Goal: Task Accomplishment & Management: Complete application form

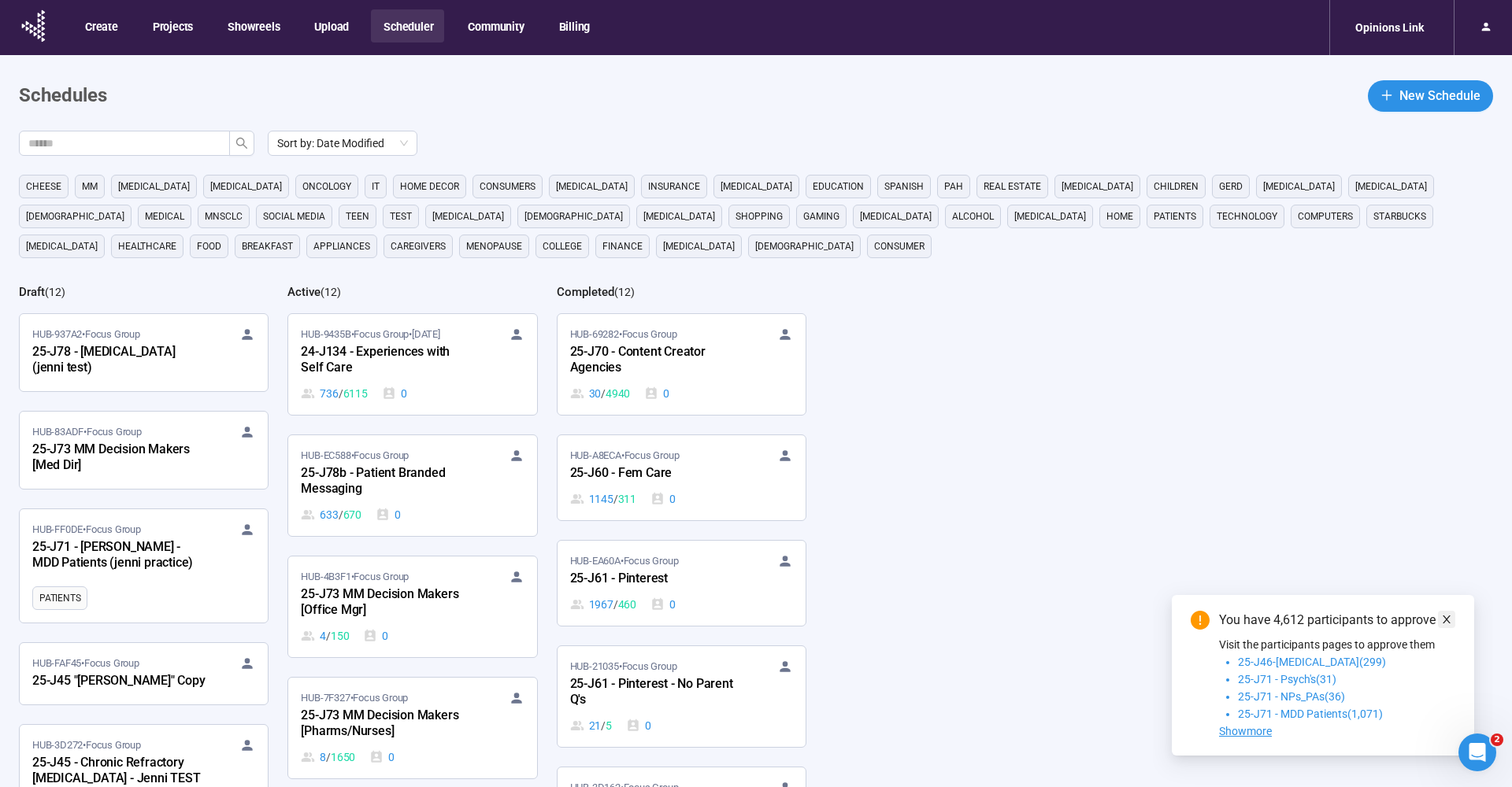
click at [1447, 620] on icon "close" at bounding box center [1447, 619] width 8 height 8
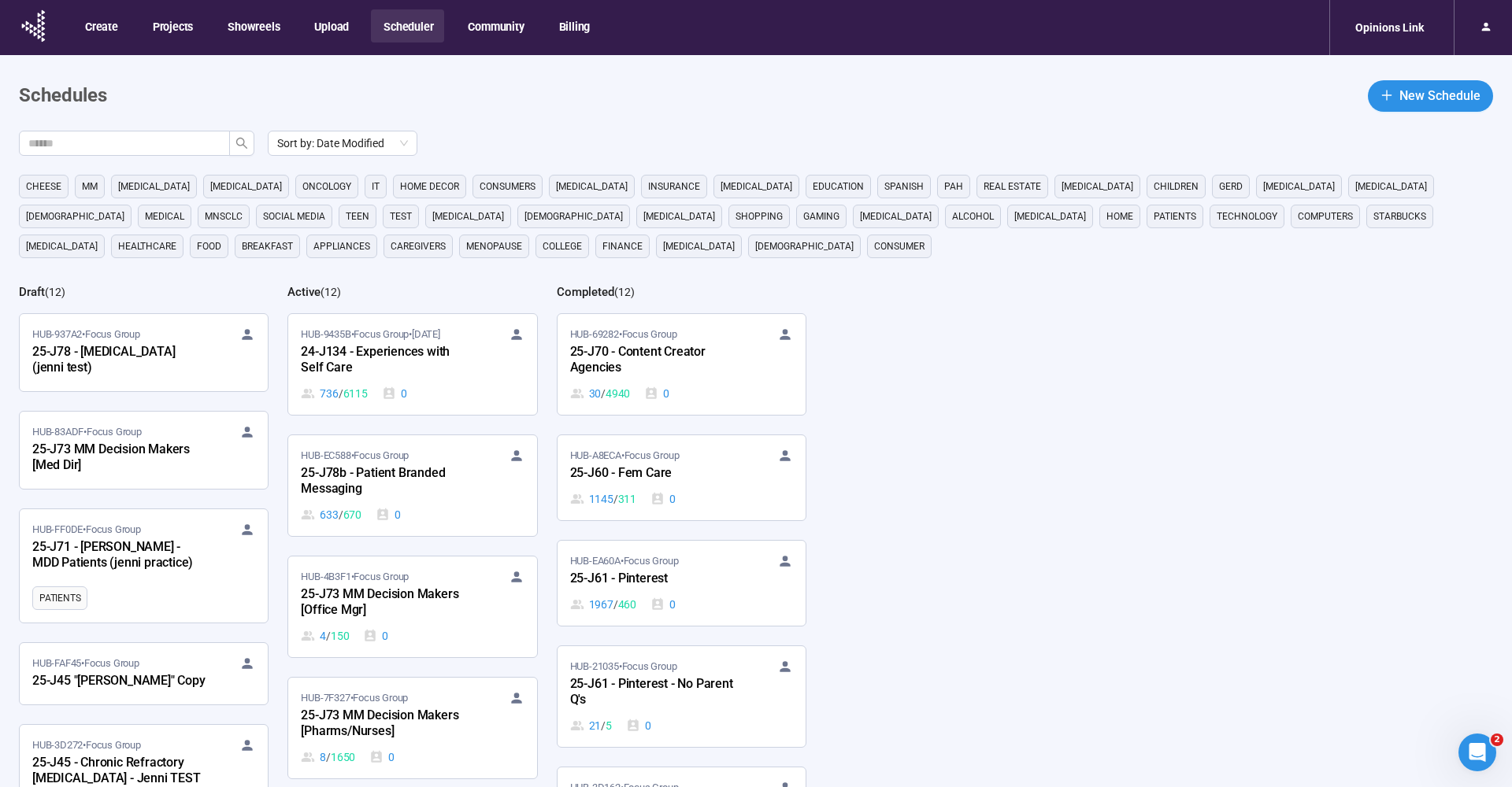
click at [1066, 116] on main "Schedules New Schedule Sort by: Date Modified cheese MM cancer Parkinsons oncol…" at bounding box center [756, 486] width 1512 height 862
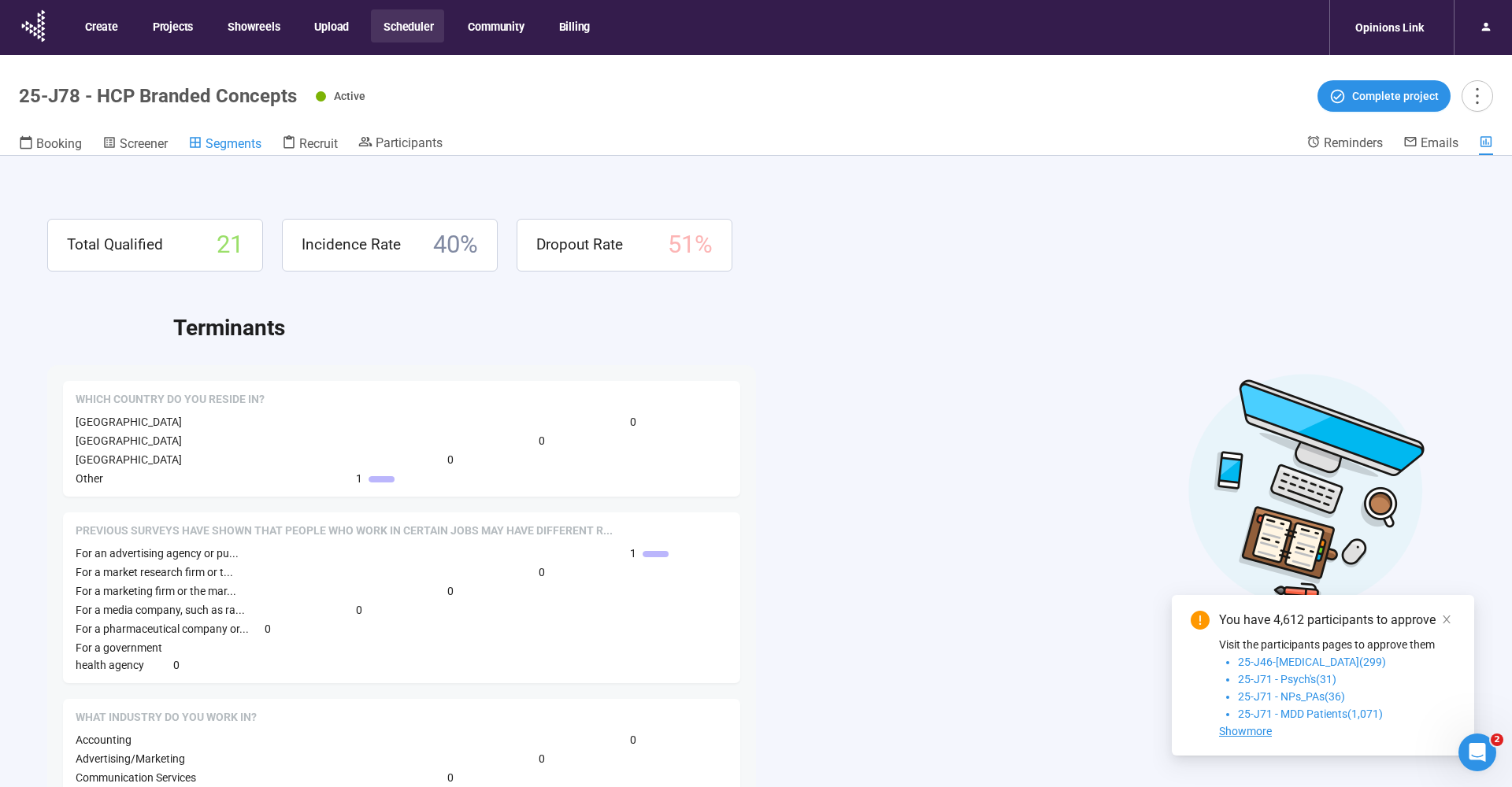
click at [224, 143] on span "Segments" at bounding box center [233, 143] width 56 height 15
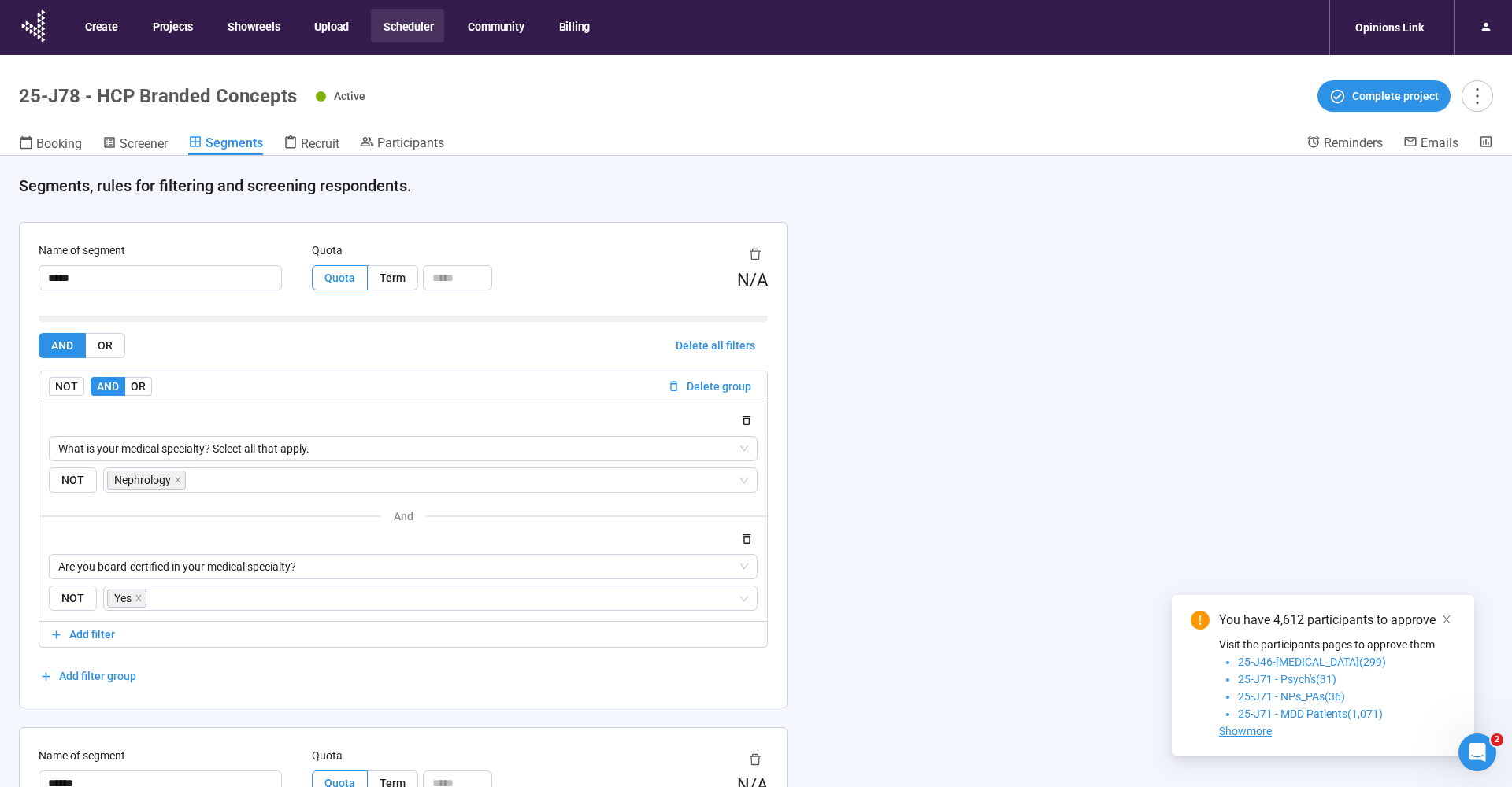
click at [419, 69] on header "25-J78 - HCP Branded Concepts Active Complete project Booking Screener Segments…" at bounding box center [756, 105] width 1512 height 101
click at [587, 114] on header "25-J78 - HCP Branded Concepts Active Complete project Booking Screener Segments…" at bounding box center [756, 105] width 1512 height 101
click at [534, 230] on div "Name of segment ***** Quota Quota Term N/A AND OR Delete all filters NOT AND OR…" at bounding box center [403, 465] width 767 height 485
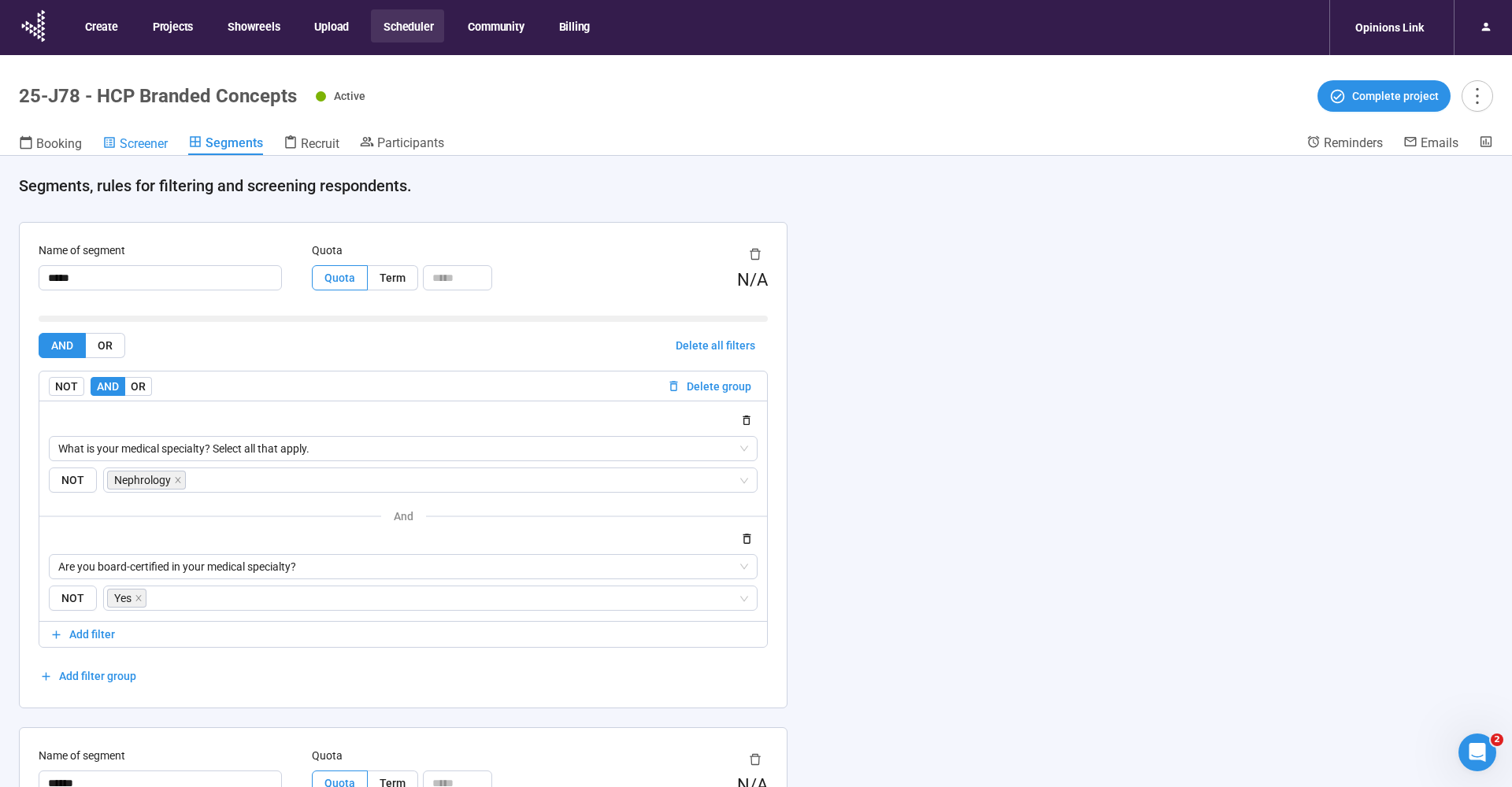
click at [151, 142] on span "Screener" at bounding box center [143, 143] width 48 height 15
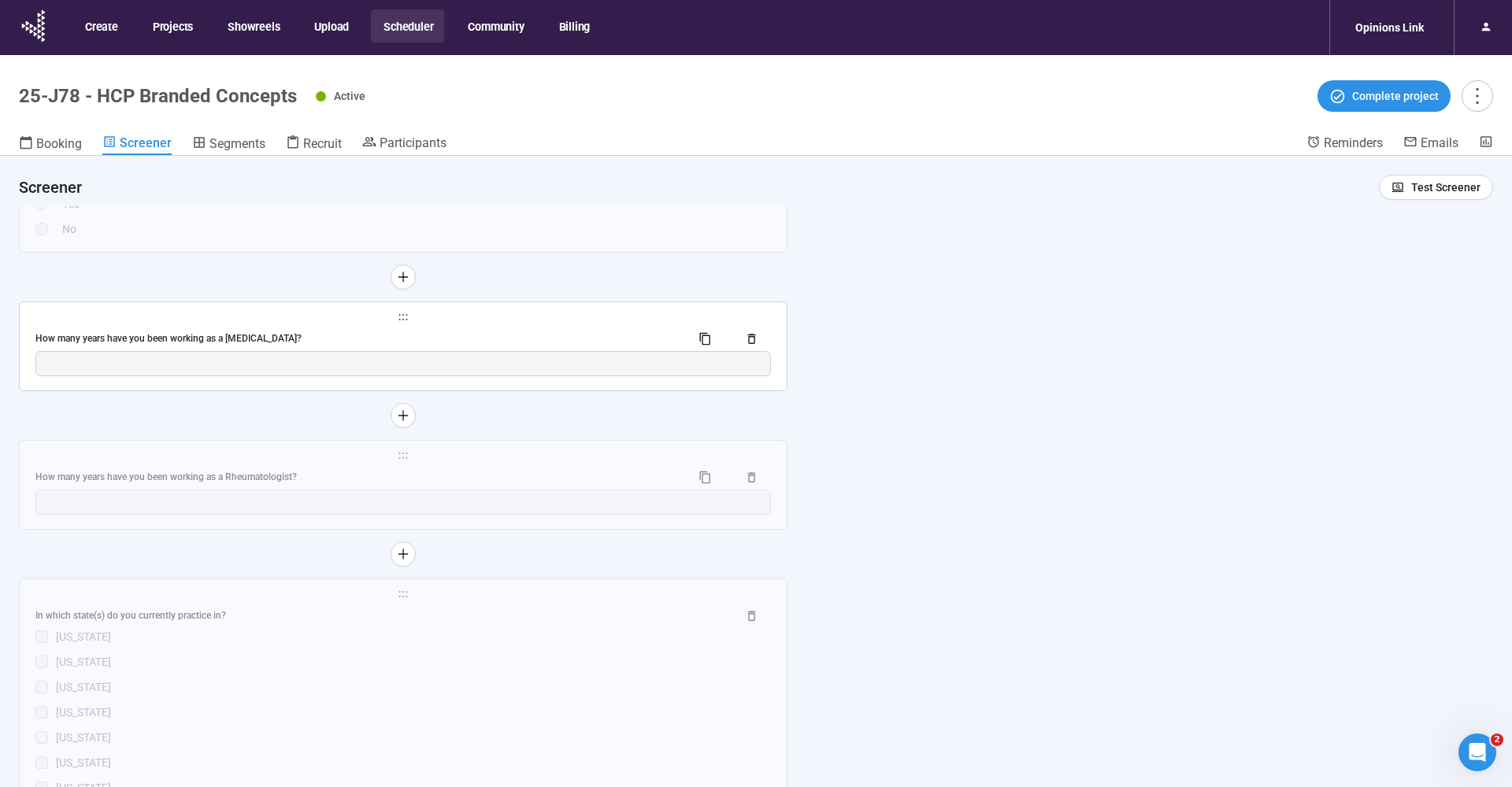
scroll to position [6320, 0]
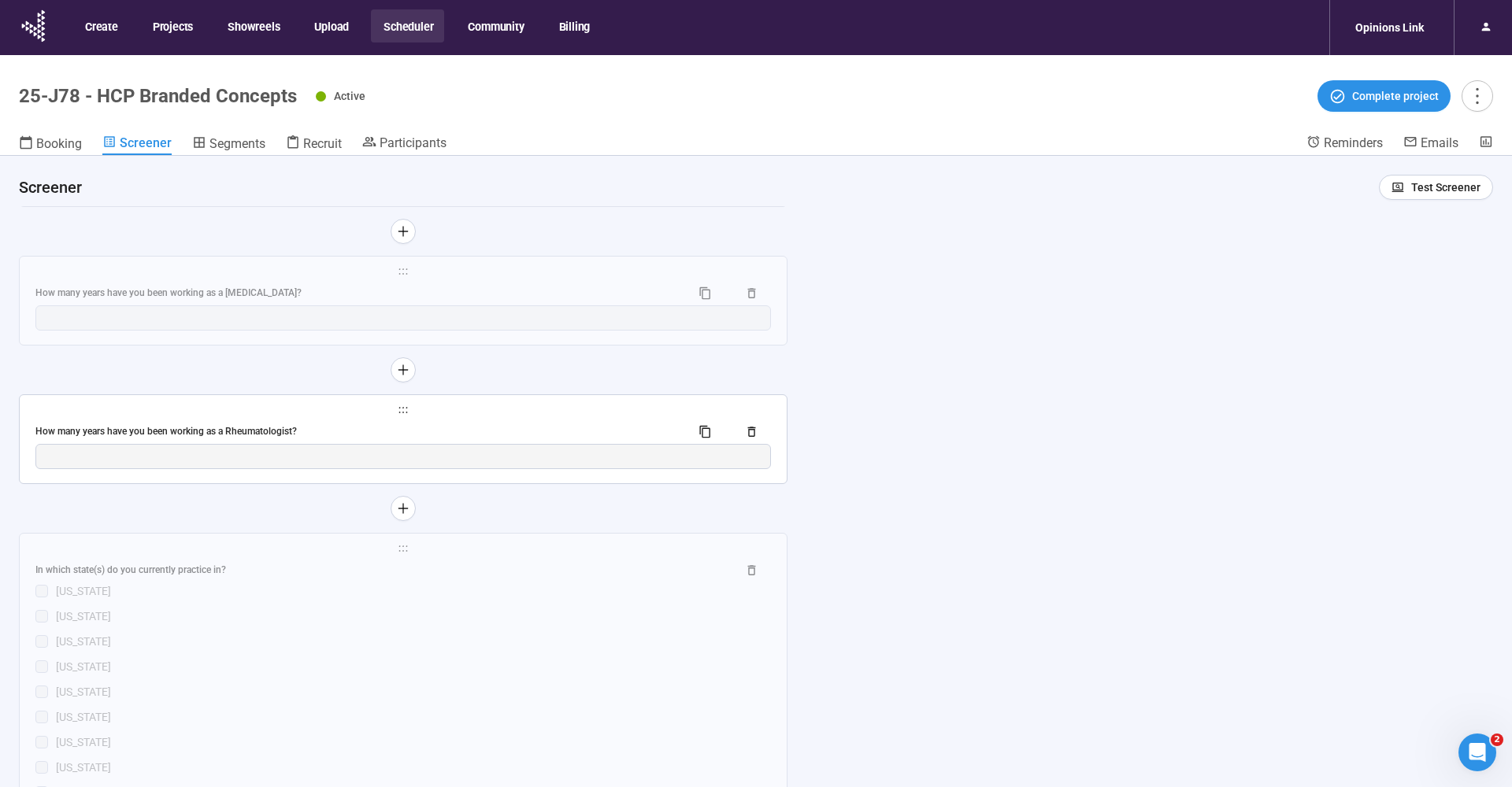
click at [219, 406] on span "holder" at bounding box center [403, 410] width 735 height 11
click at [262, 424] on div "How many years have you been working as a Rheumatologist?" at bounding box center [356, 431] width 642 height 15
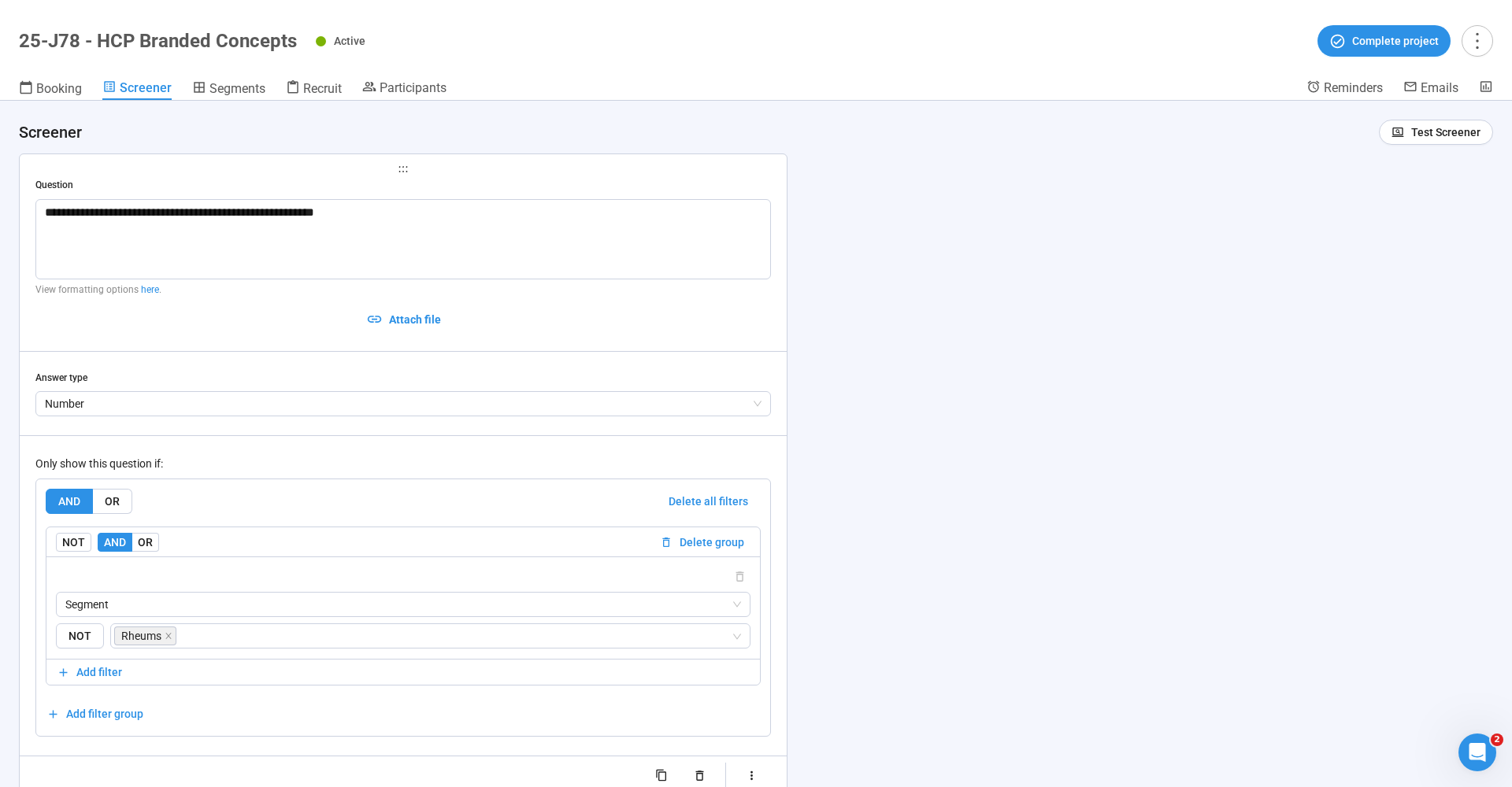
scroll to position [6221, 0]
click at [234, 83] on span "Segments" at bounding box center [237, 88] width 56 height 15
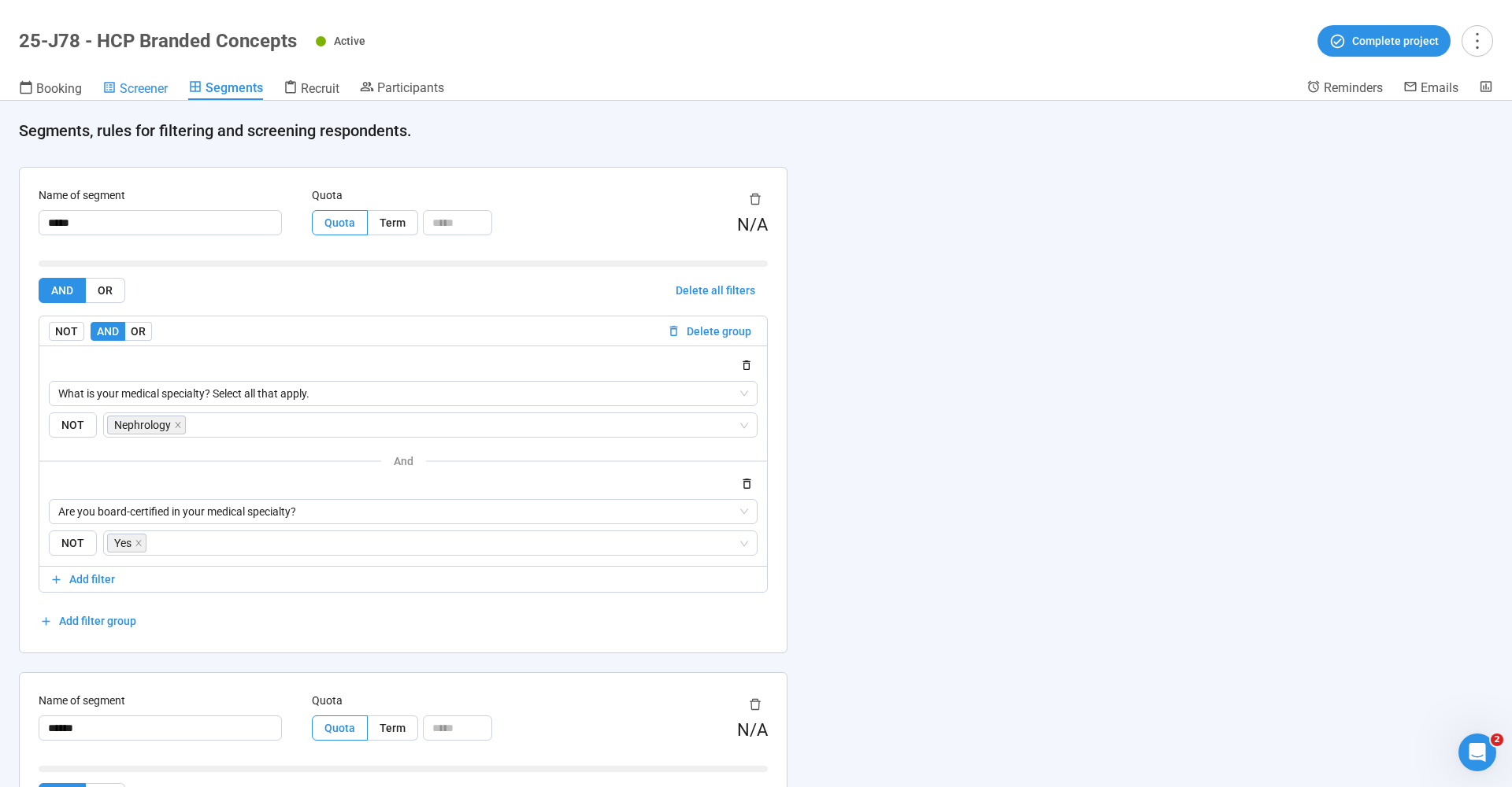
click at [149, 82] on span "Screener" at bounding box center [143, 88] width 48 height 15
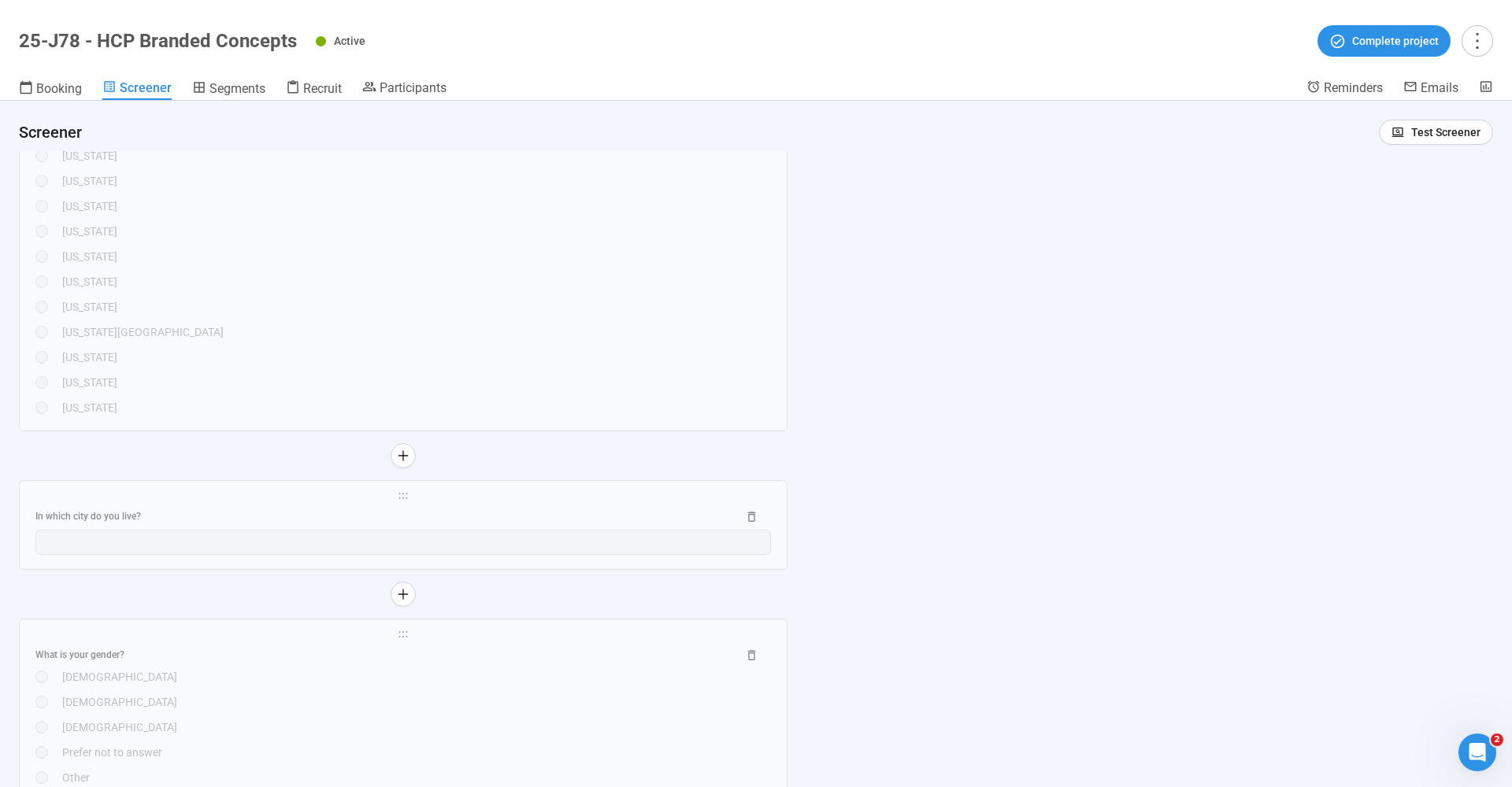
scroll to position [2119, 0]
click at [234, 90] on span "Segments" at bounding box center [237, 88] width 56 height 15
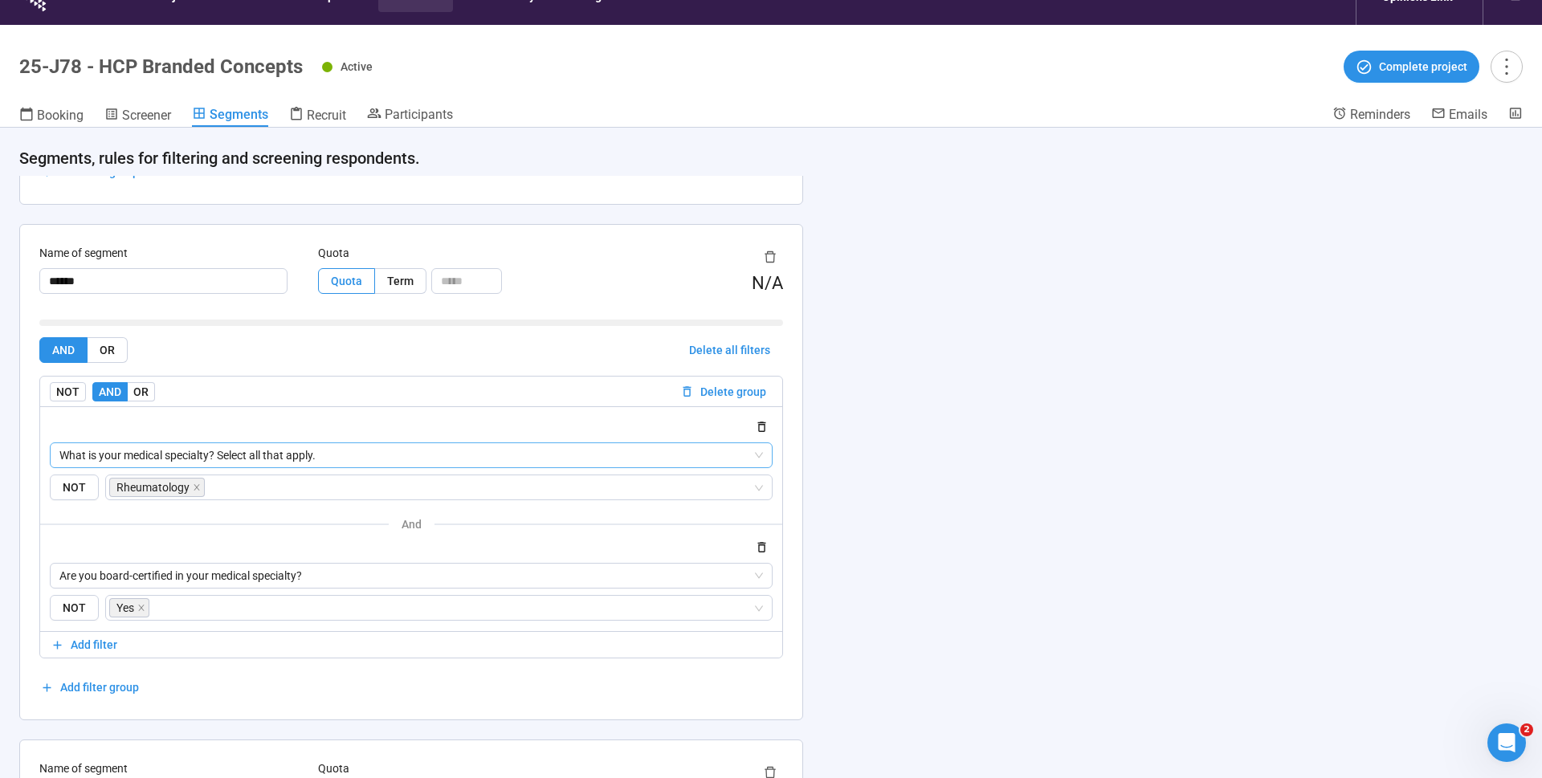
scroll to position [489, 0]
click at [171, 115] on span "Screener" at bounding box center [146, 115] width 49 height 15
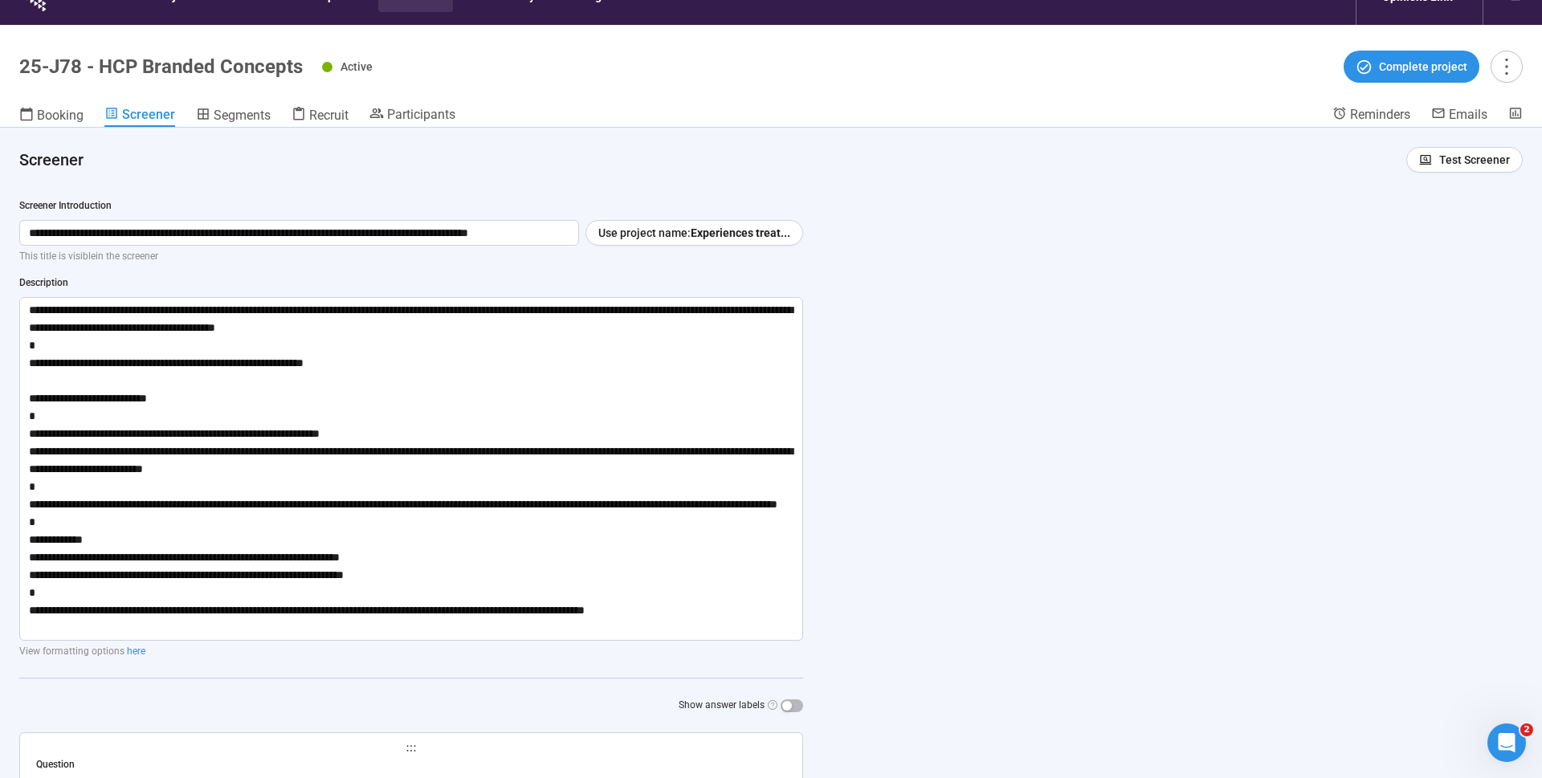
click at [431, 83] on div "Active Complete project" at bounding box center [922, 67] width 1201 height 32
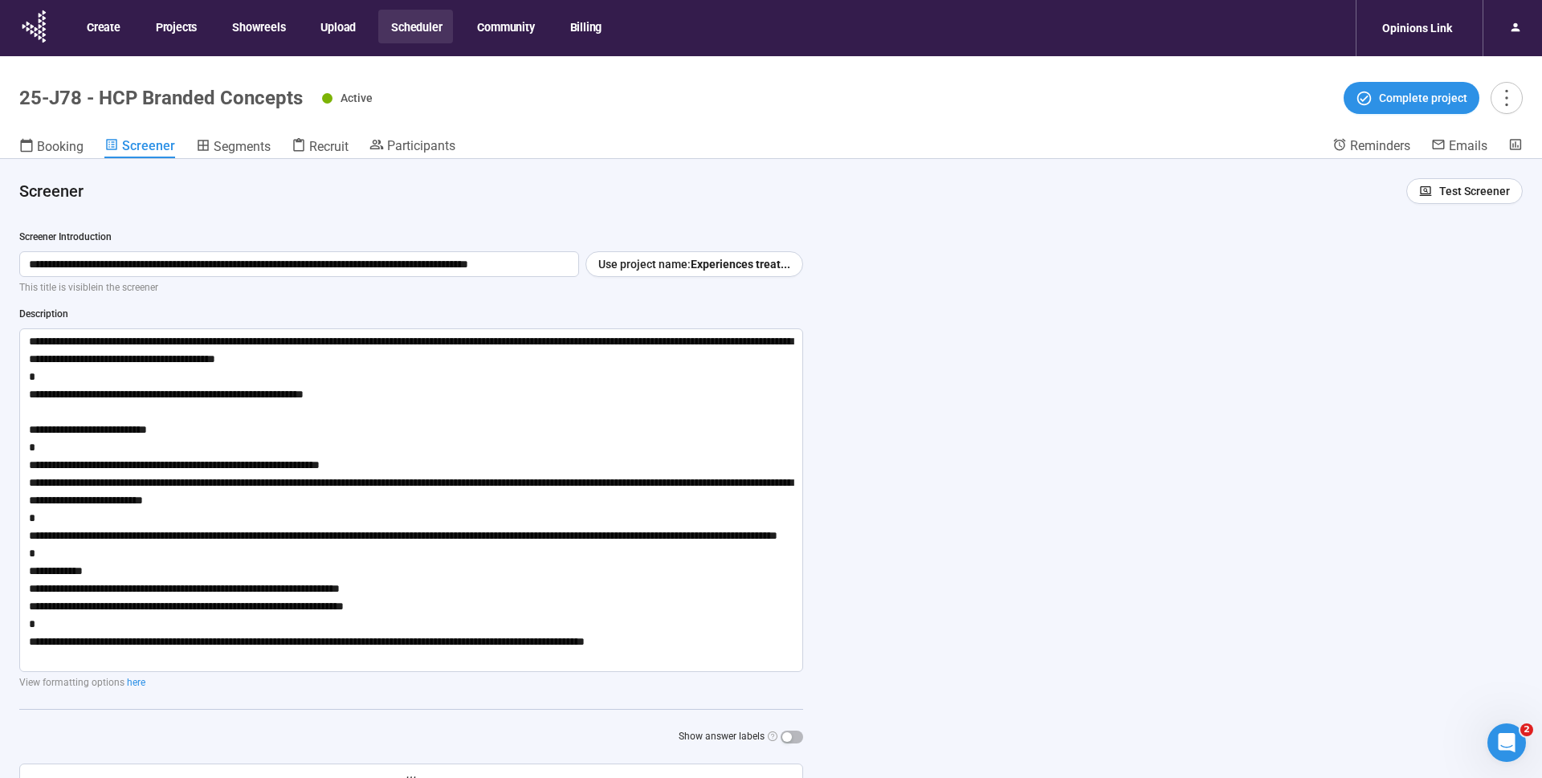
click at [688, 104] on div "Active Complete project" at bounding box center [922, 98] width 1201 height 32
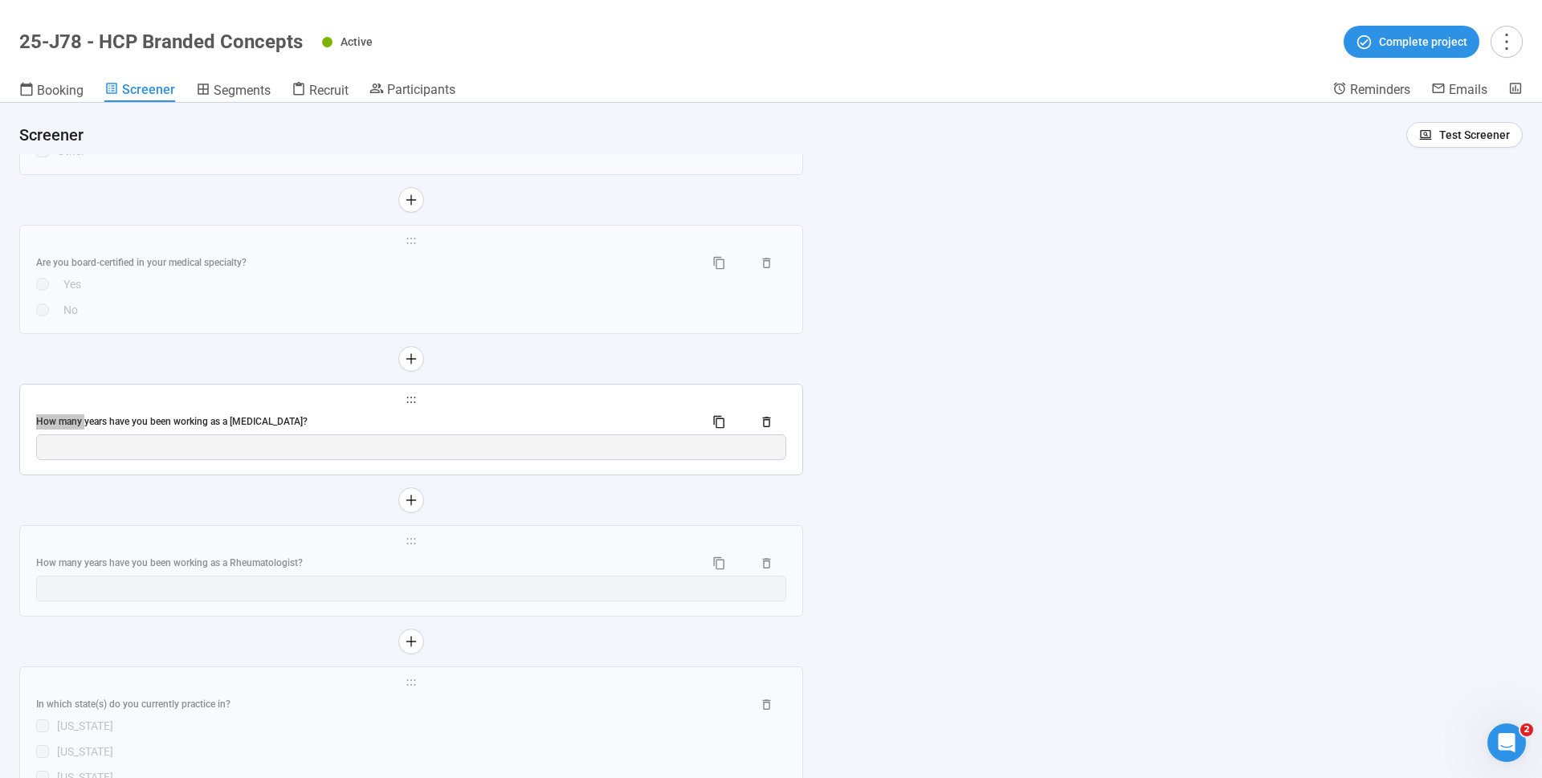
scroll to position [6266, 0]
click at [293, 402] on div "**********" at bounding box center [411, 432] width 782 height 90
click at [271, 423] on div "How many years have you been working as a [MEDICAL_DATA]?" at bounding box center [363, 424] width 655 height 15
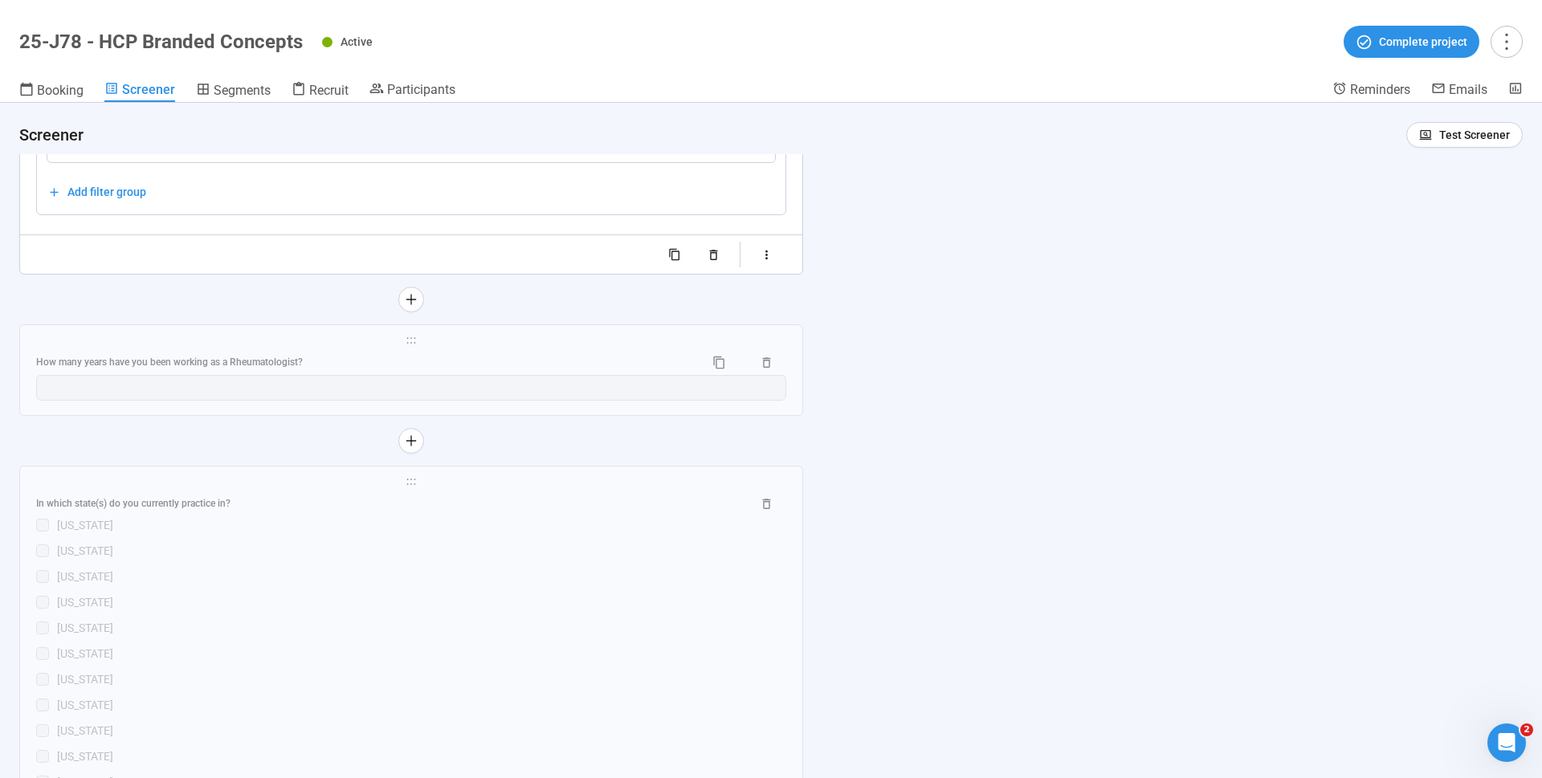
scroll to position [6767, 0]
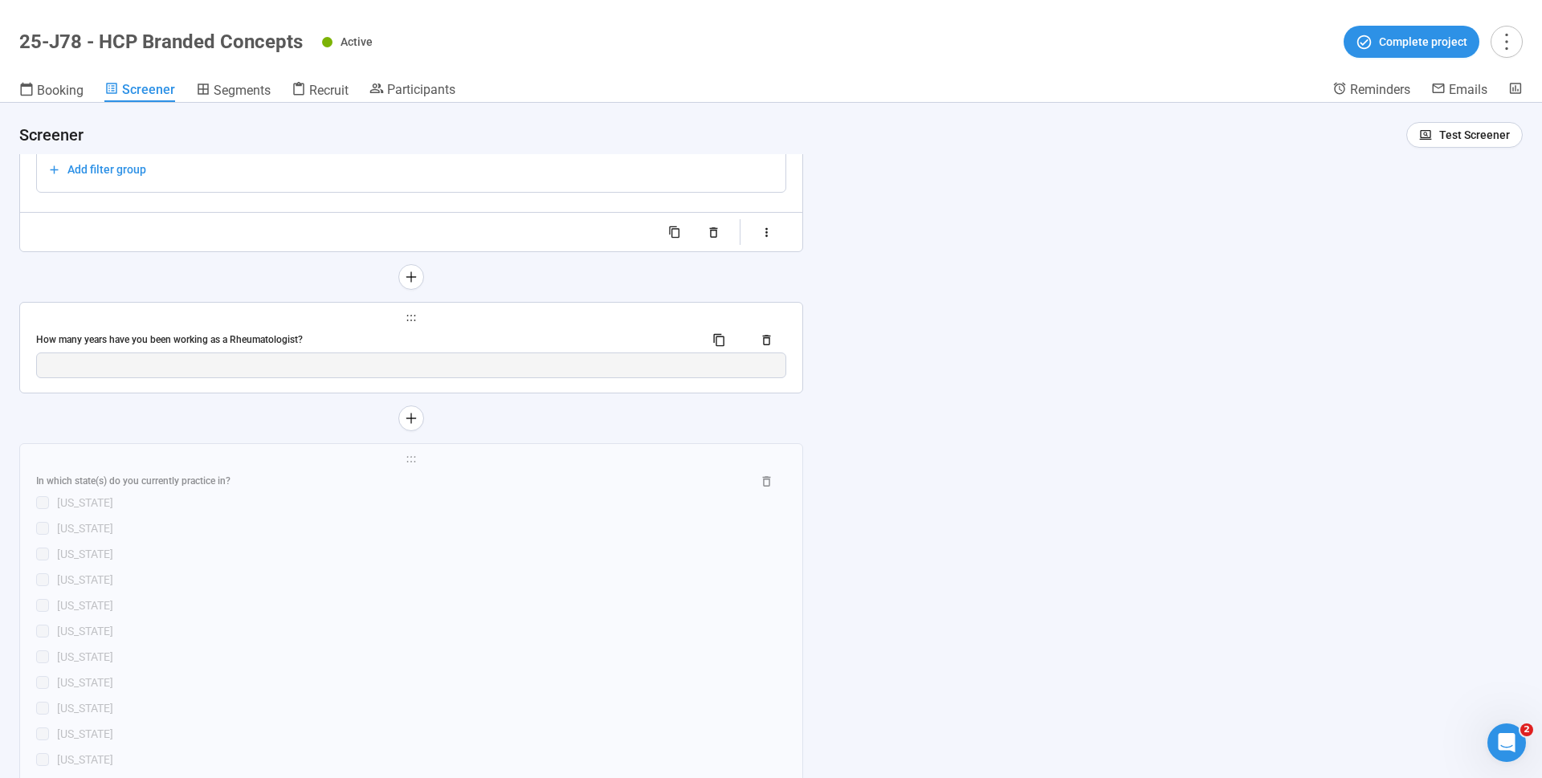
click at [253, 333] on div "How many years have you been working as a Rheumatologist?" at bounding box center [363, 340] width 655 height 15
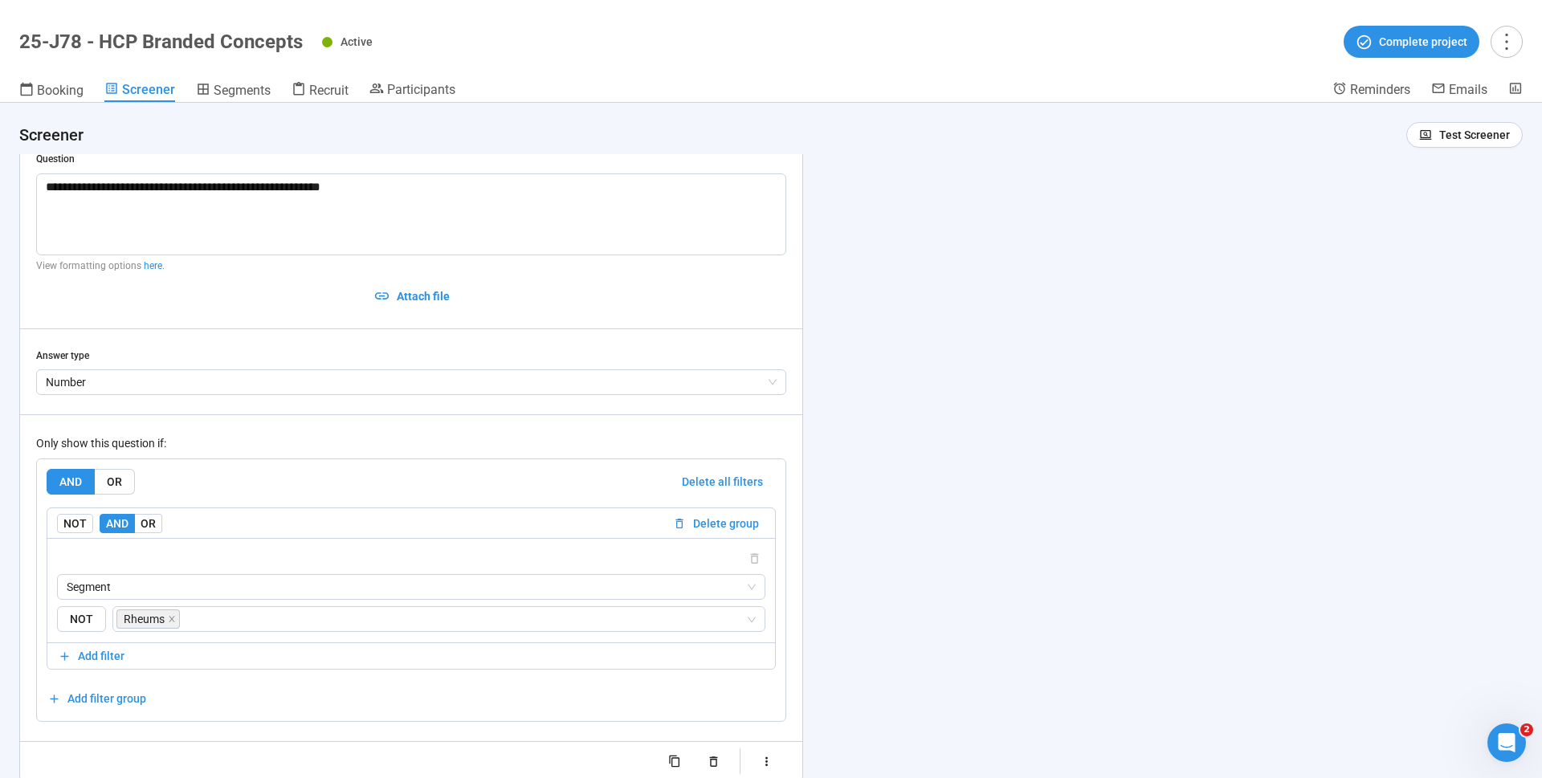
scroll to position [6413, 0]
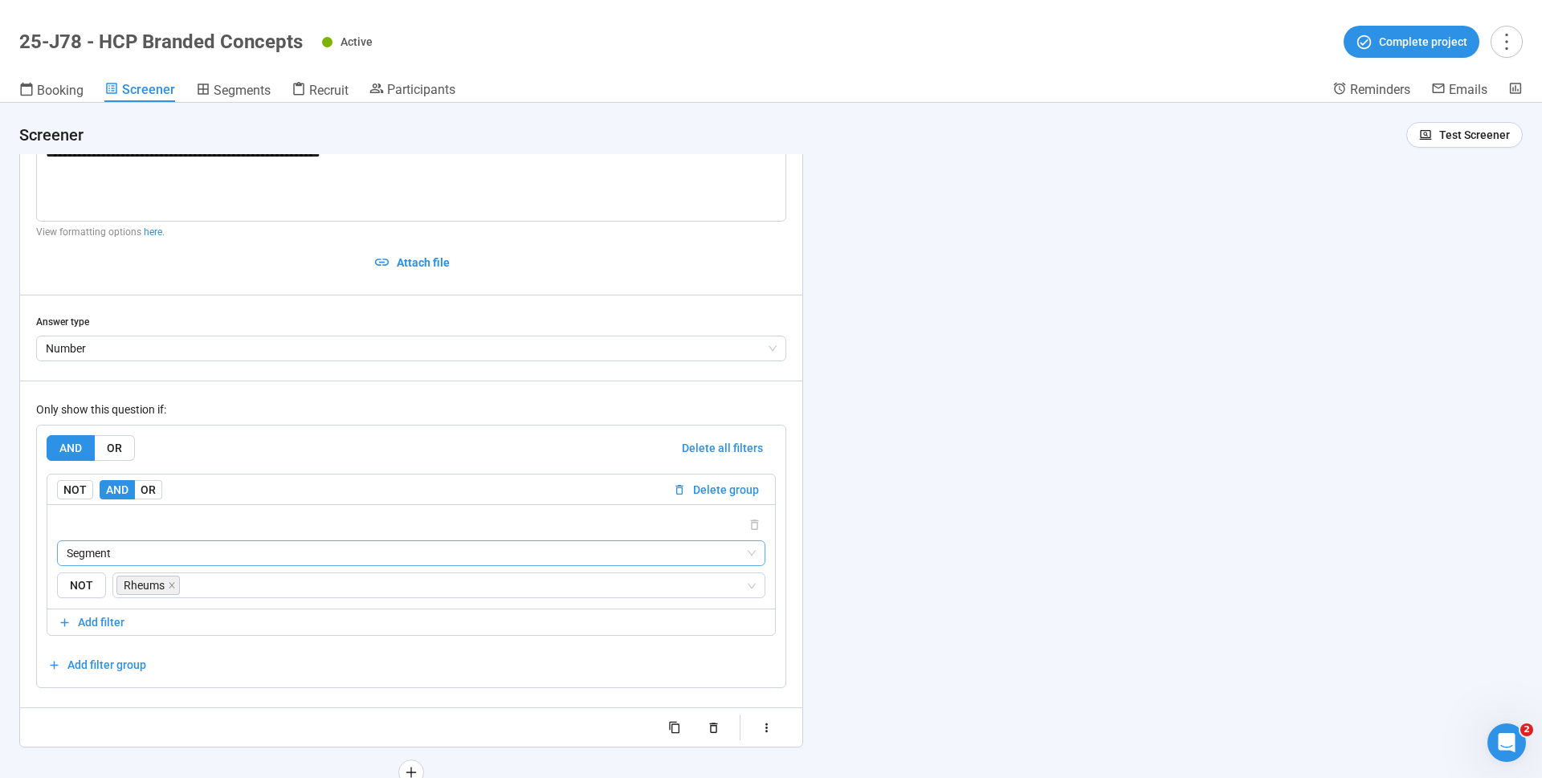
click at [272, 541] on span "Segment" at bounding box center [411, 553] width 689 height 24
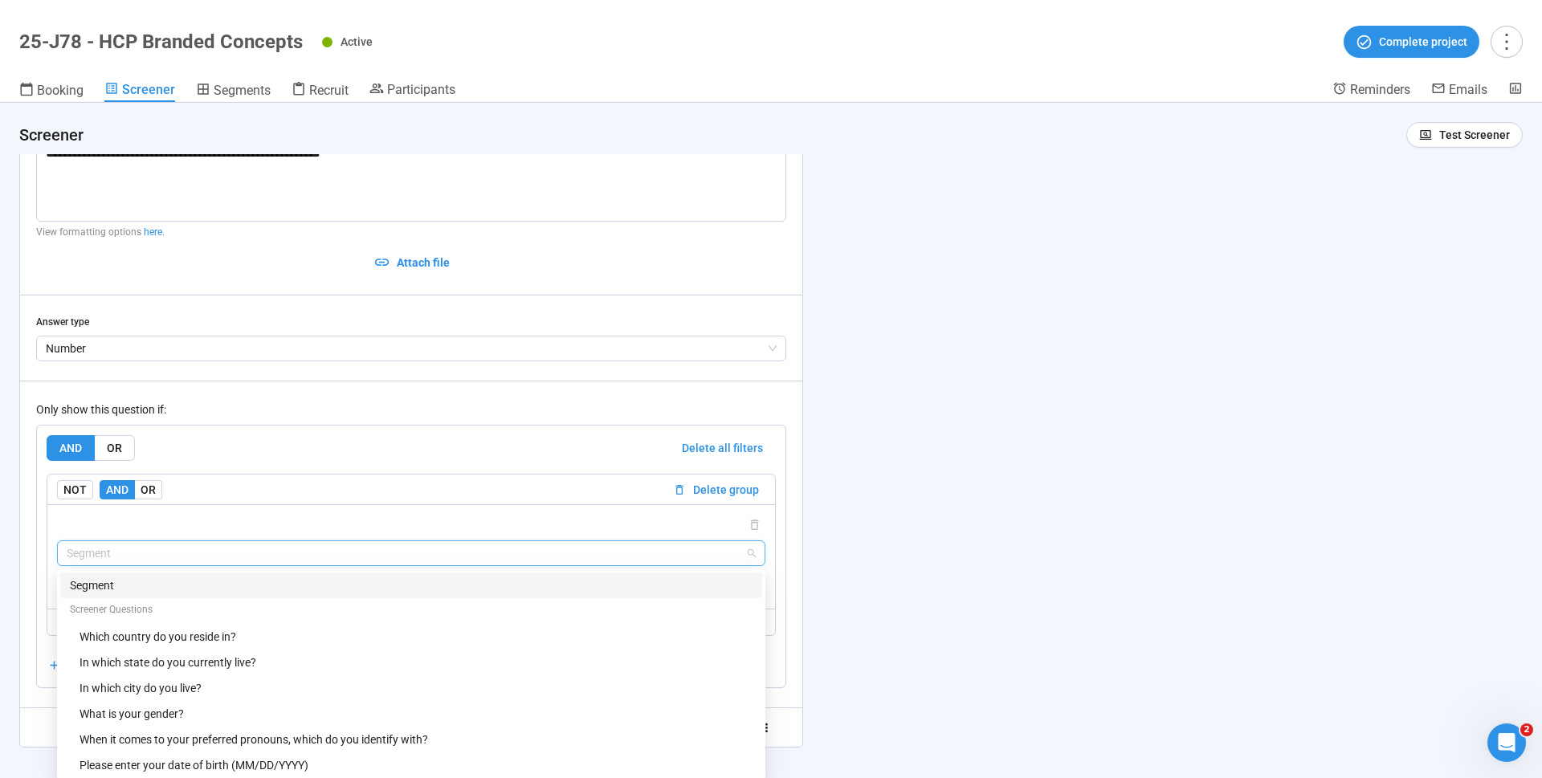
click at [995, 46] on div "Active Complete project" at bounding box center [922, 42] width 1201 height 32
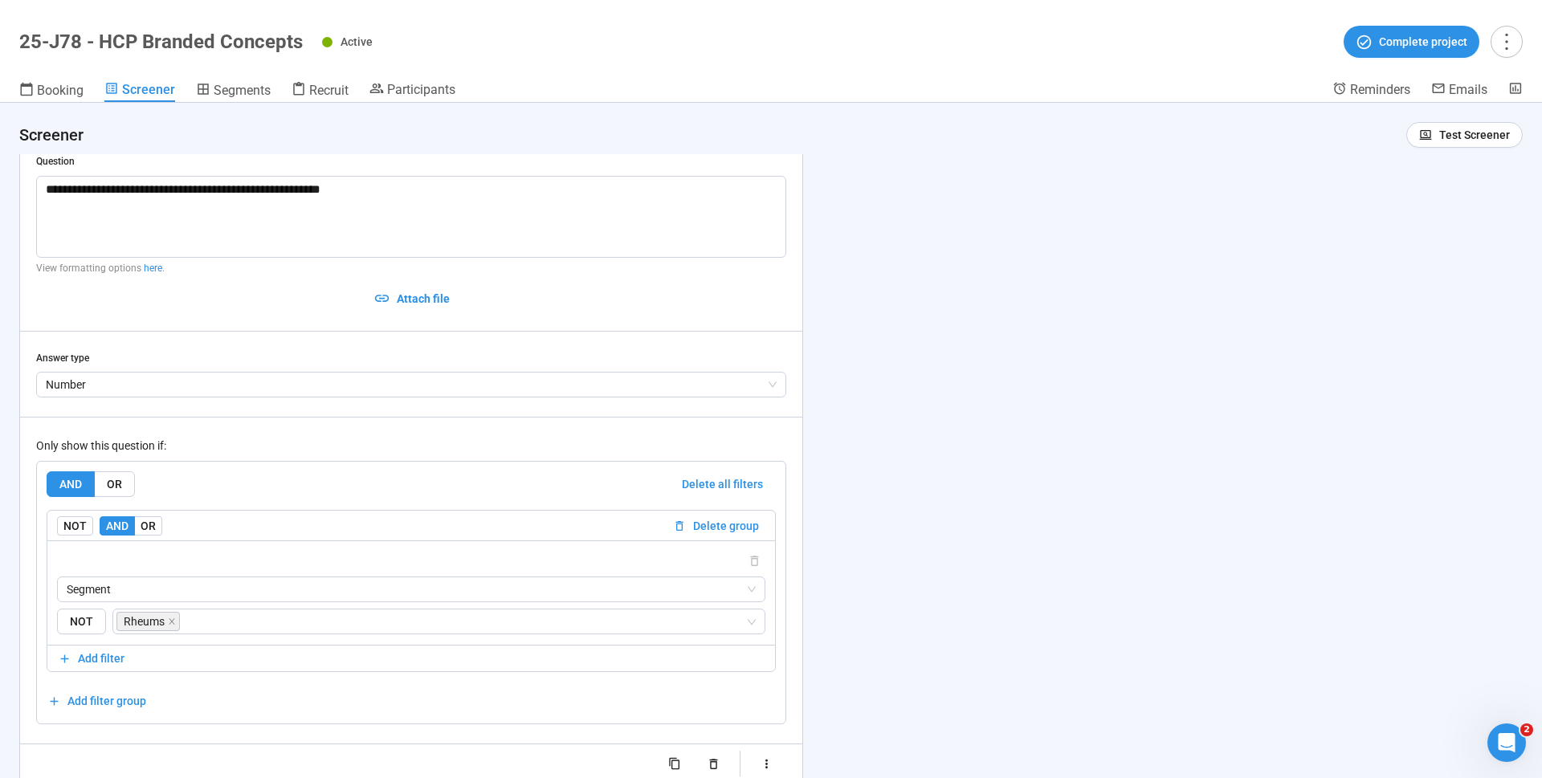
scroll to position [6375, 0]
click at [459, 49] on div "Active Complete project" at bounding box center [922, 42] width 1201 height 32
click at [243, 90] on span "Segments" at bounding box center [242, 90] width 57 height 15
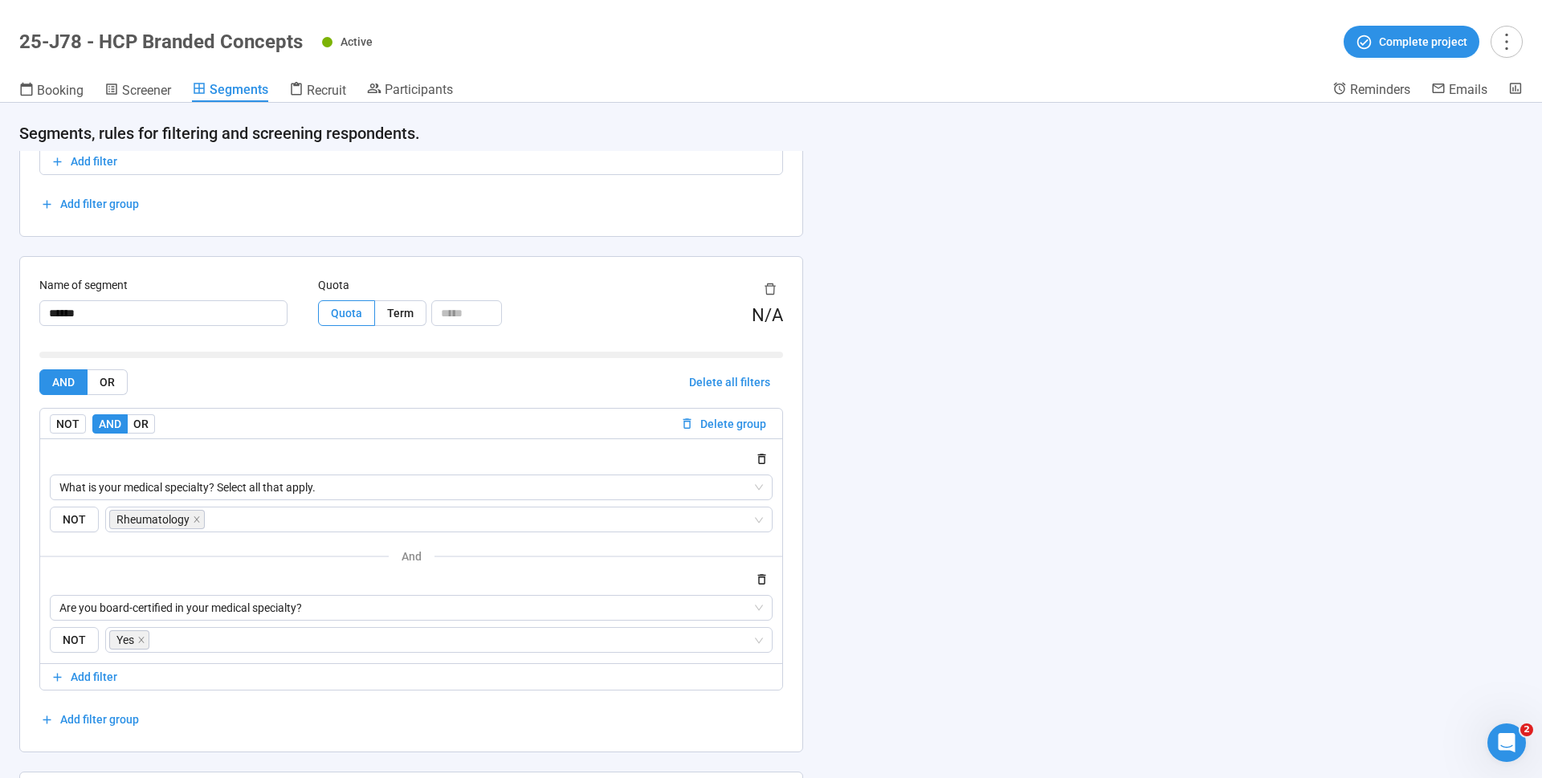
scroll to position [423, 0]
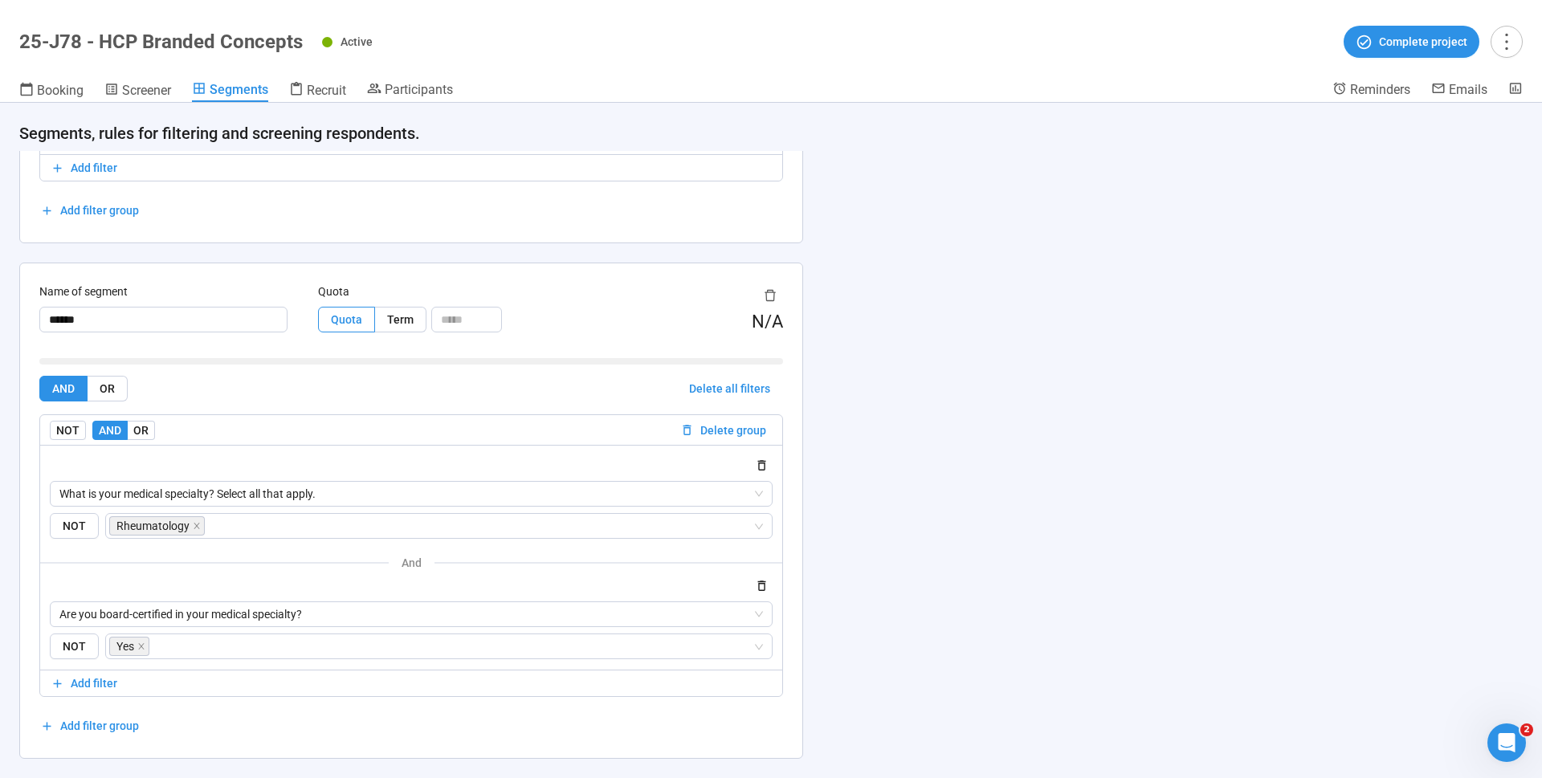
click at [127, 79] on header "25-J78 - HCP Branded Concepts Active Complete project Booking Screener Segments…" at bounding box center [771, 51] width 1542 height 103
click at [129, 88] on span "Screener" at bounding box center [146, 90] width 49 height 15
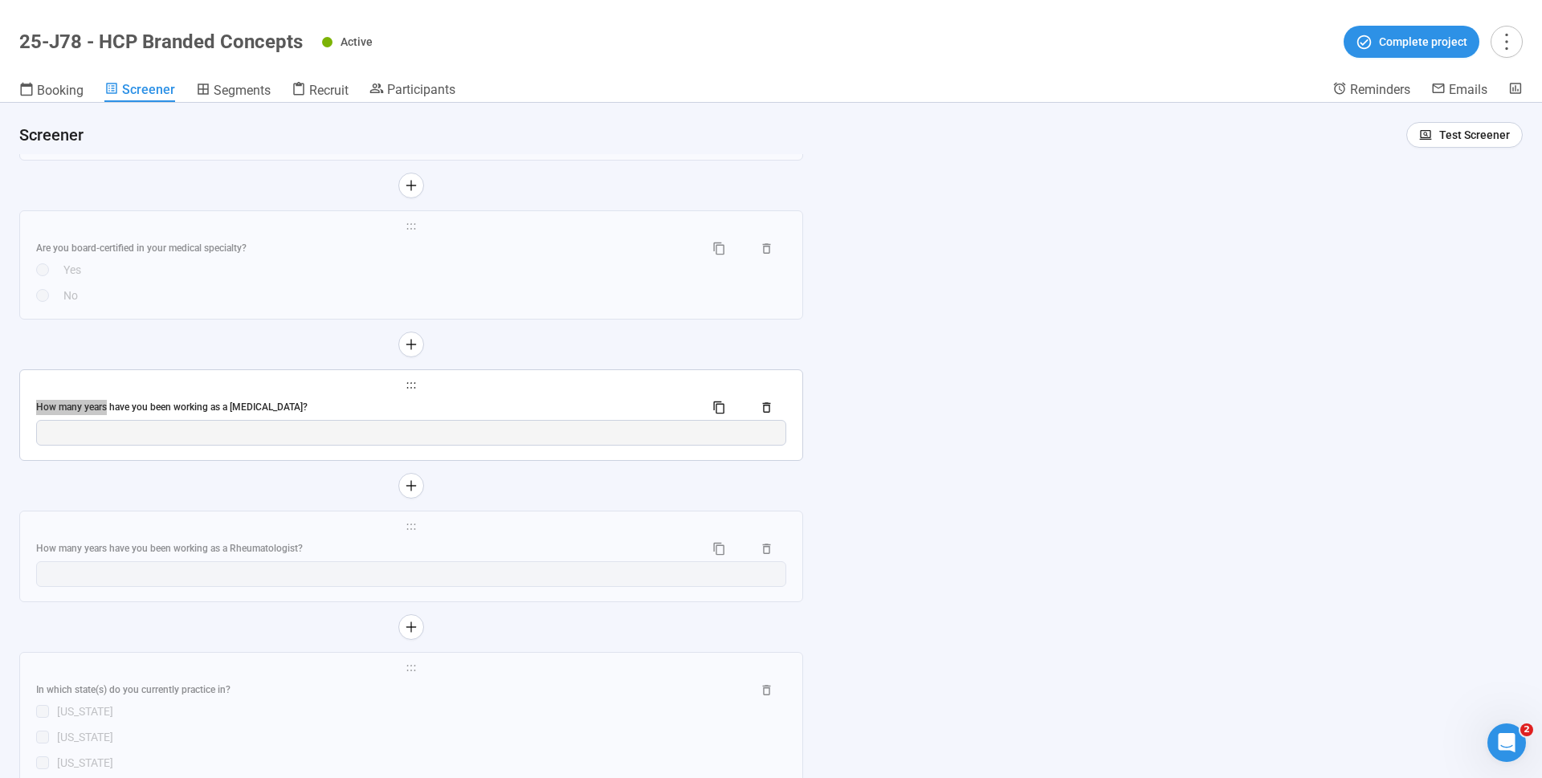
scroll to position [6286, 0]
click at [248, 401] on div "How many years have you been working as a [MEDICAL_DATA]?" at bounding box center [363, 404] width 655 height 15
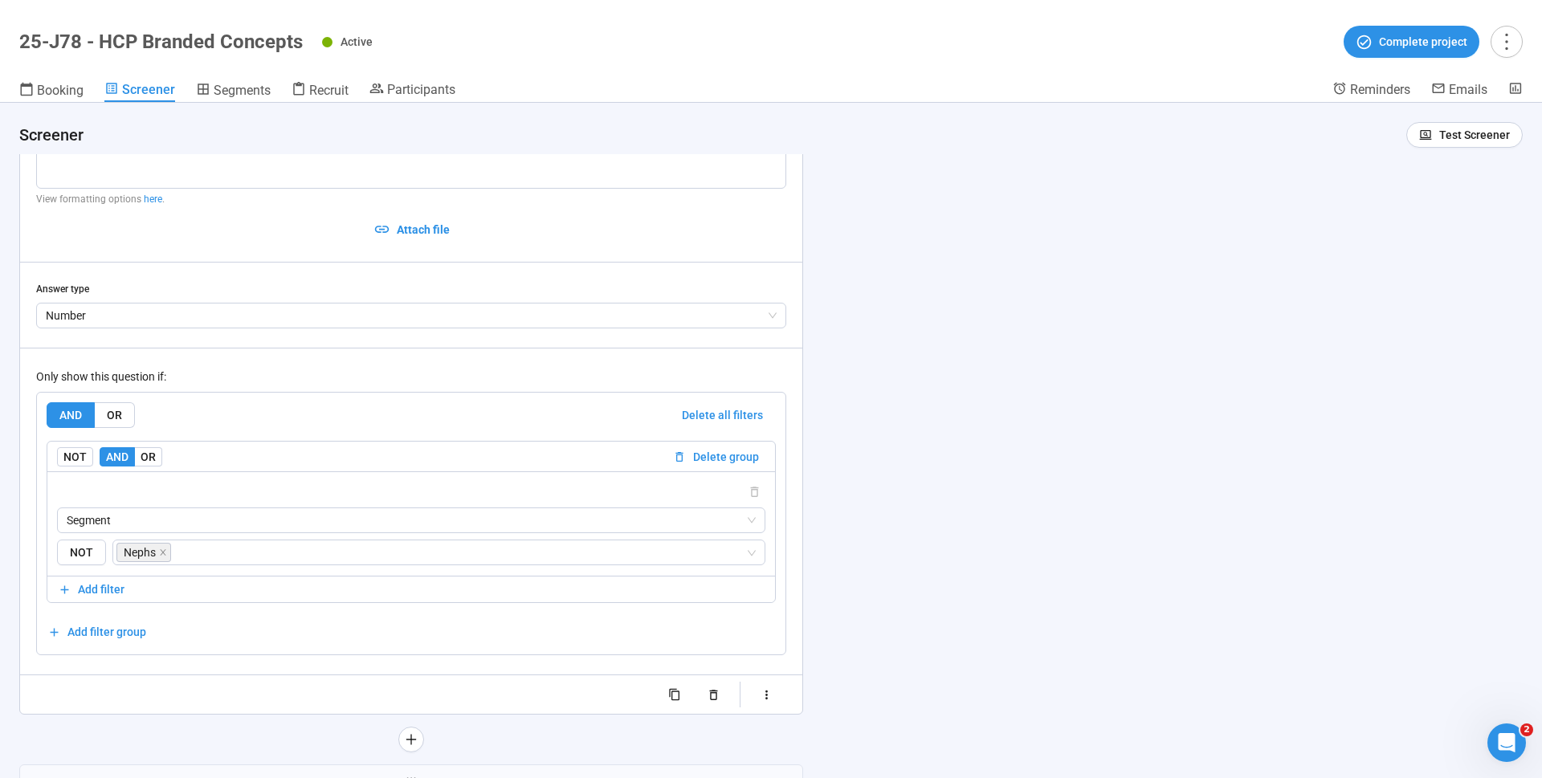
scroll to position [6293, 0]
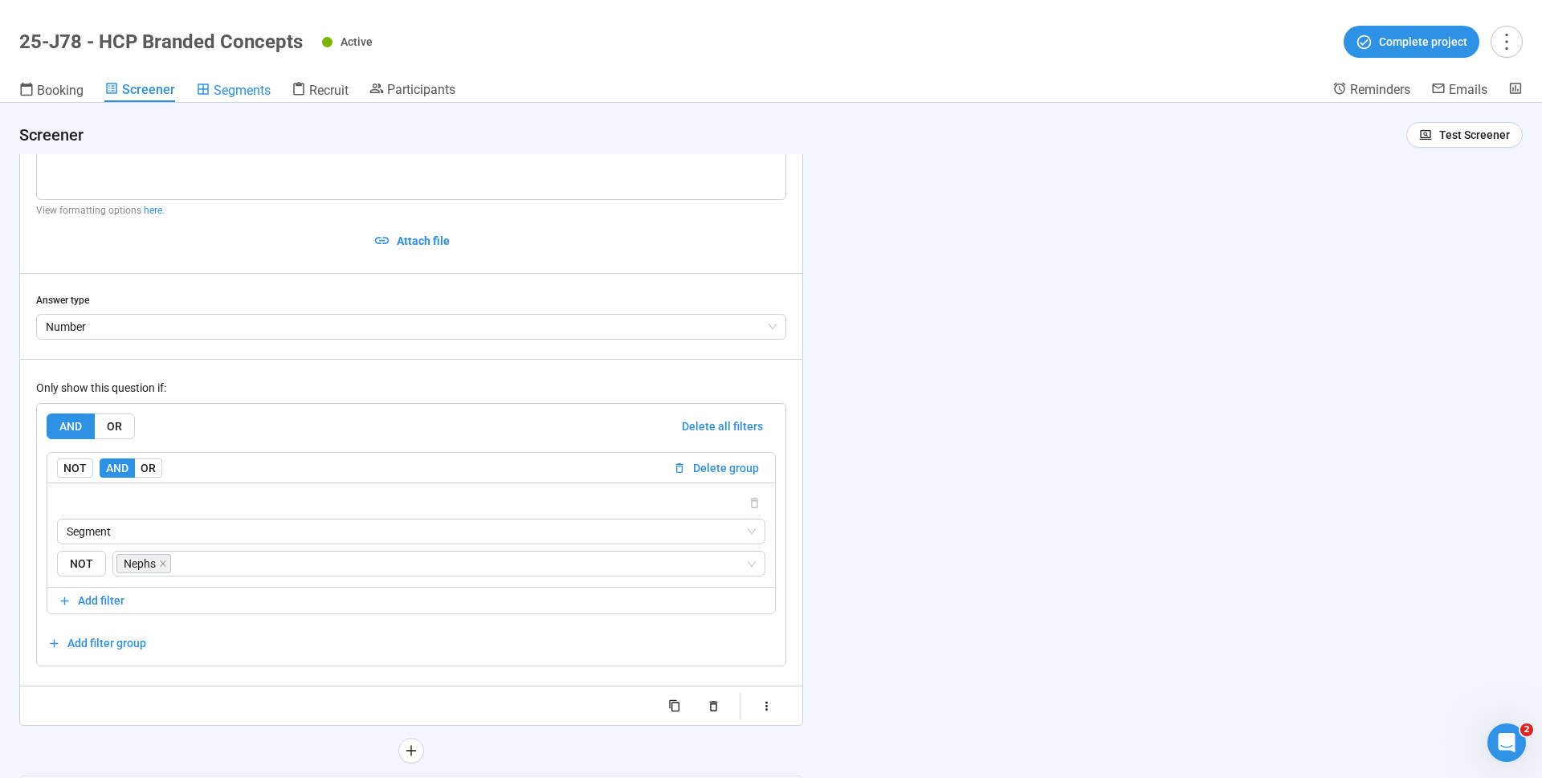
click at [251, 99] on link "Segments" at bounding box center [233, 91] width 75 height 21
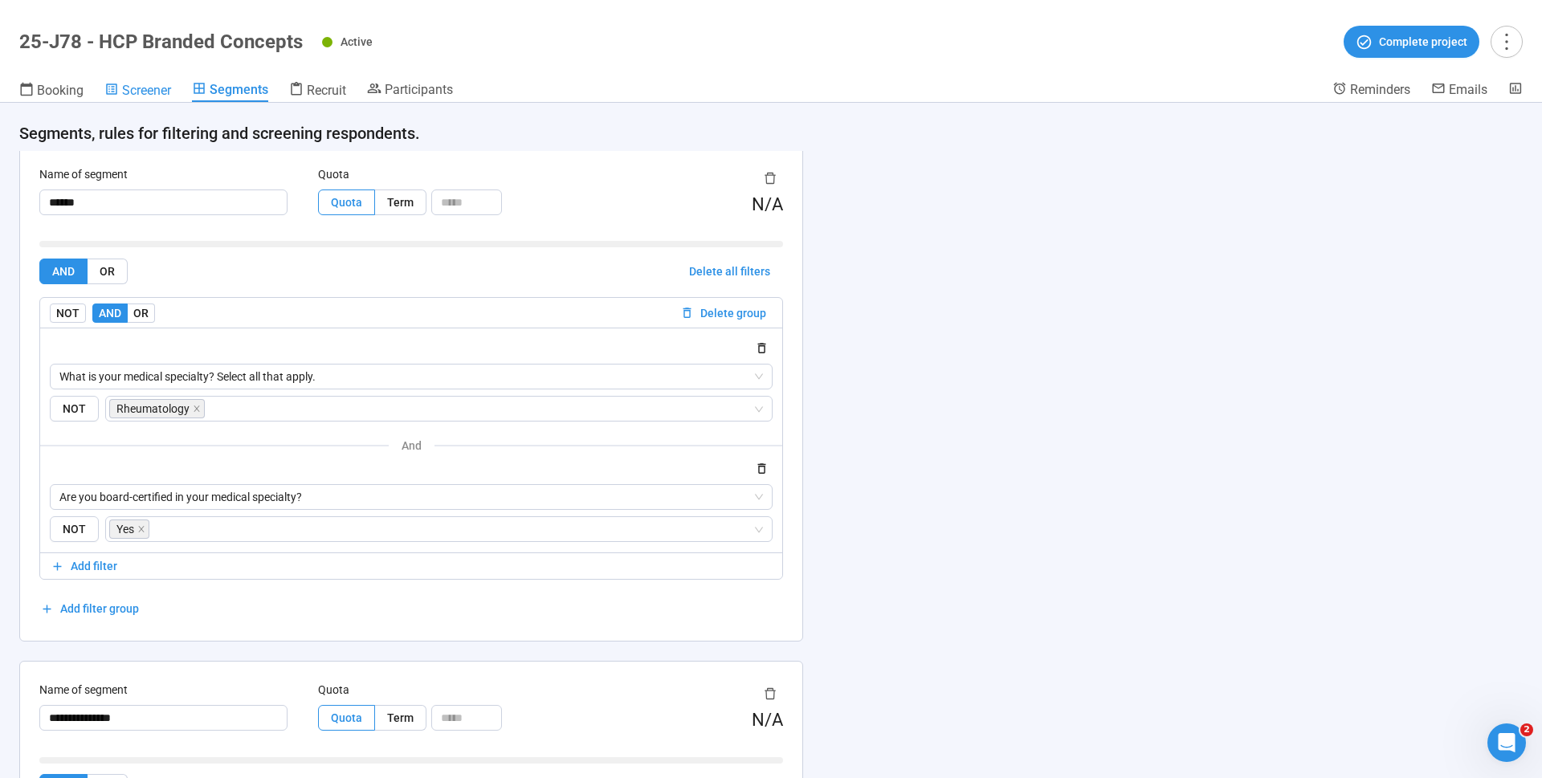
scroll to position [545, 0]
click at [140, 85] on span "Screener" at bounding box center [146, 90] width 49 height 15
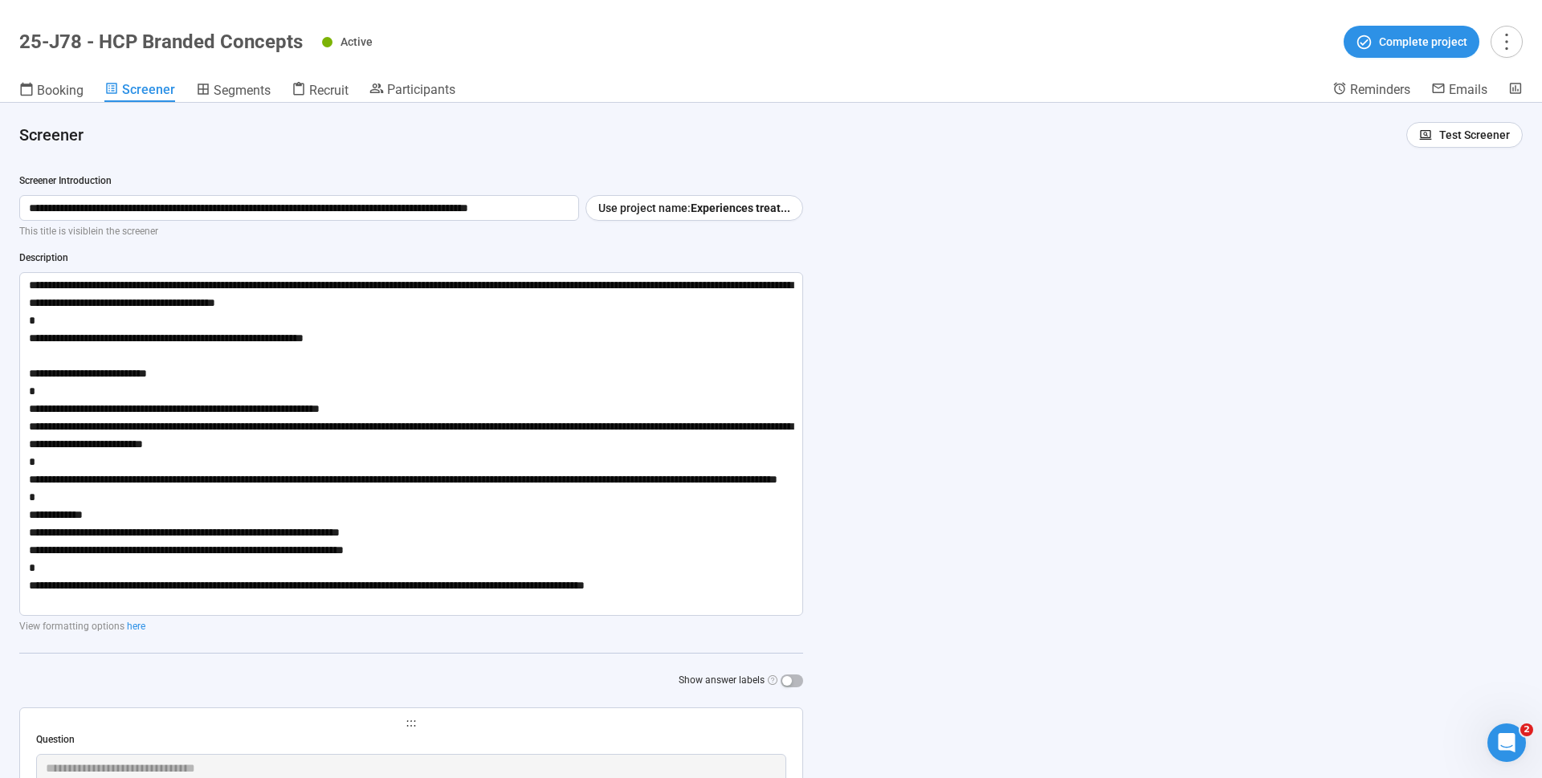
click at [543, 70] on header "25-J78 - HCP Branded Concepts Active Complete project Booking Screener Segments…" at bounding box center [771, 51] width 1542 height 103
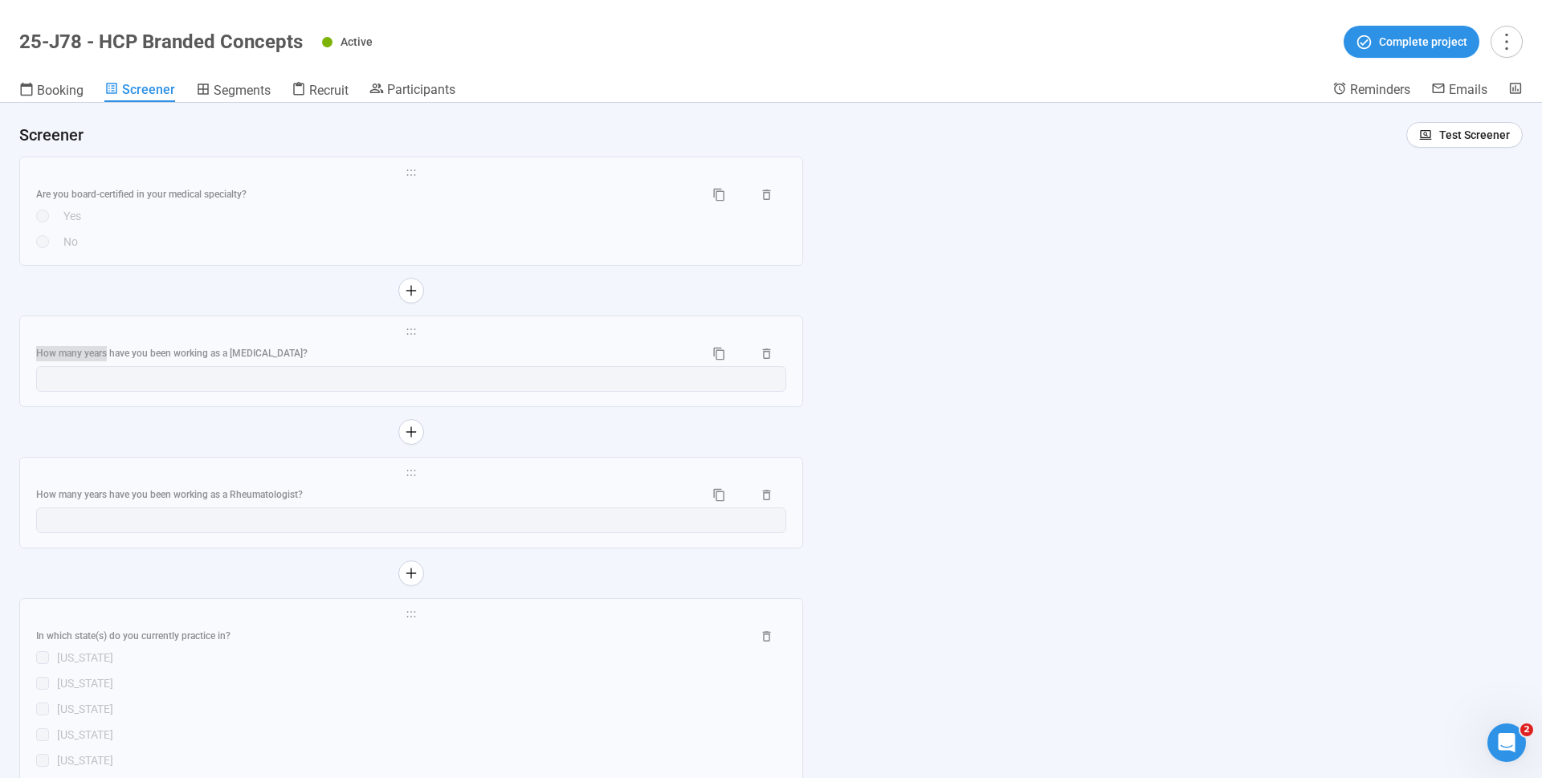
scroll to position [6344, 0]
click at [251, 480] on div "How many years have you been working as a Rheumatologist?" at bounding box center [363, 487] width 655 height 15
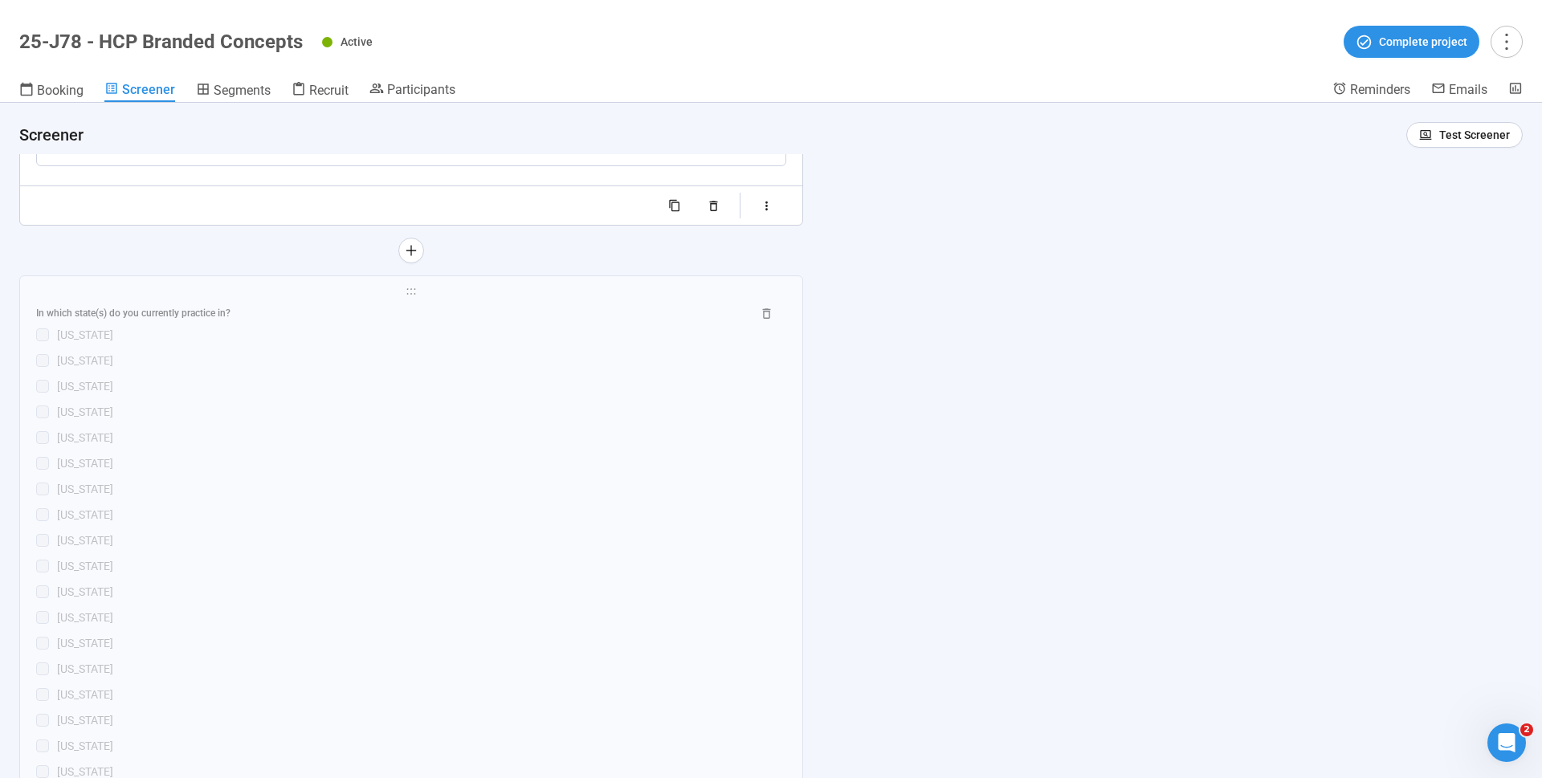
scroll to position [7007, 0]
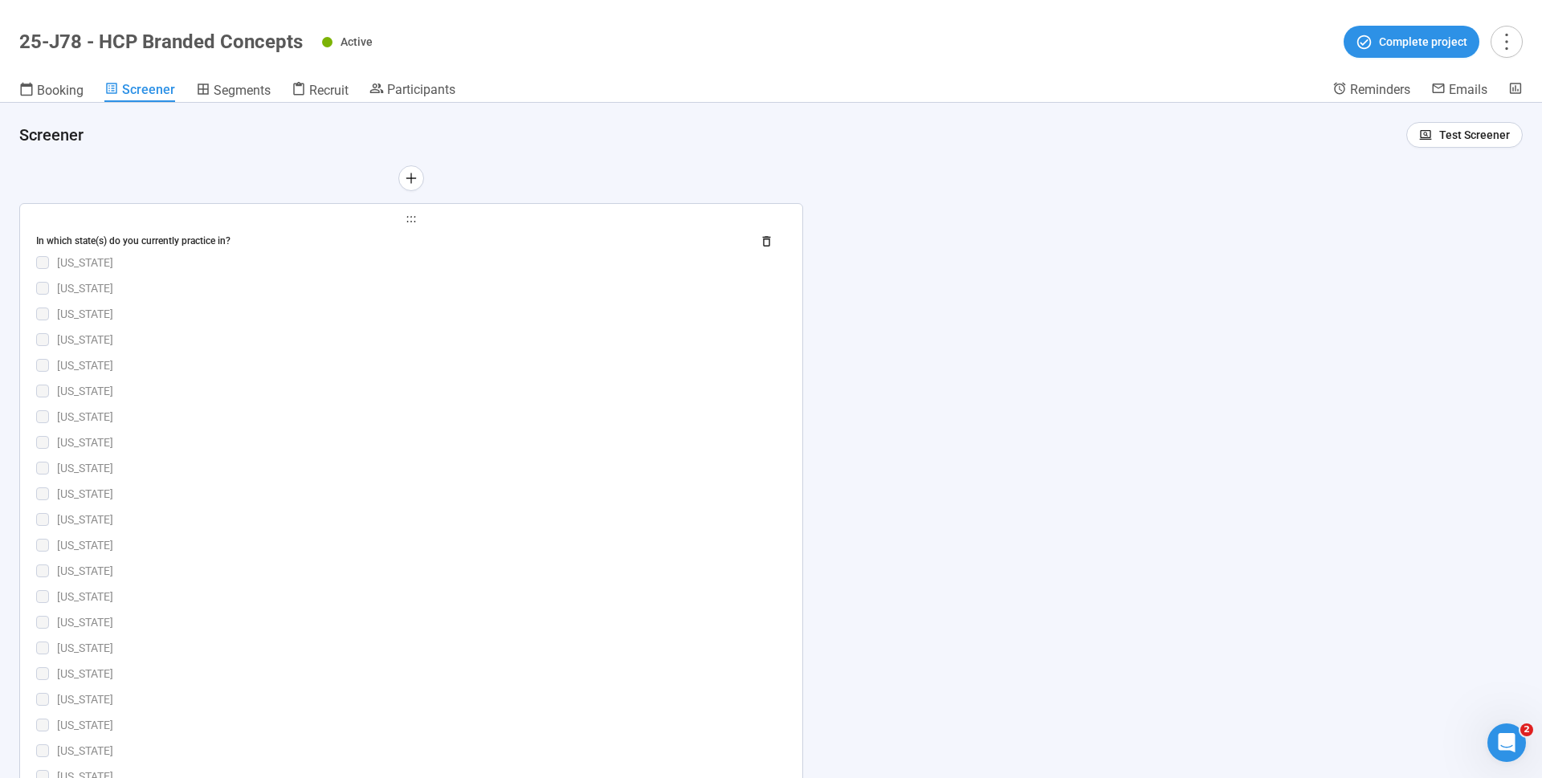
click at [161, 214] on span "holder" at bounding box center [411, 219] width 750 height 11
click at [168, 243] on div "In which state(s) do you currently practice in?" at bounding box center [411, 241] width 750 height 26
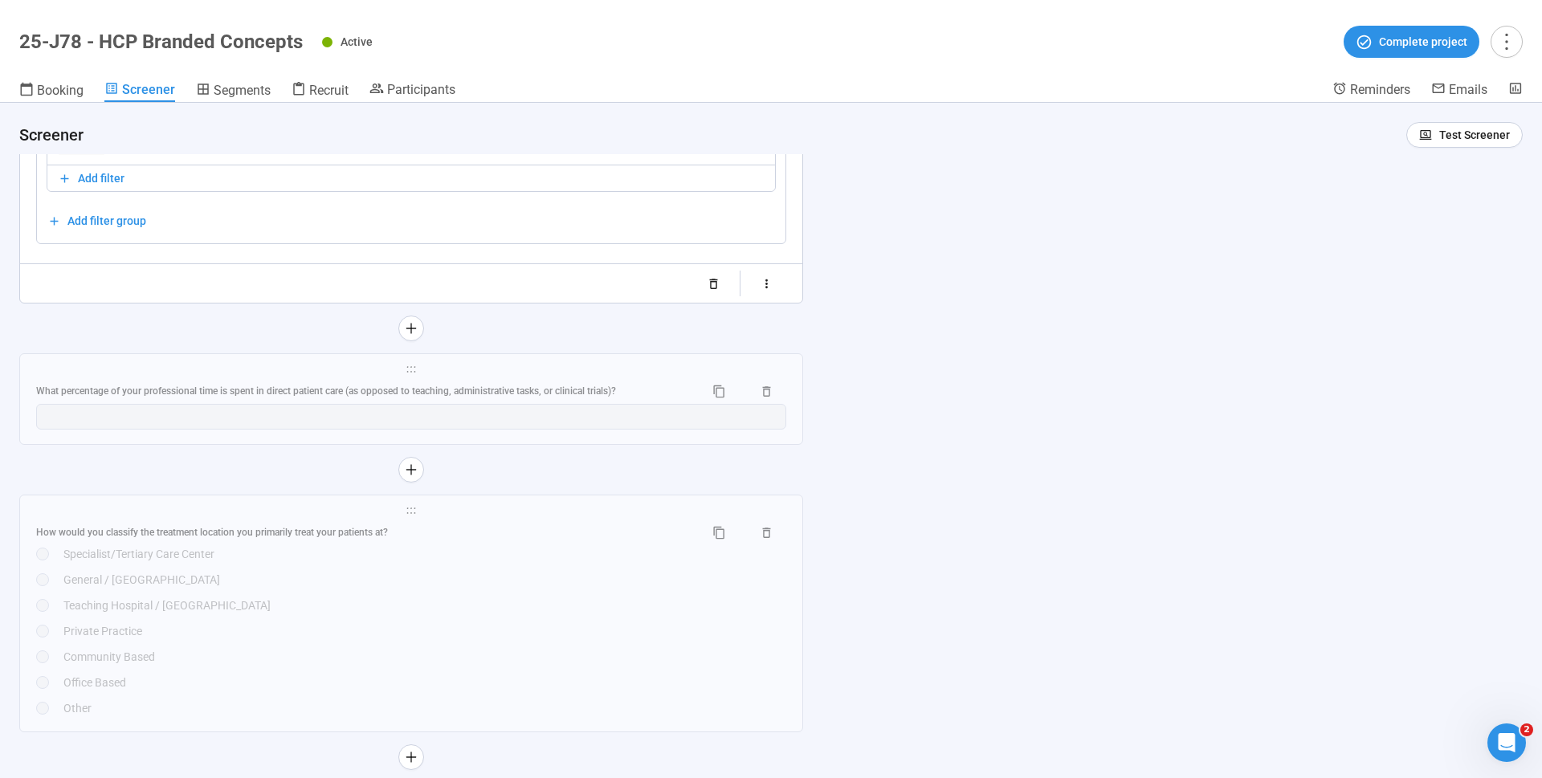
scroll to position [8879, 0]
click at [290, 389] on div "What percentage of your professional time is spent in direct patient care (as o…" at bounding box center [363, 381] width 655 height 15
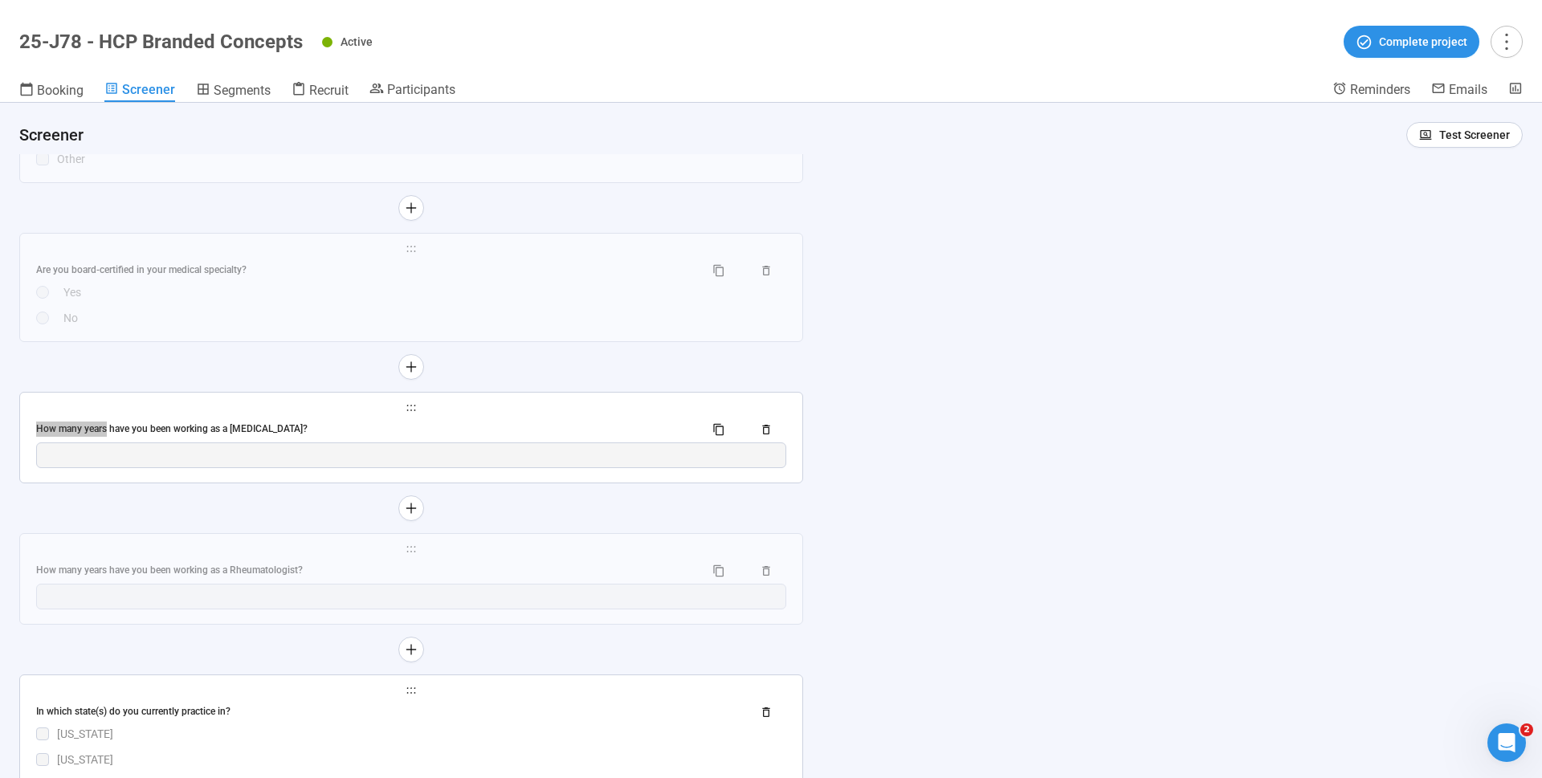
scroll to position [5972, 0]
click at [228, 427] on div "How many years have you been working as a [MEDICAL_DATA]?" at bounding box center [363, 430] width 655 height 15
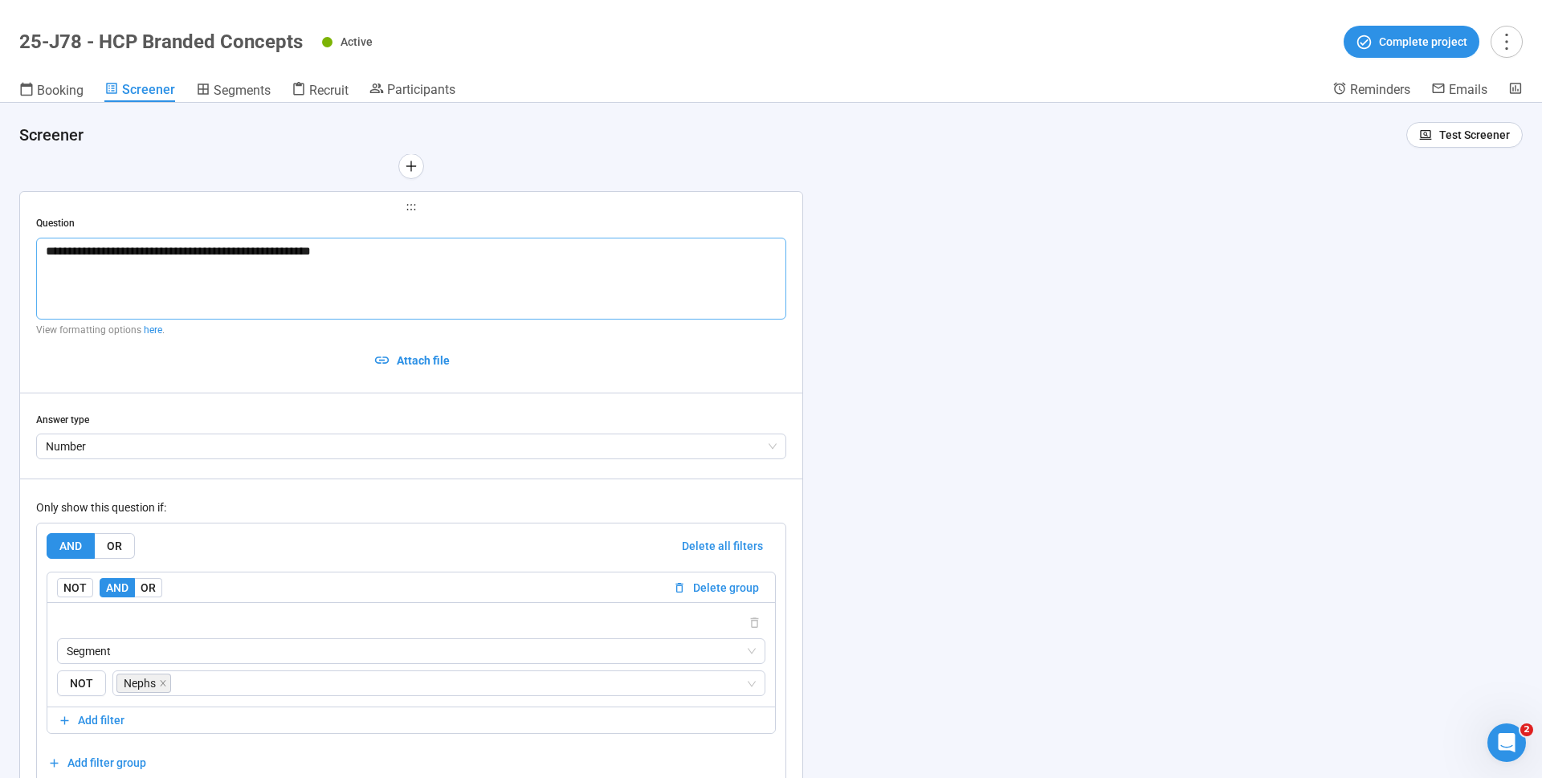
scroll to position [6149, 0]
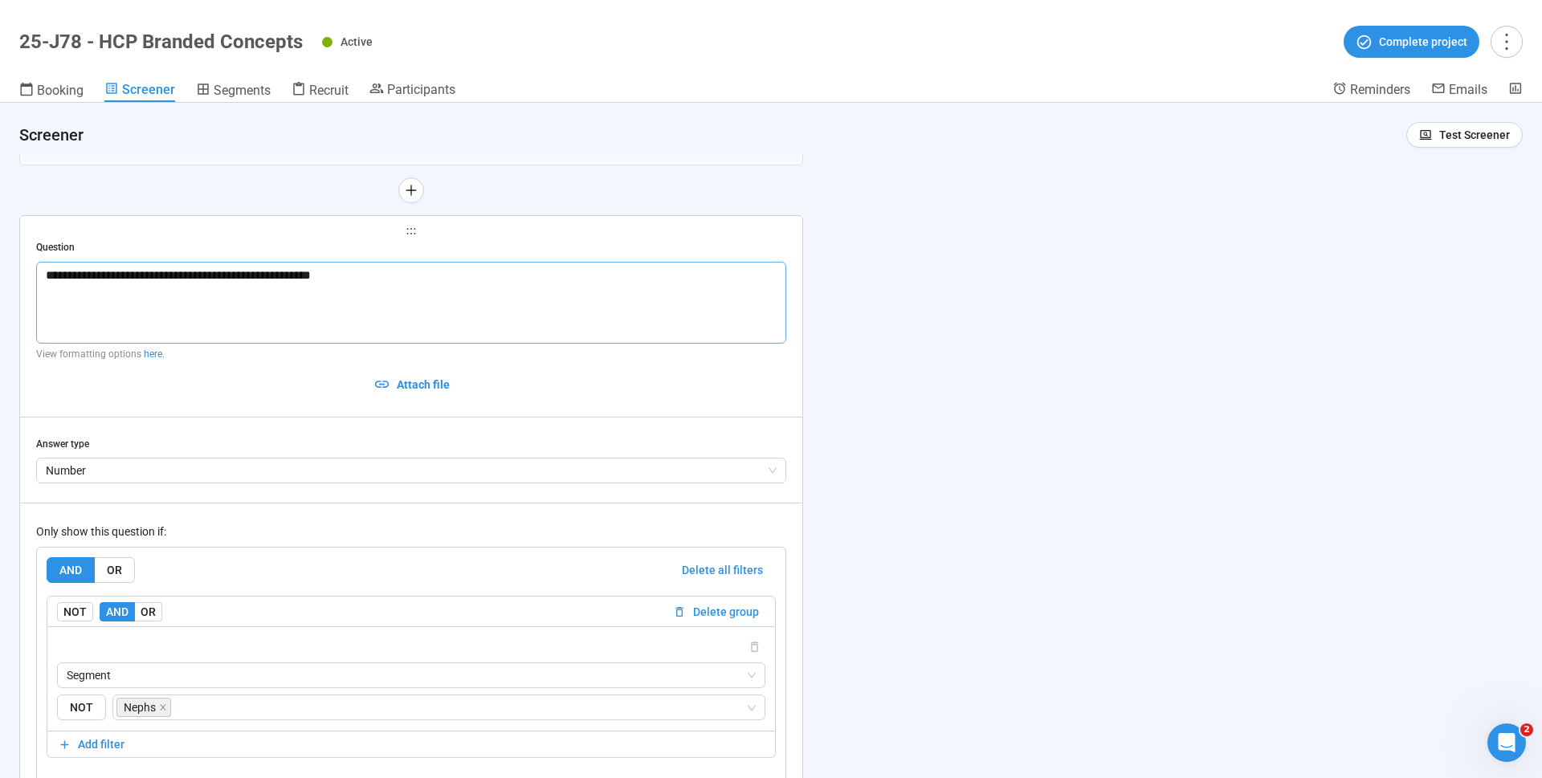
click at [386, 271] on textarea "**********" at bounding box center [411, 303] width 750 height 82
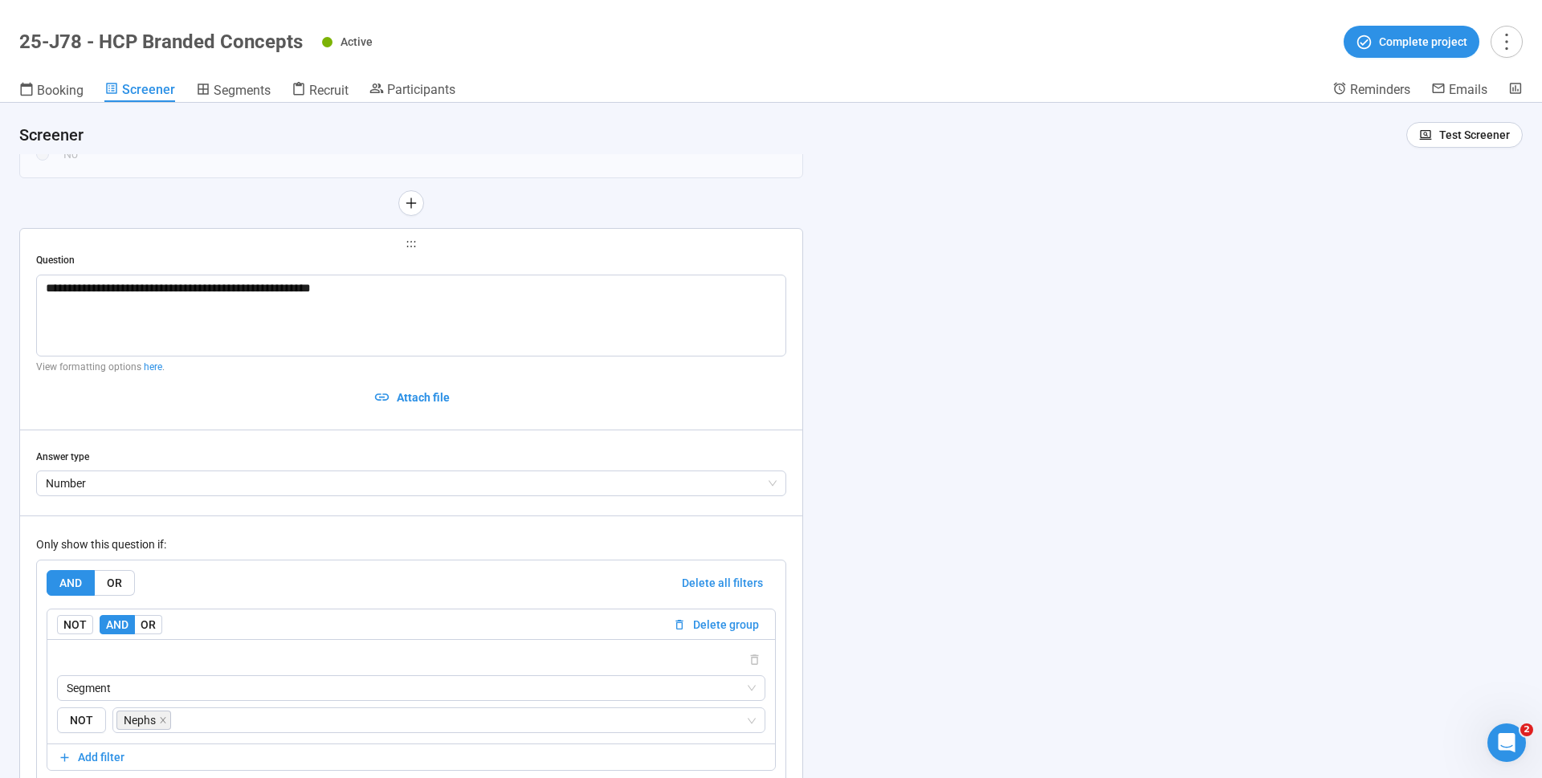
scroll to position [6121, 0]
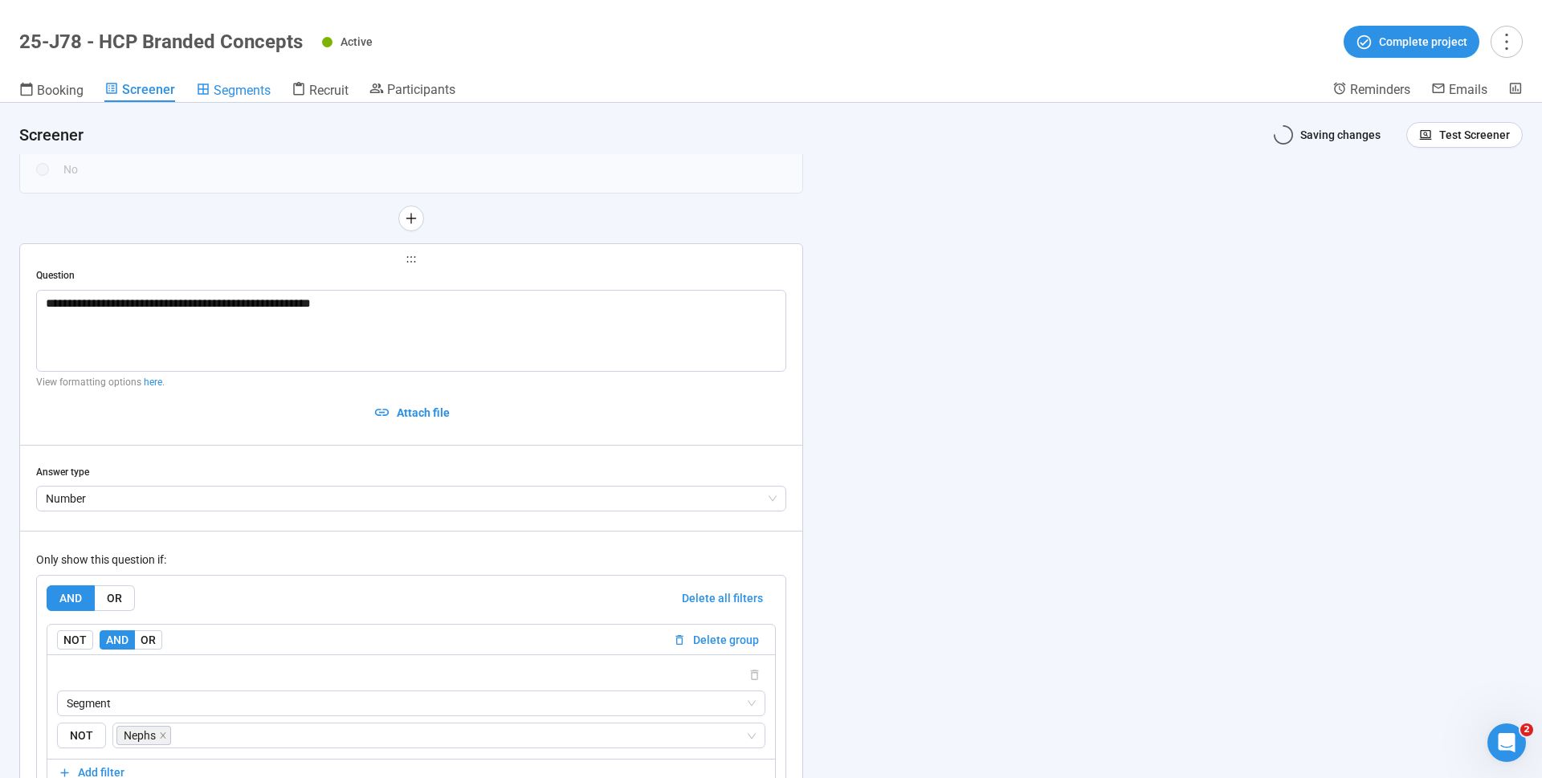
click at [247, 88] on span "Segments" at bounding box center [242, 90] width 57 height 15
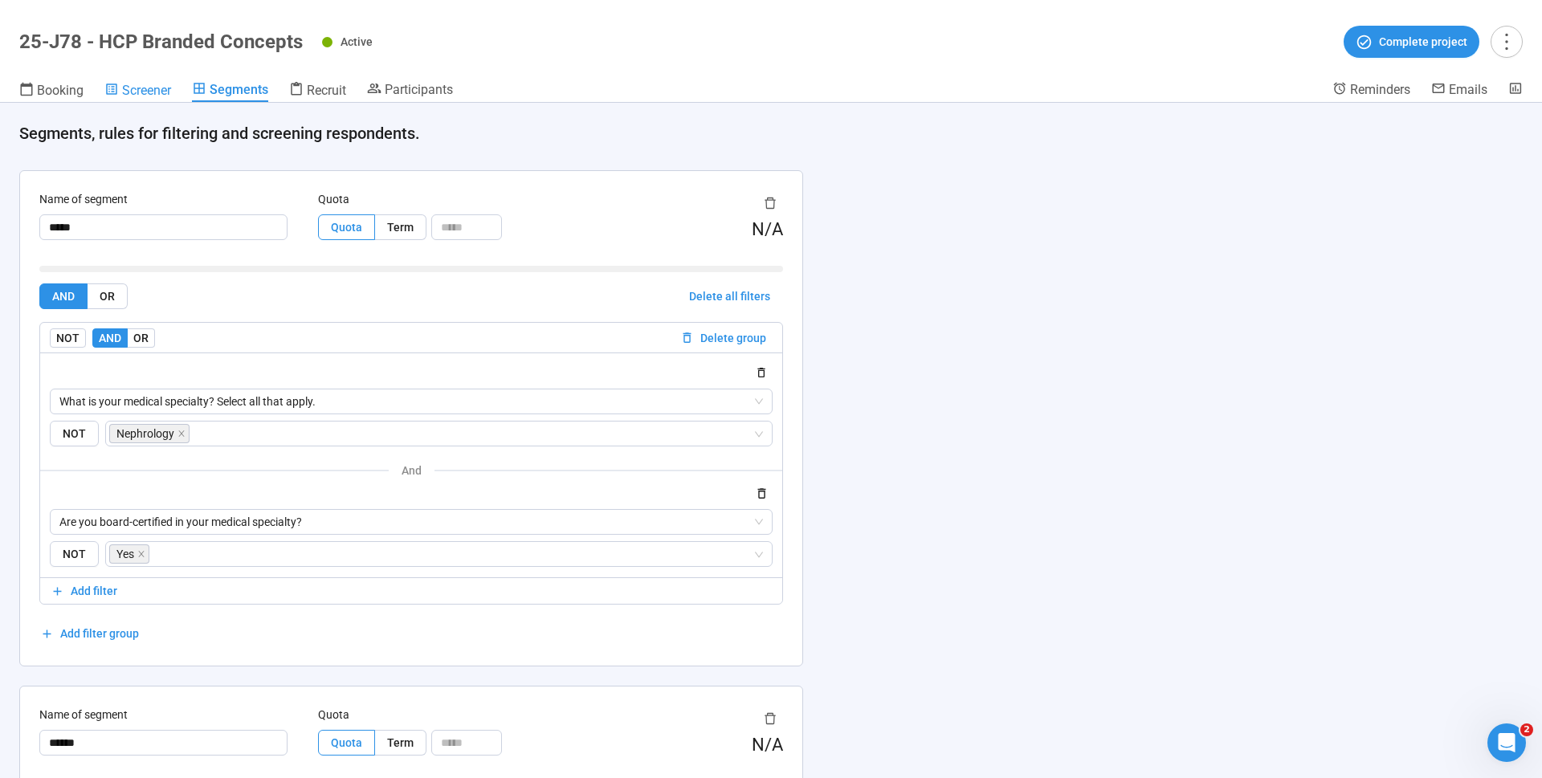
click at [163, 91] on span "Screener" at bounding box center [146, 90] width 49 height 15
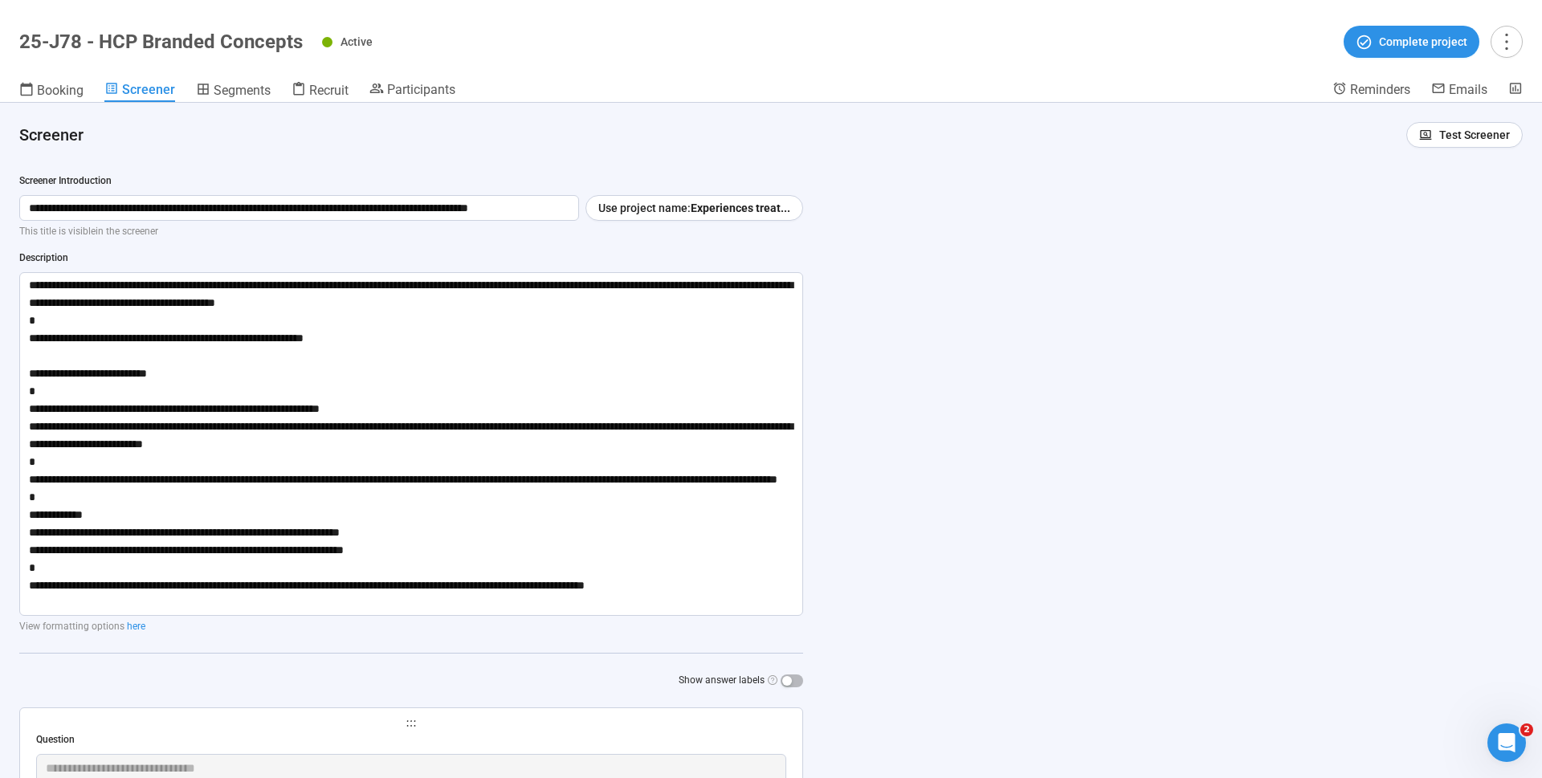
scroll to position [6245, 0]
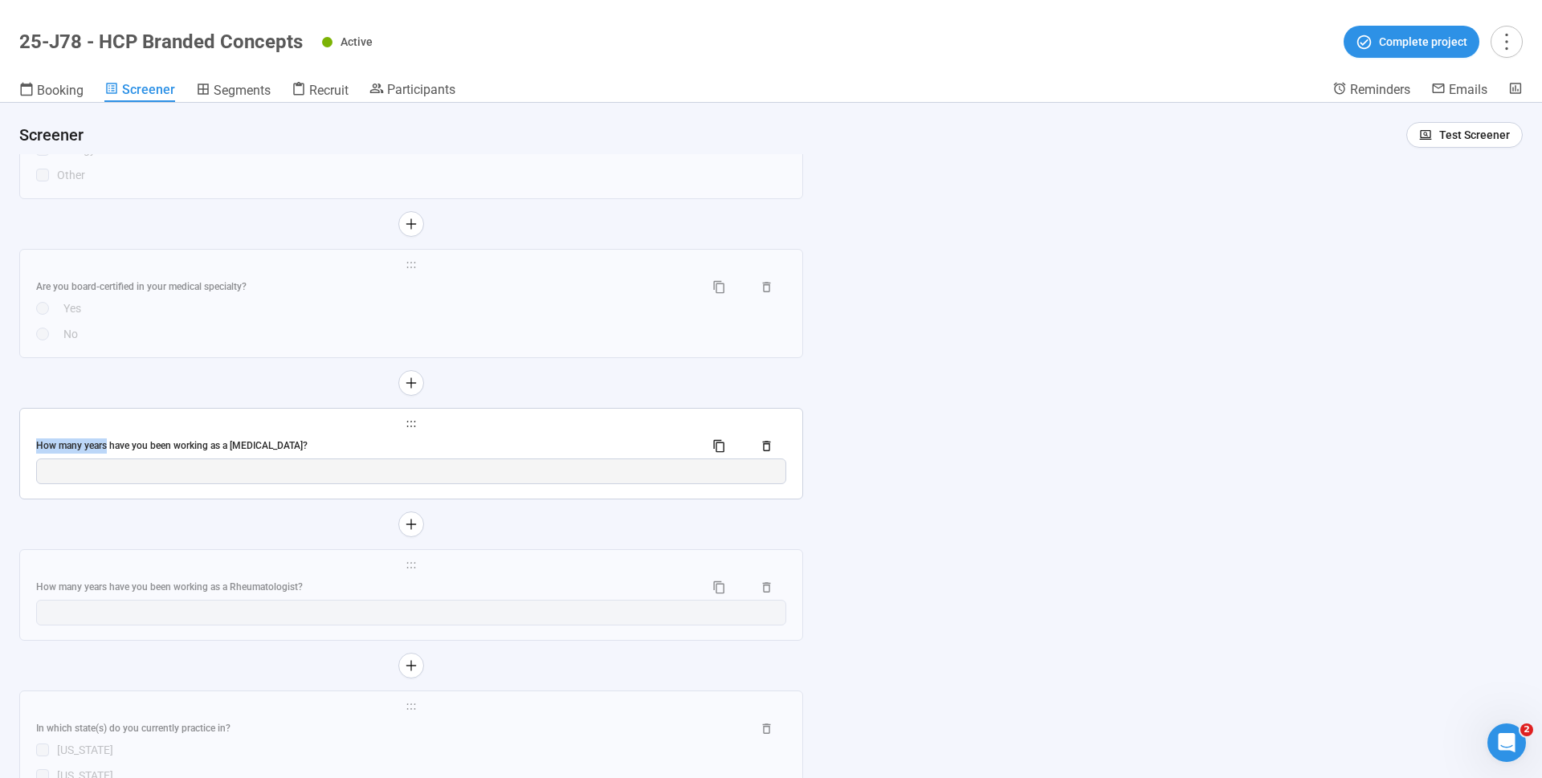
click at [288, 439] on div "How many years have you been working as a [MEDICAL_DATA]?" at bounding box center [363, 446] width 655 height 15
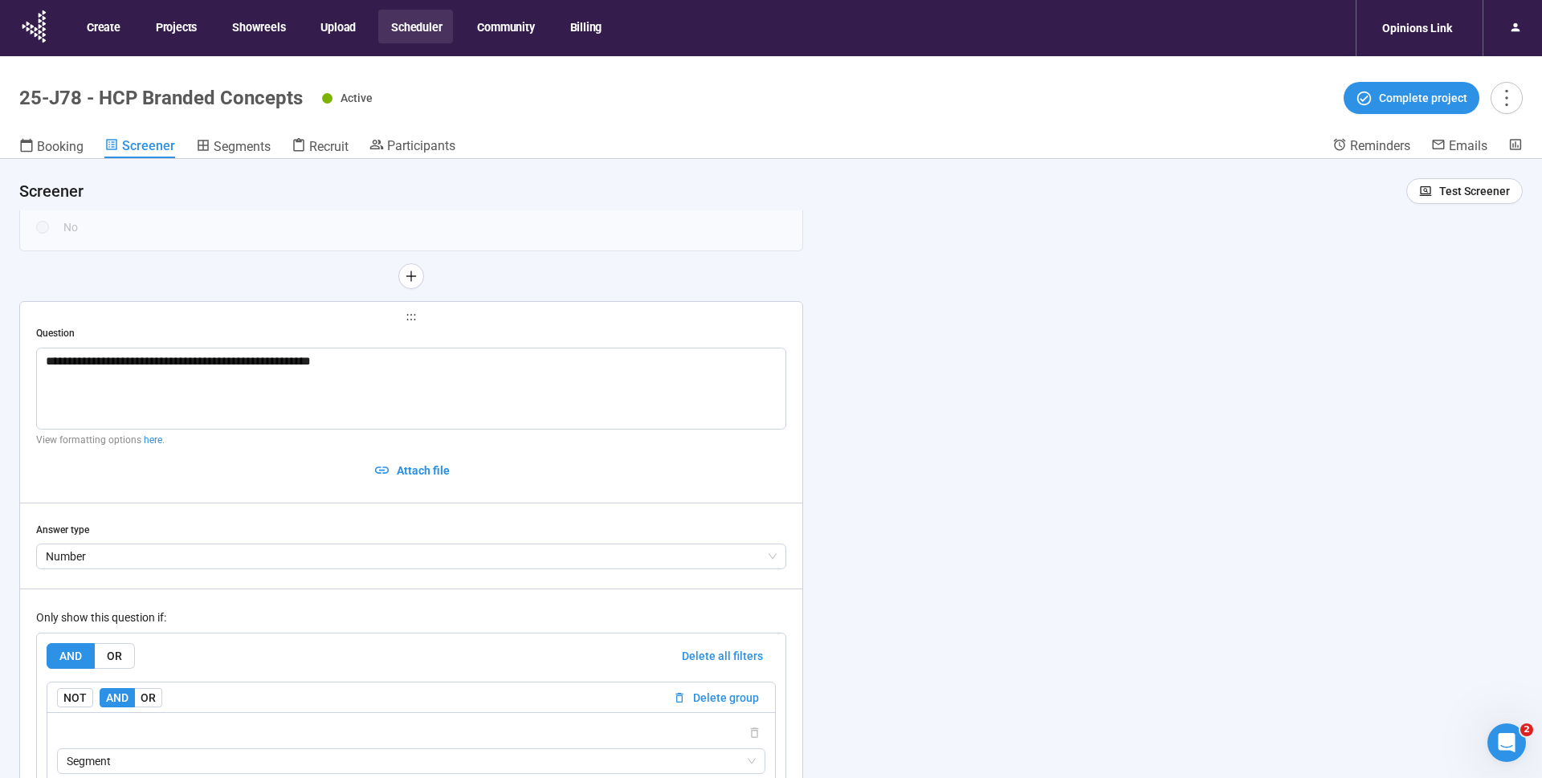
scroll to position [6120, 0]
click at [327, 354] on textarea "**********" at bounding box center [411, 388] width 750 height 82
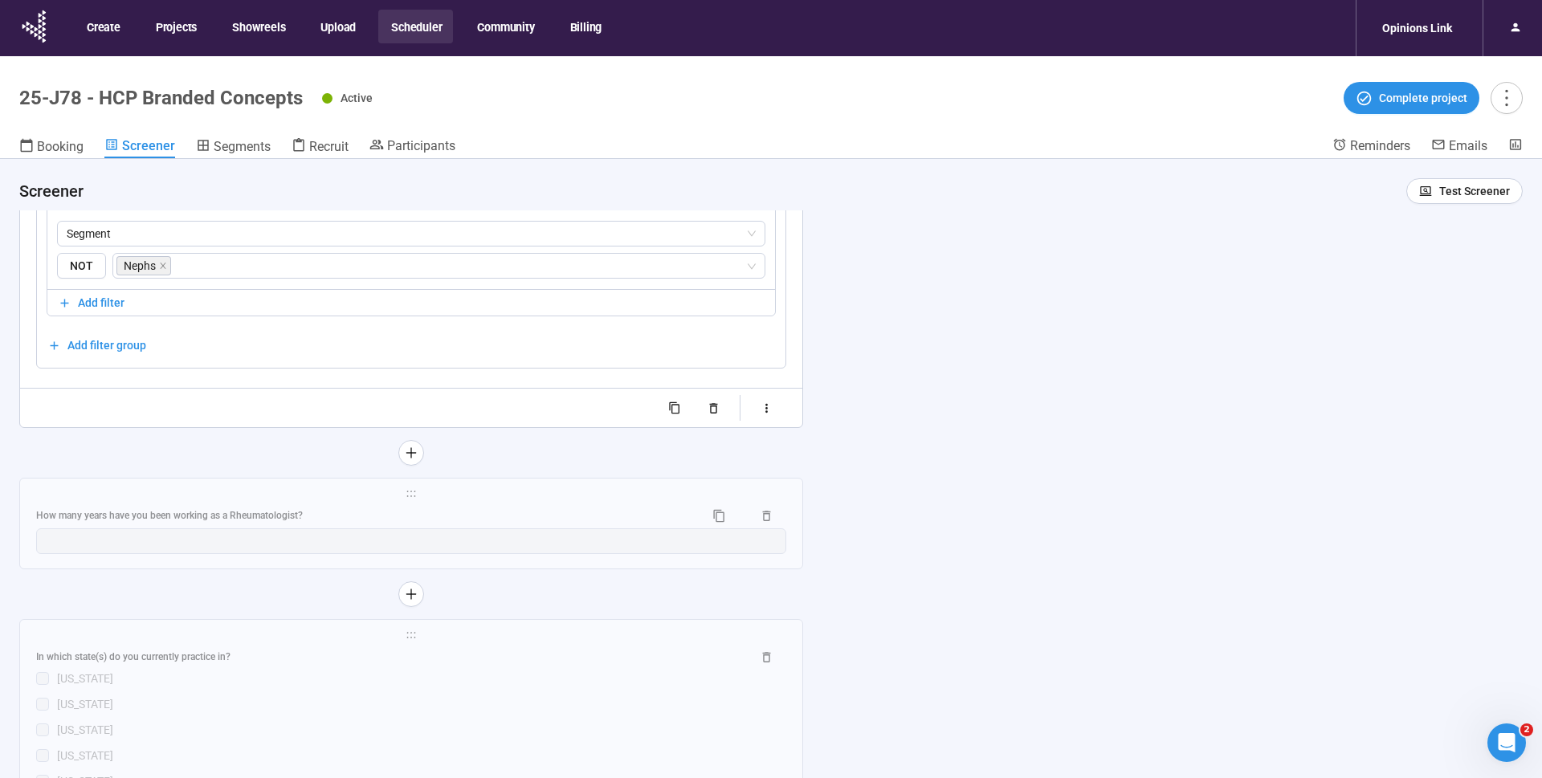
scroll to position [6662, 0]
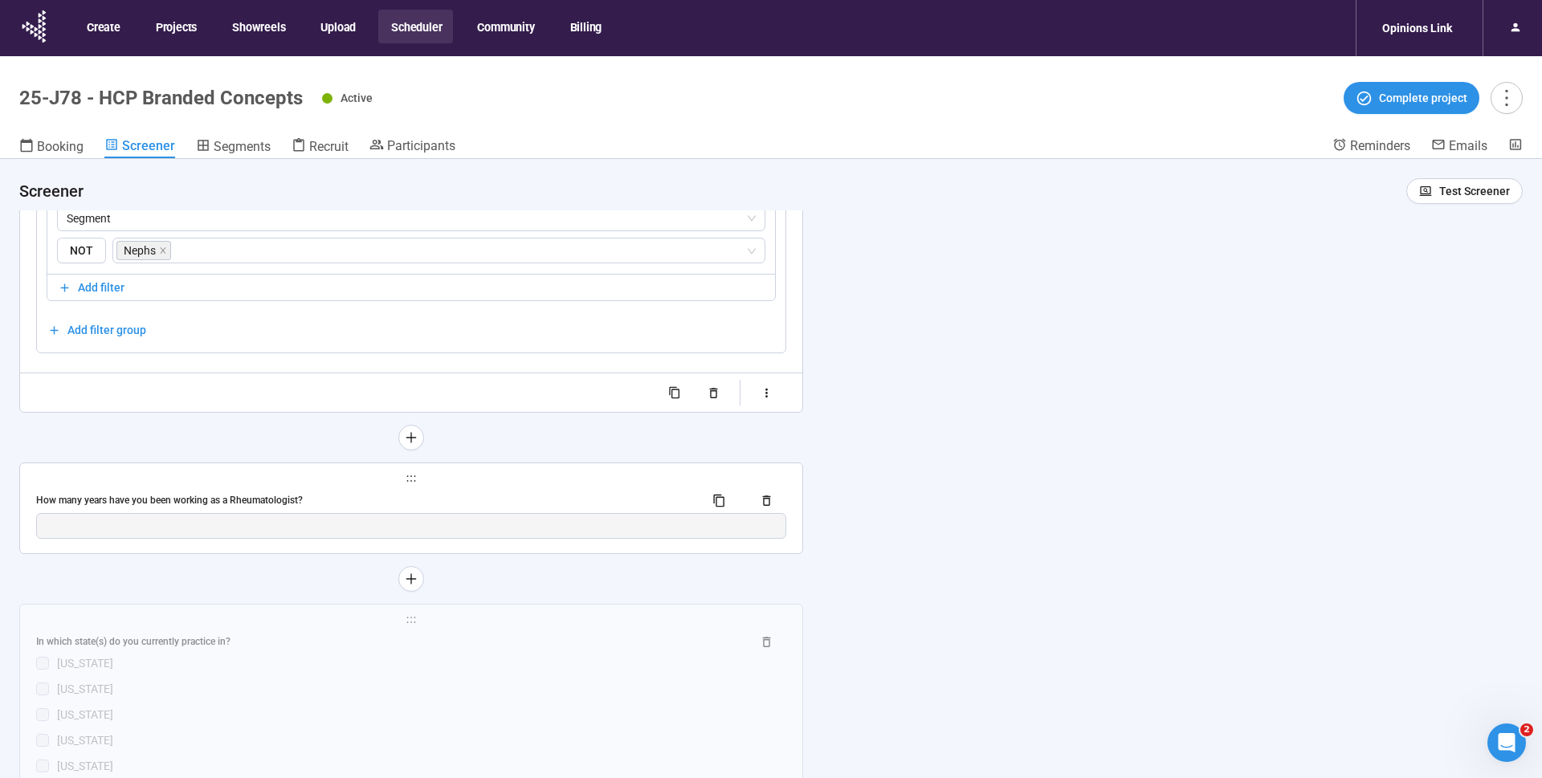
click at [230, 488] on div "How many years have you been working as a Rheumatologist?" at bounding box center [411, 501] width 750 height 26
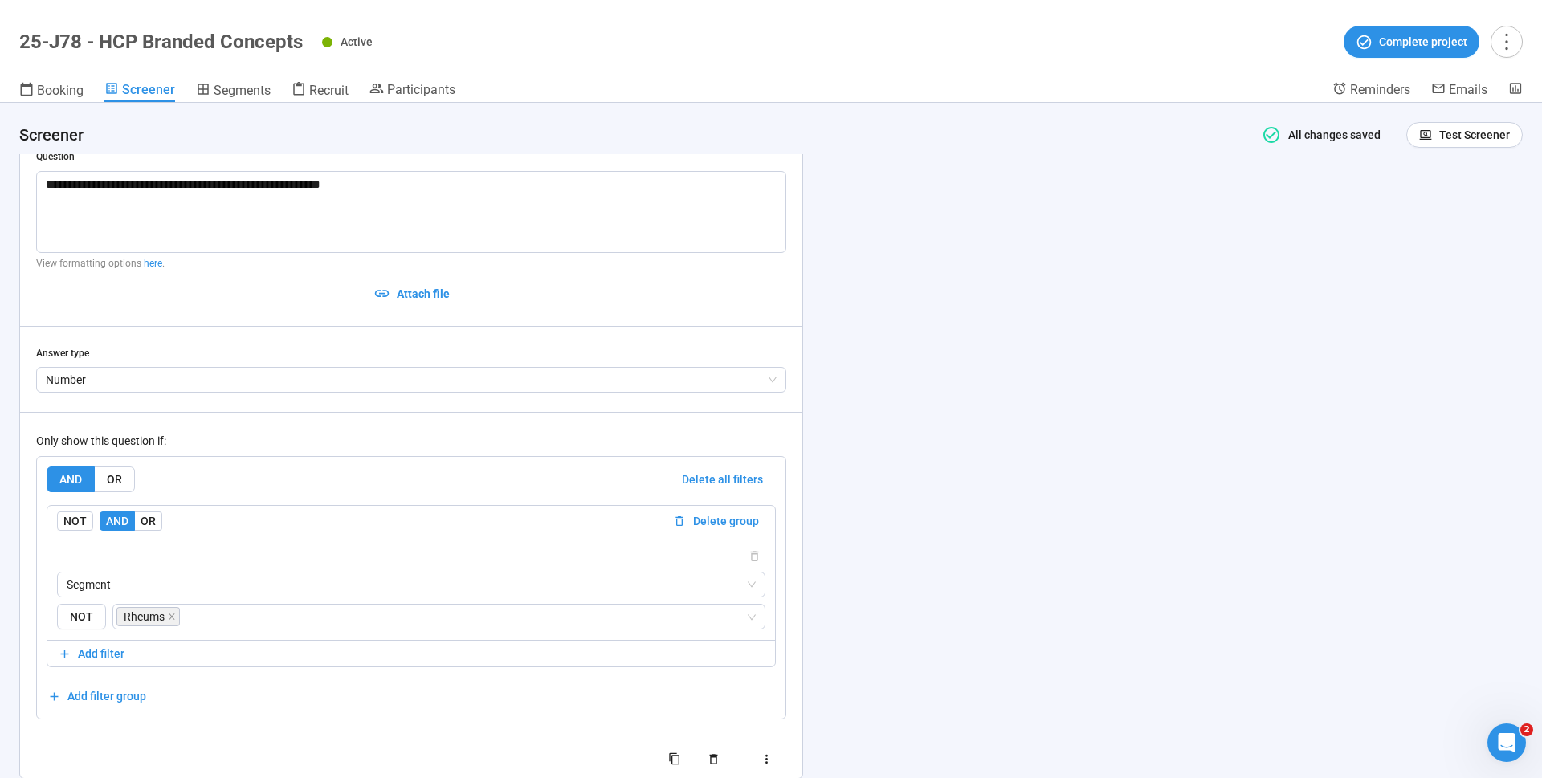
scroll to position [6376, 0]
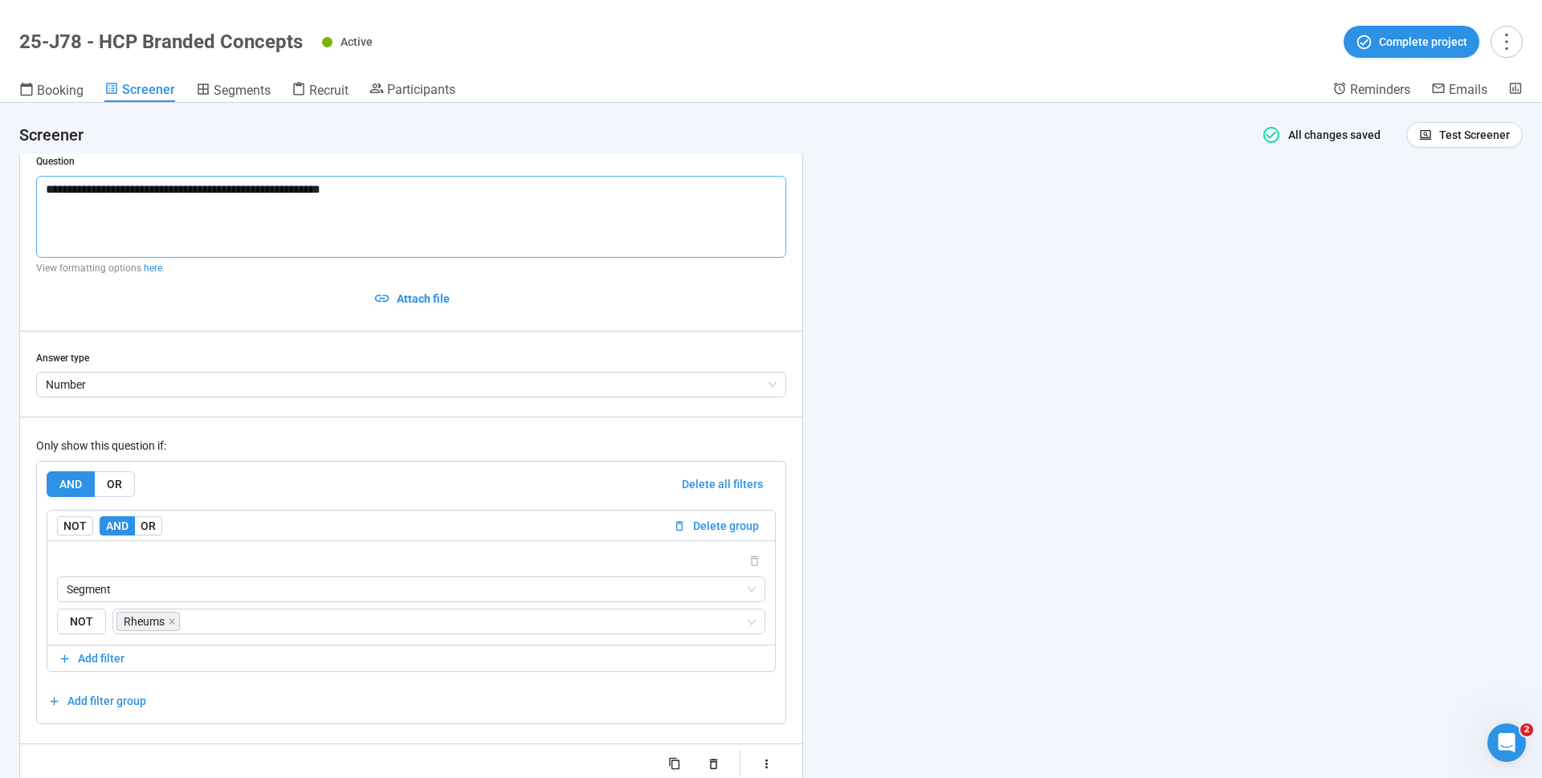
click at [447, 201] on textarea "**********" at bounding box center [411, 217] width 750 height 82
click at [402, 231] on textarea "**********" at bounding box center [411, 217] width 750 height 82
click at [431, 202] on textarea "**********" at bounding box center [411, 217] width 750 height 82
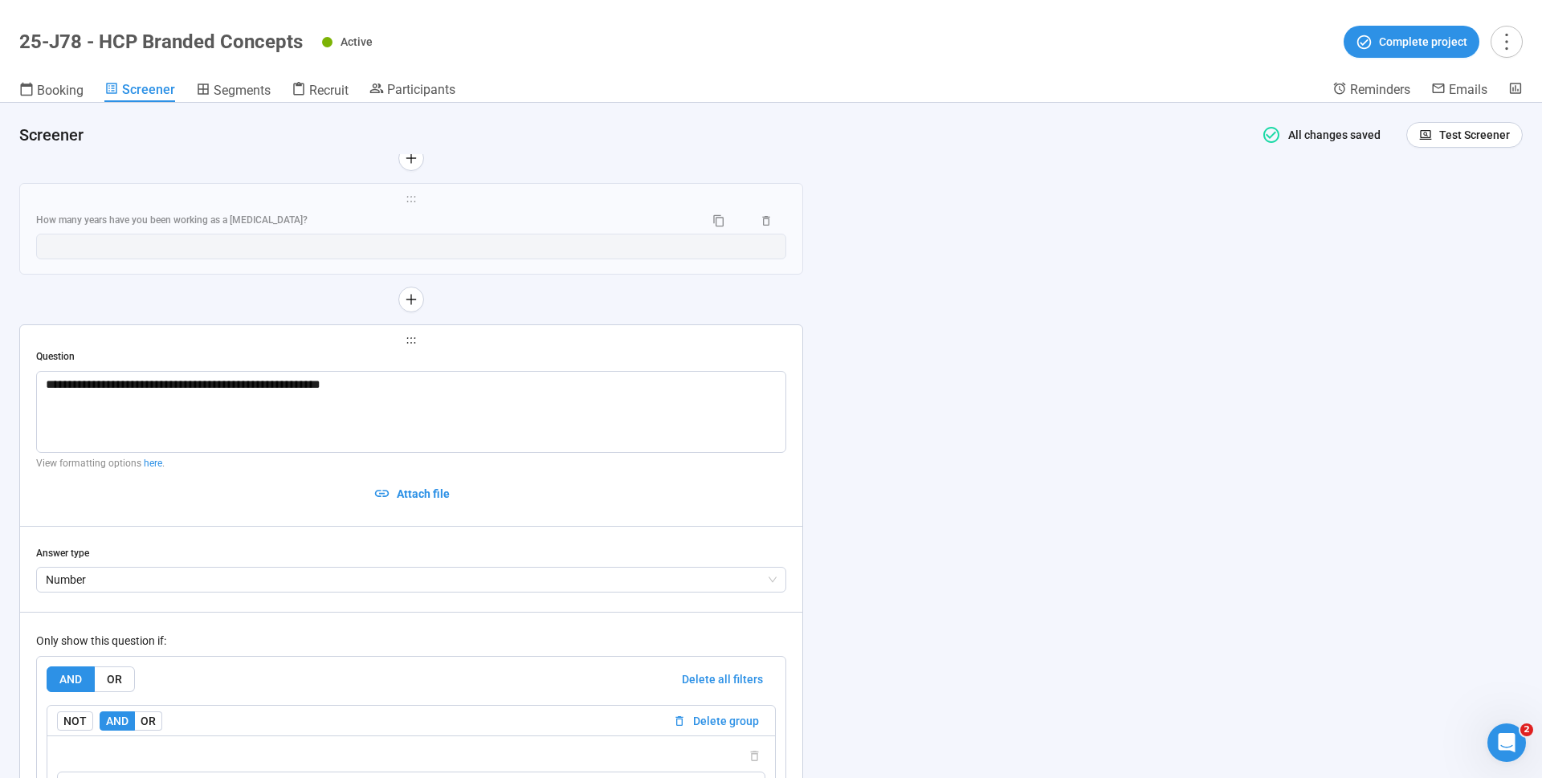
scroll to position [6095, 0]
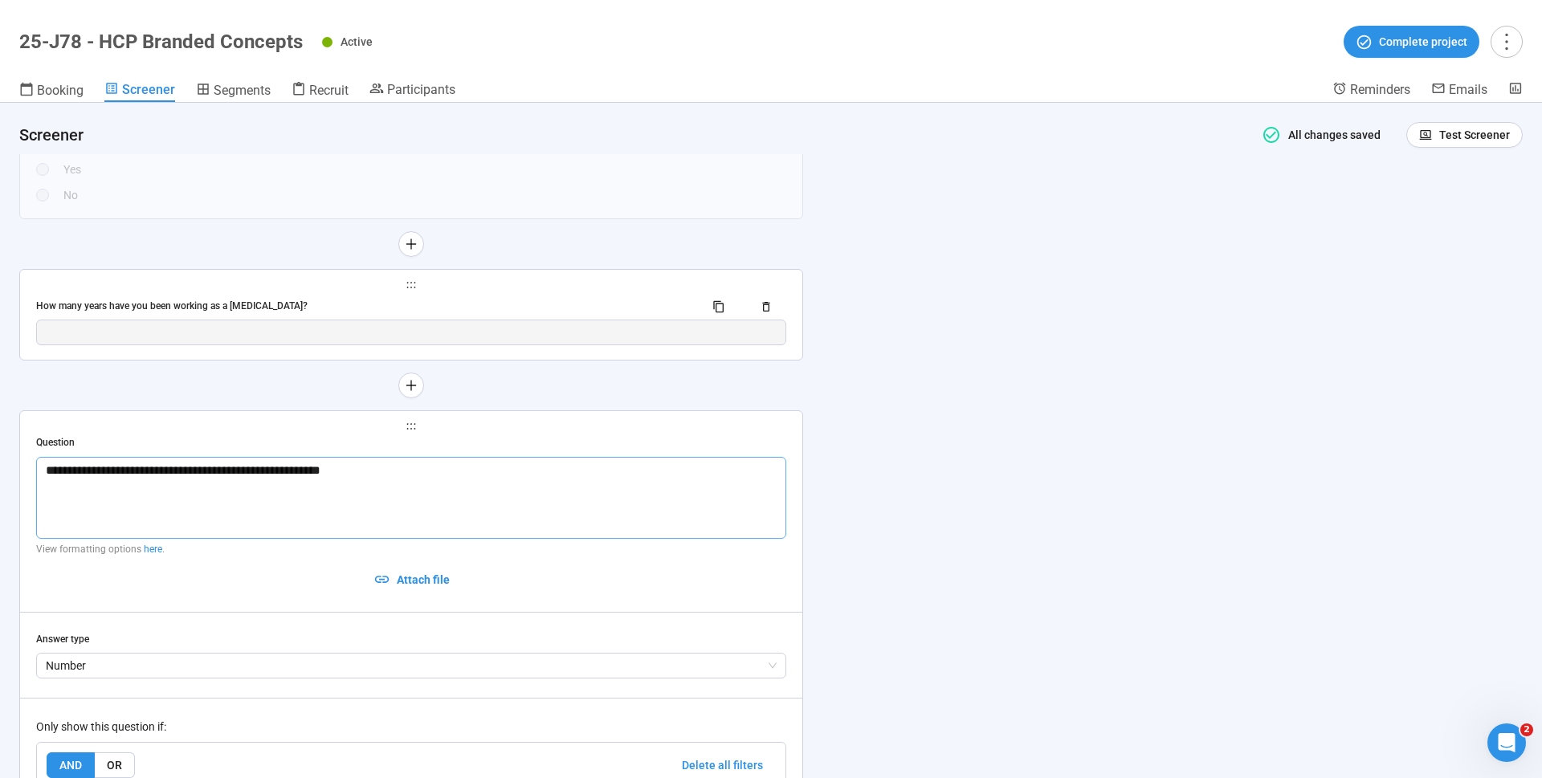
click at [262, 299] on div "How many years have you been working as a [MEDICAL_DATA]?" at bounding box center [363, 306] width 655 height 15
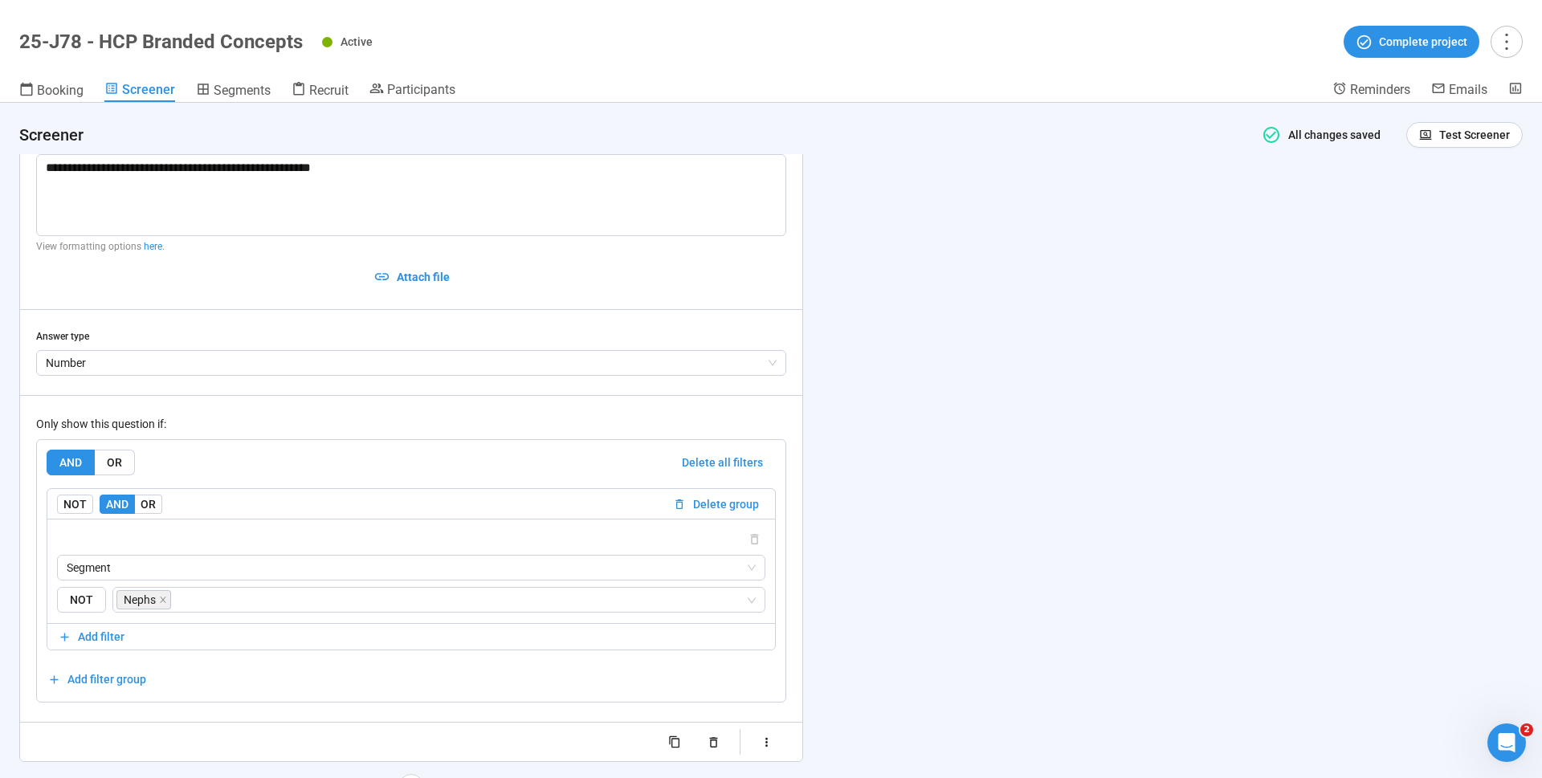
scroll to position [6249, 0]
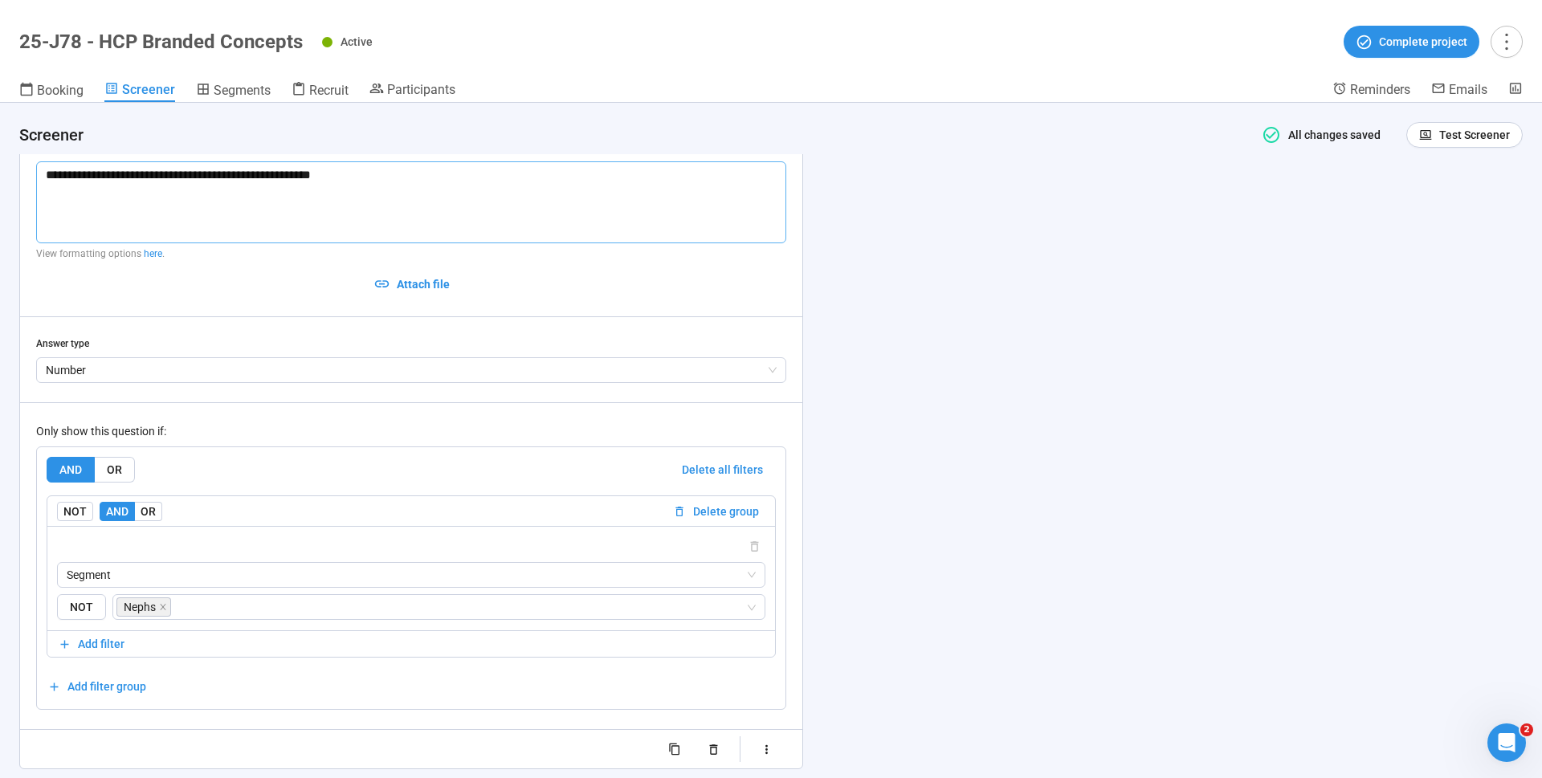
click at [438, 161] on textarea "**********" at bounding box center [411, 202] width 750 height 82
click at [437, 178] on textarea "**********" at bounding box center [411, 202] width 750 height 82
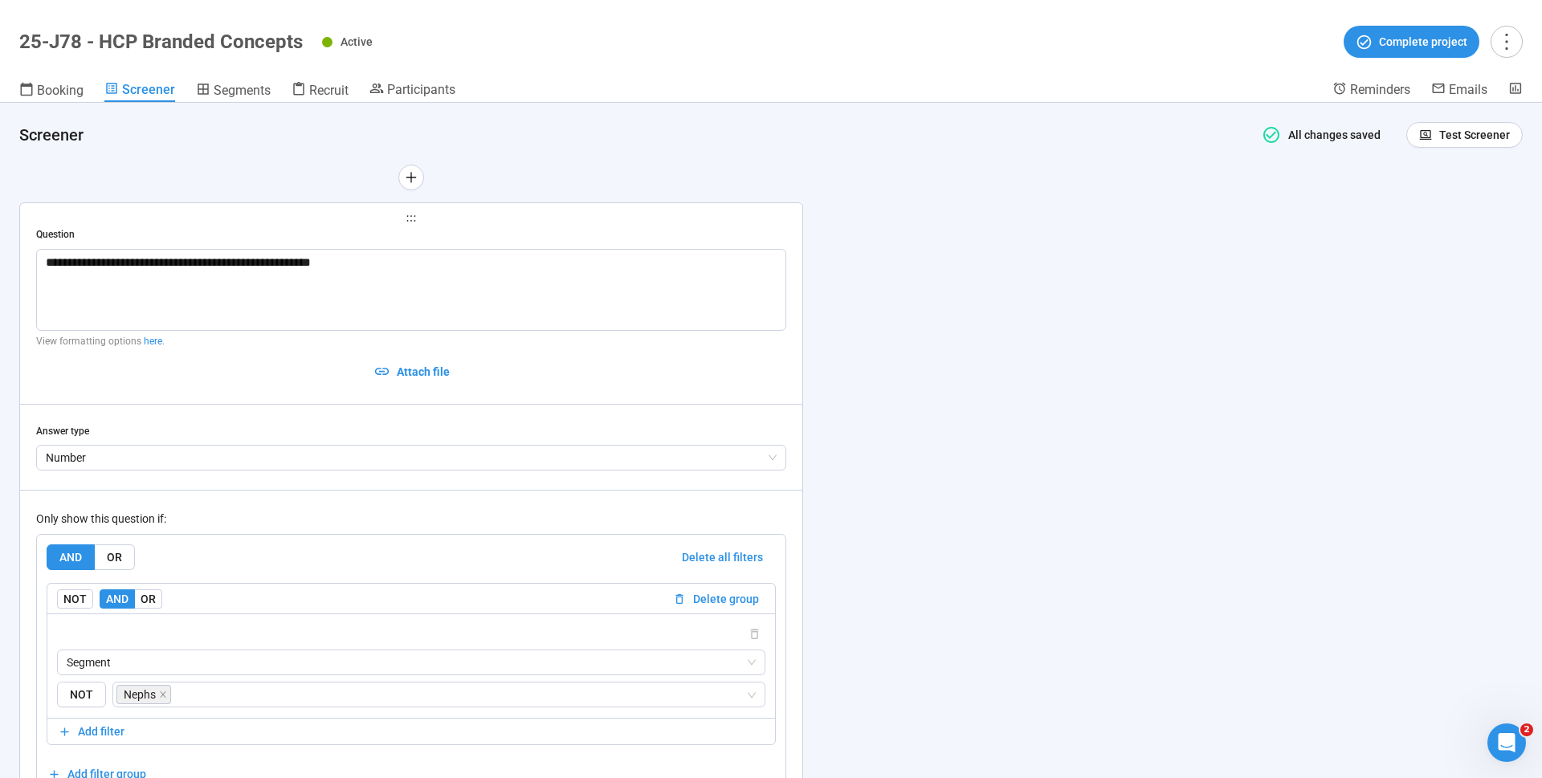
scroll to position [6163, 0]
click at [747, 23] on header "25-J78 - HCP Branded Concepts Active Complete project Booking Screener Segments…" at bounding box center [771, 51] width 1542 height 103
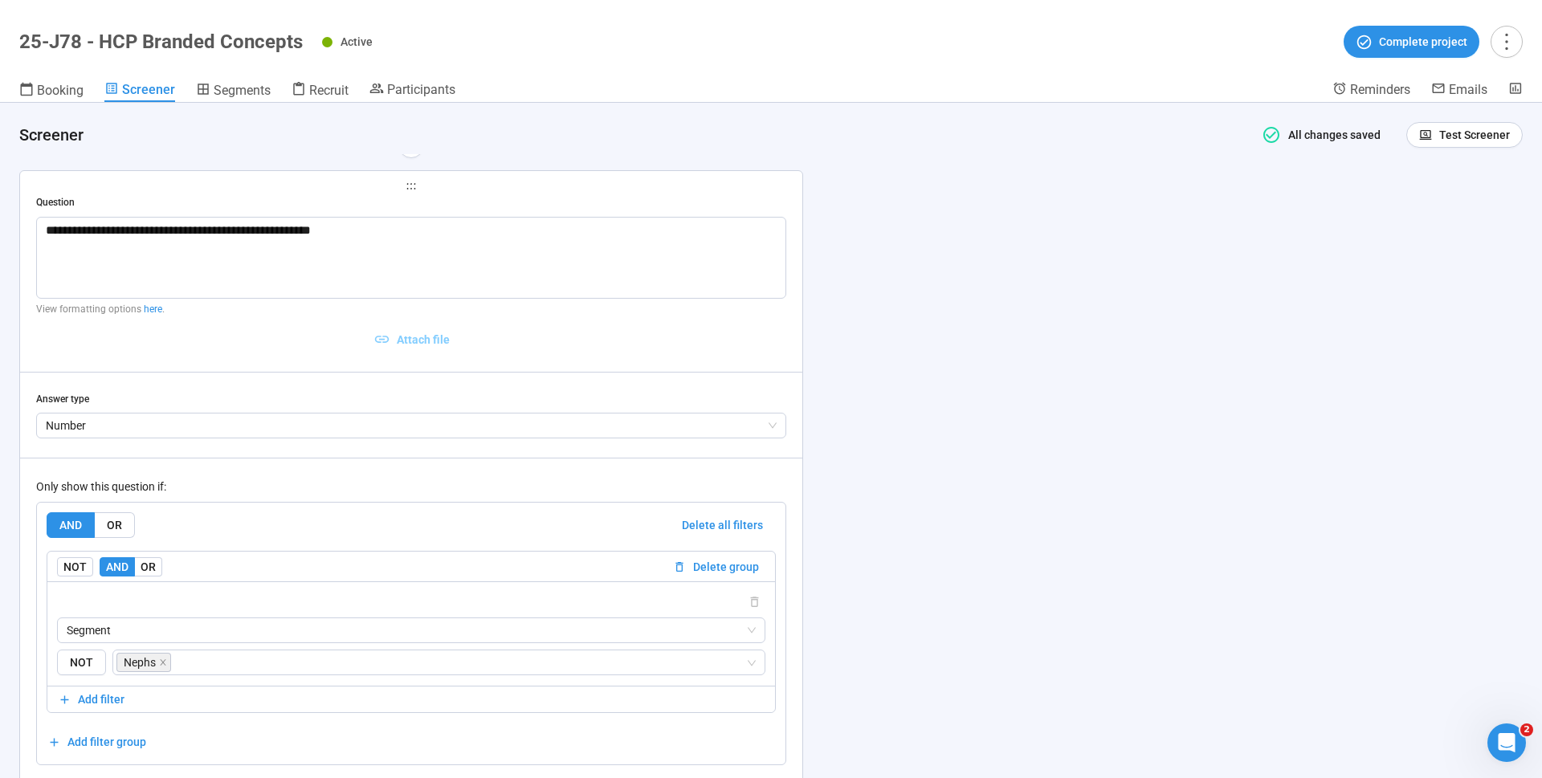
scroll to position [6197, 0]
click at [574, 14] on header "25-J78 - HCP Branded Concepts Active Complete project Booking Screener Segments…" at bounding box center [771, 51] width 1542 height 103
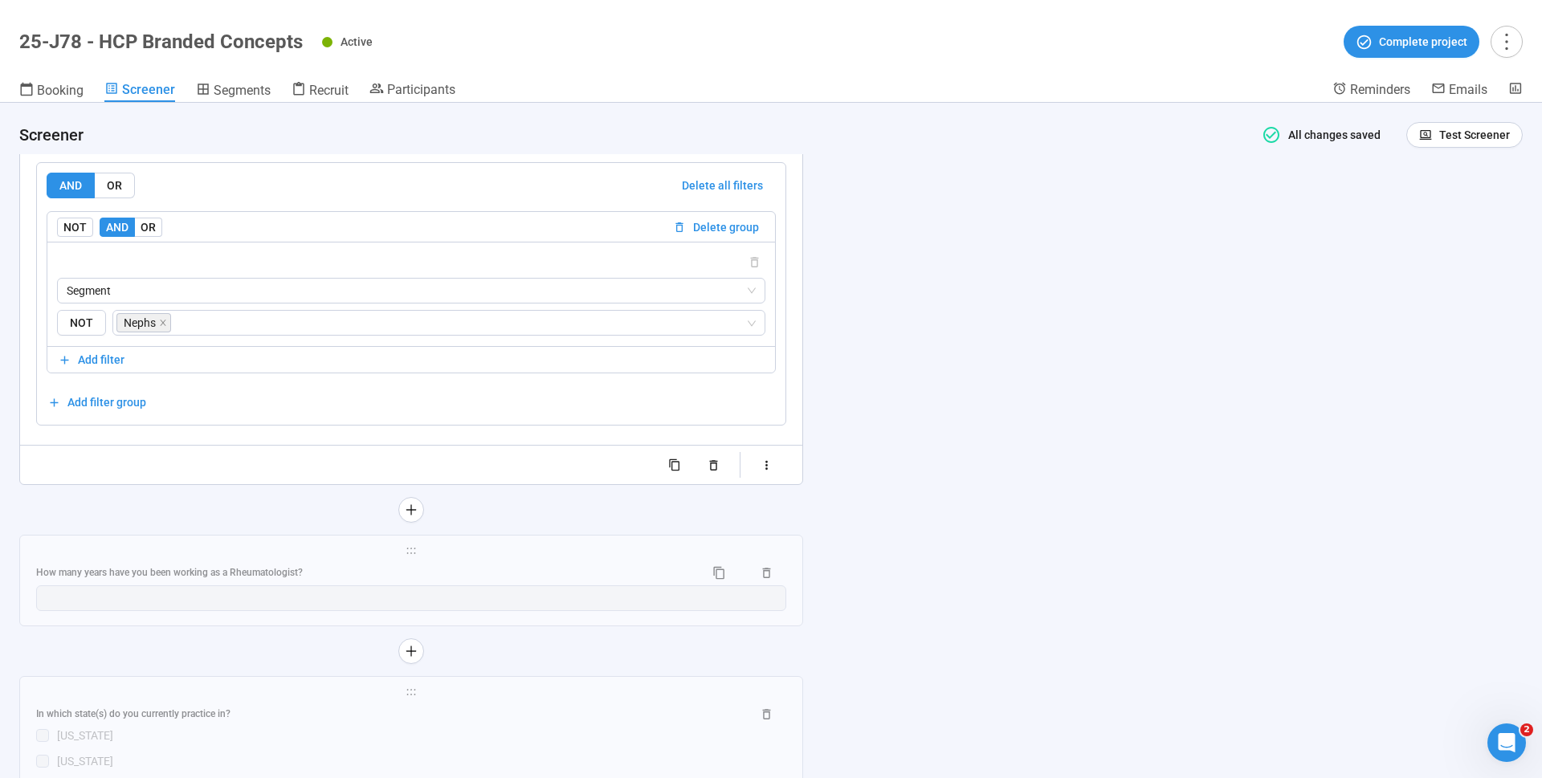
scroll to position [6572, 0]
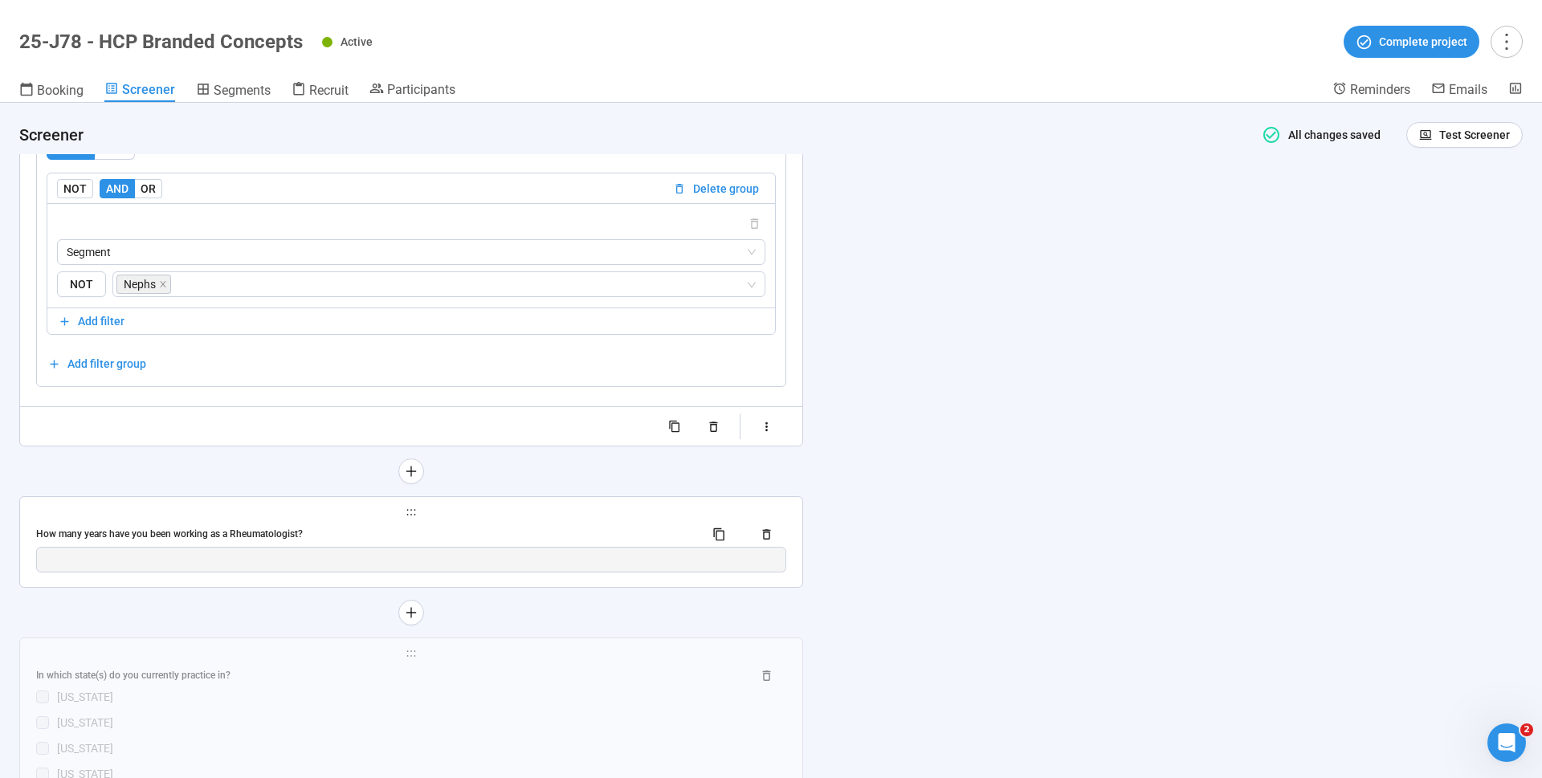
click at [269, 527] on div "How many years have you been working as a Rheumatologist?" at bounding box center [363, 534] width 655 height 15
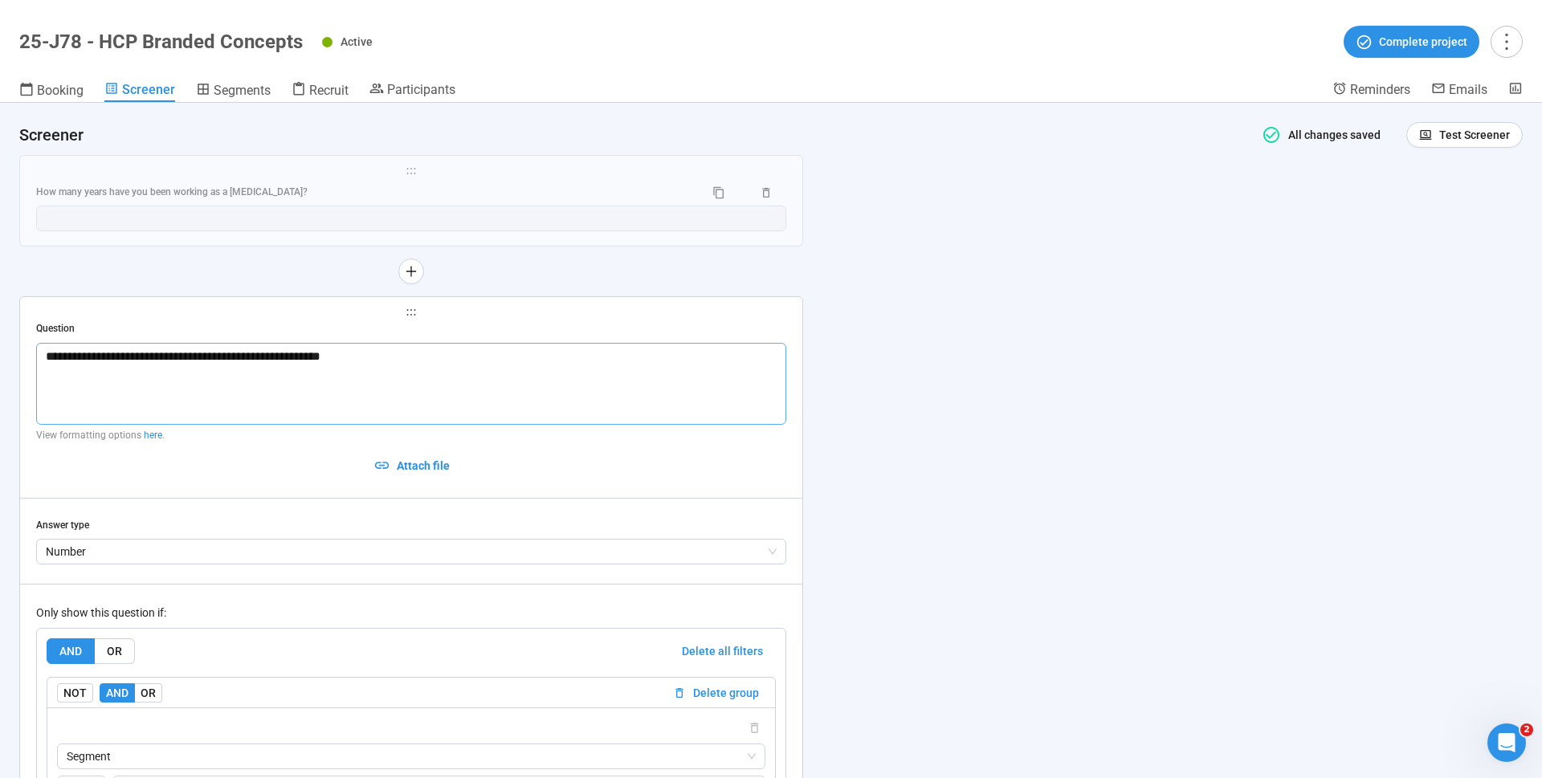
scroll to position [6204, 0]
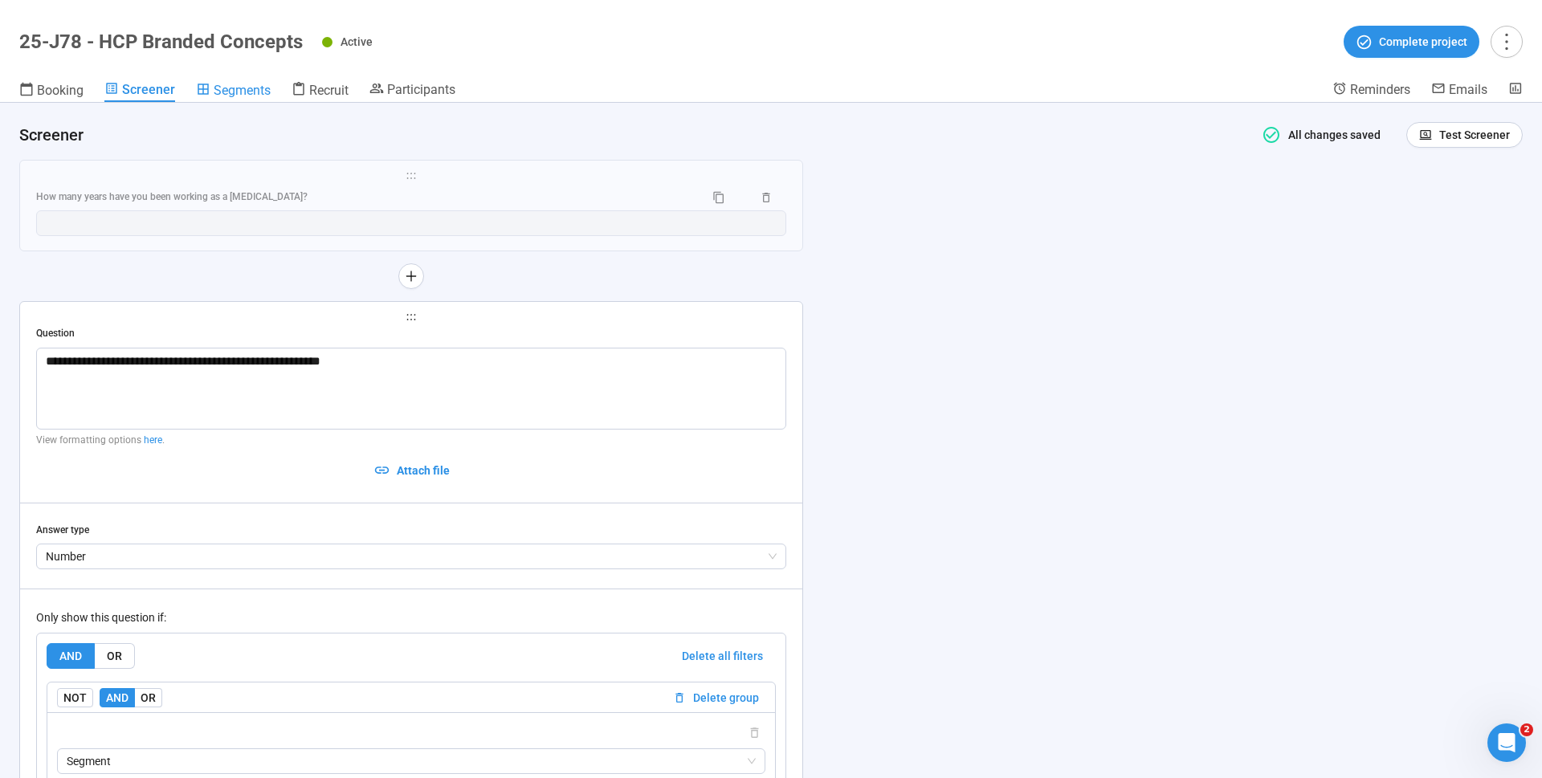
click at [248, 91] on span "Segments" at bounding box center [242, 90] width 57 height 15
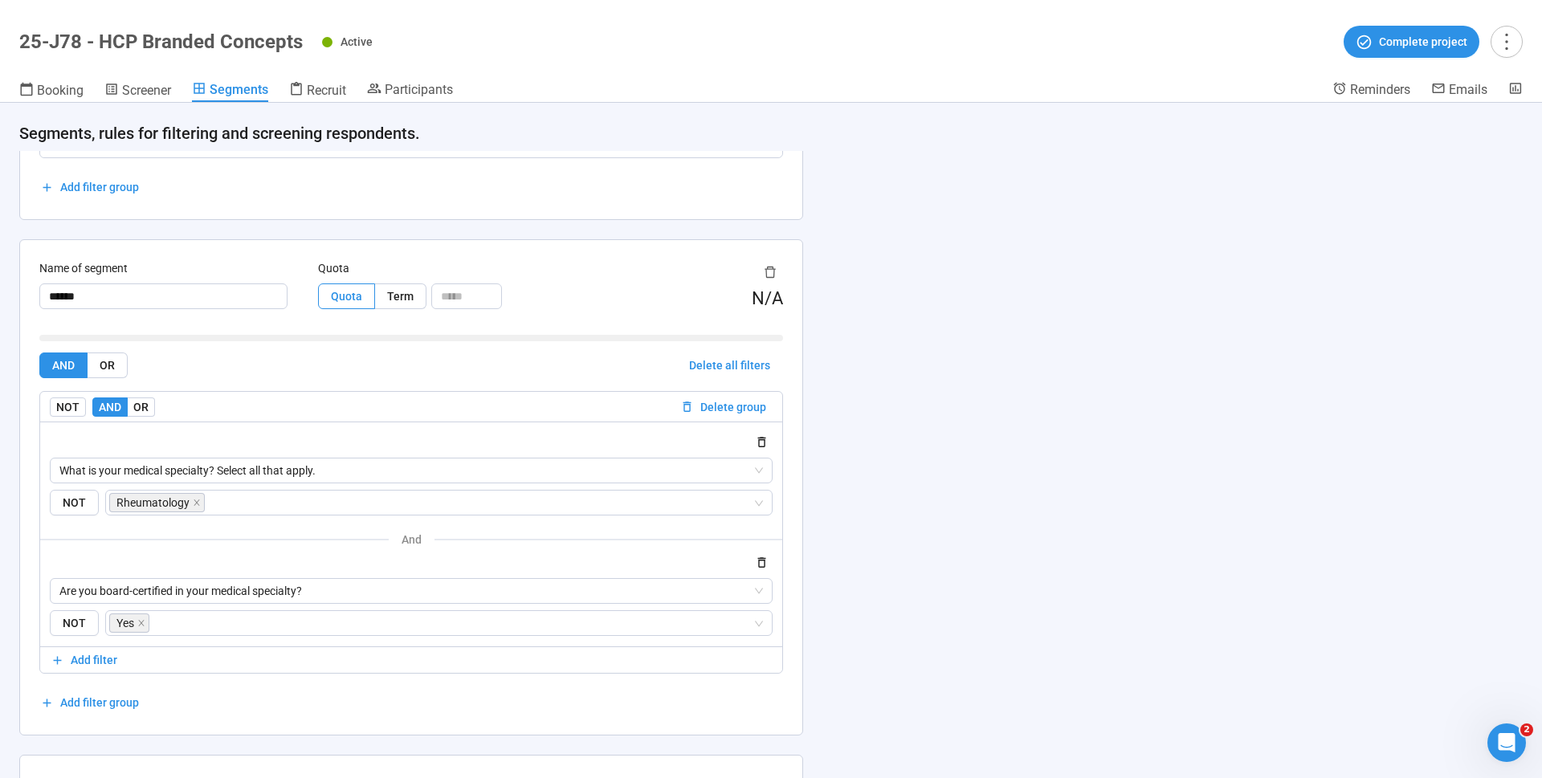
scroll to position [350, 0]
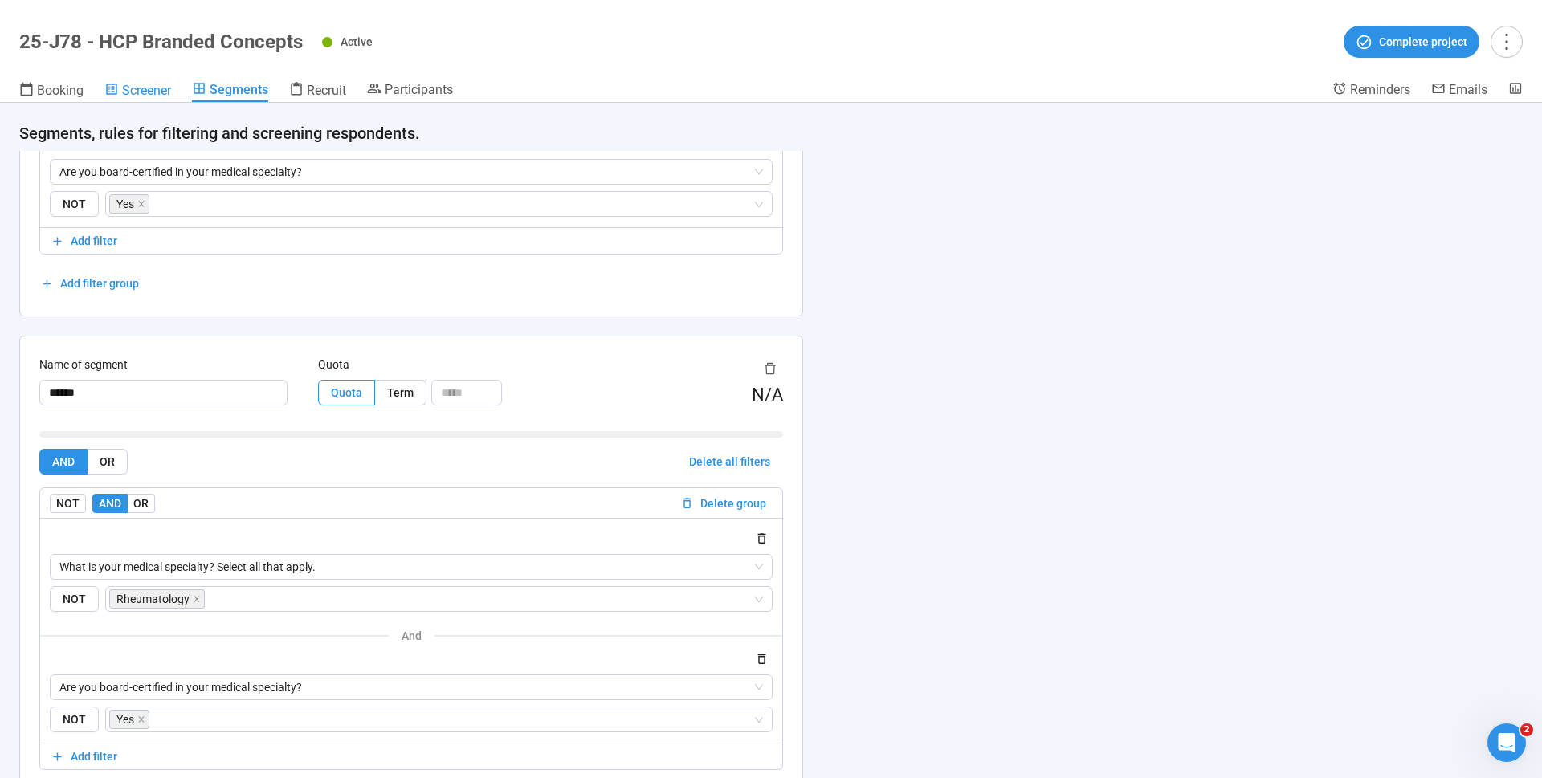
click at [151, 90] on span "Screener" at bounding box center [146, 90] width 49 height 15
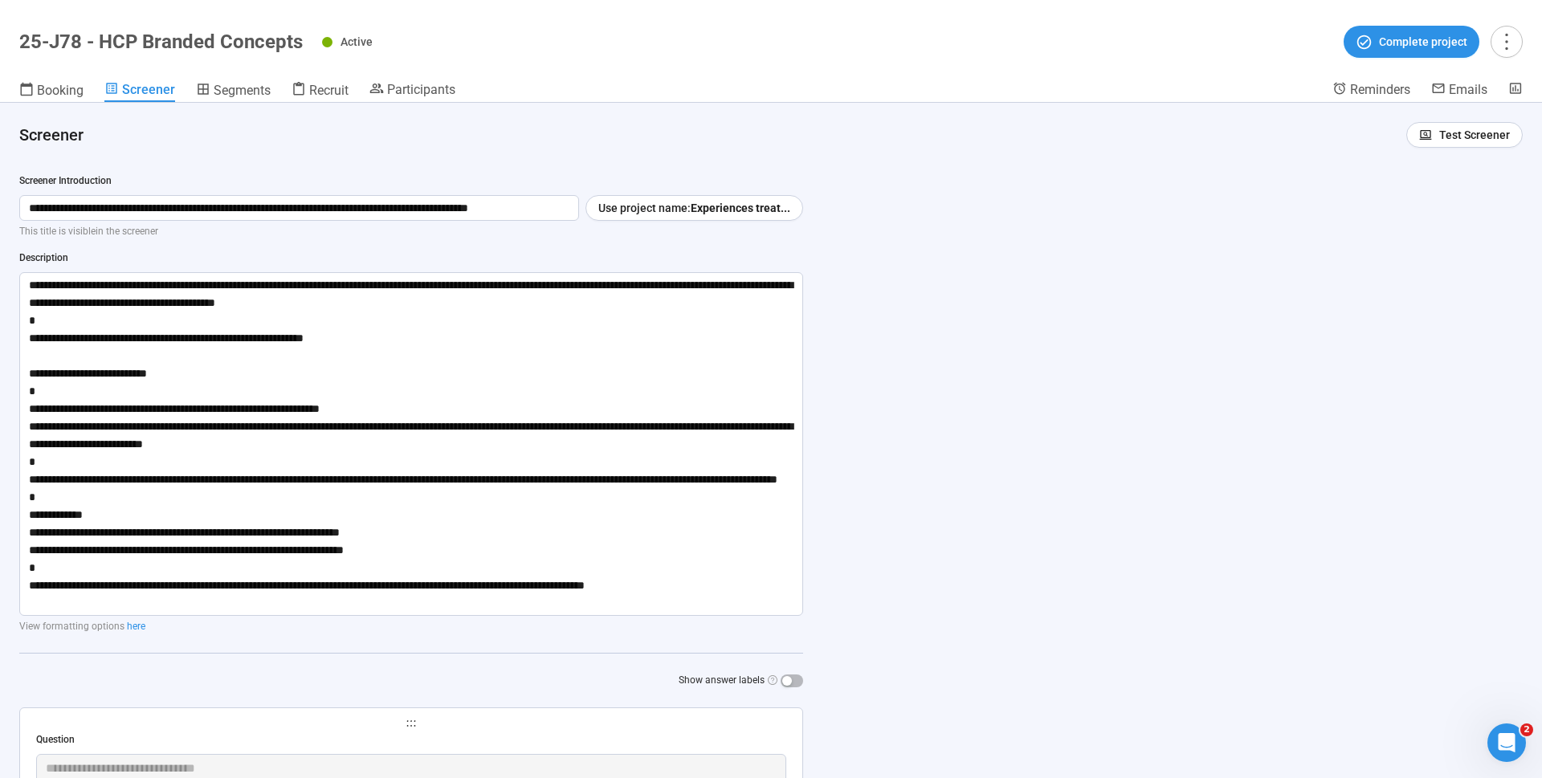
click at [516, 44] on div "Active Complete project" at bounding box center [922, 42] width 1201 height 32
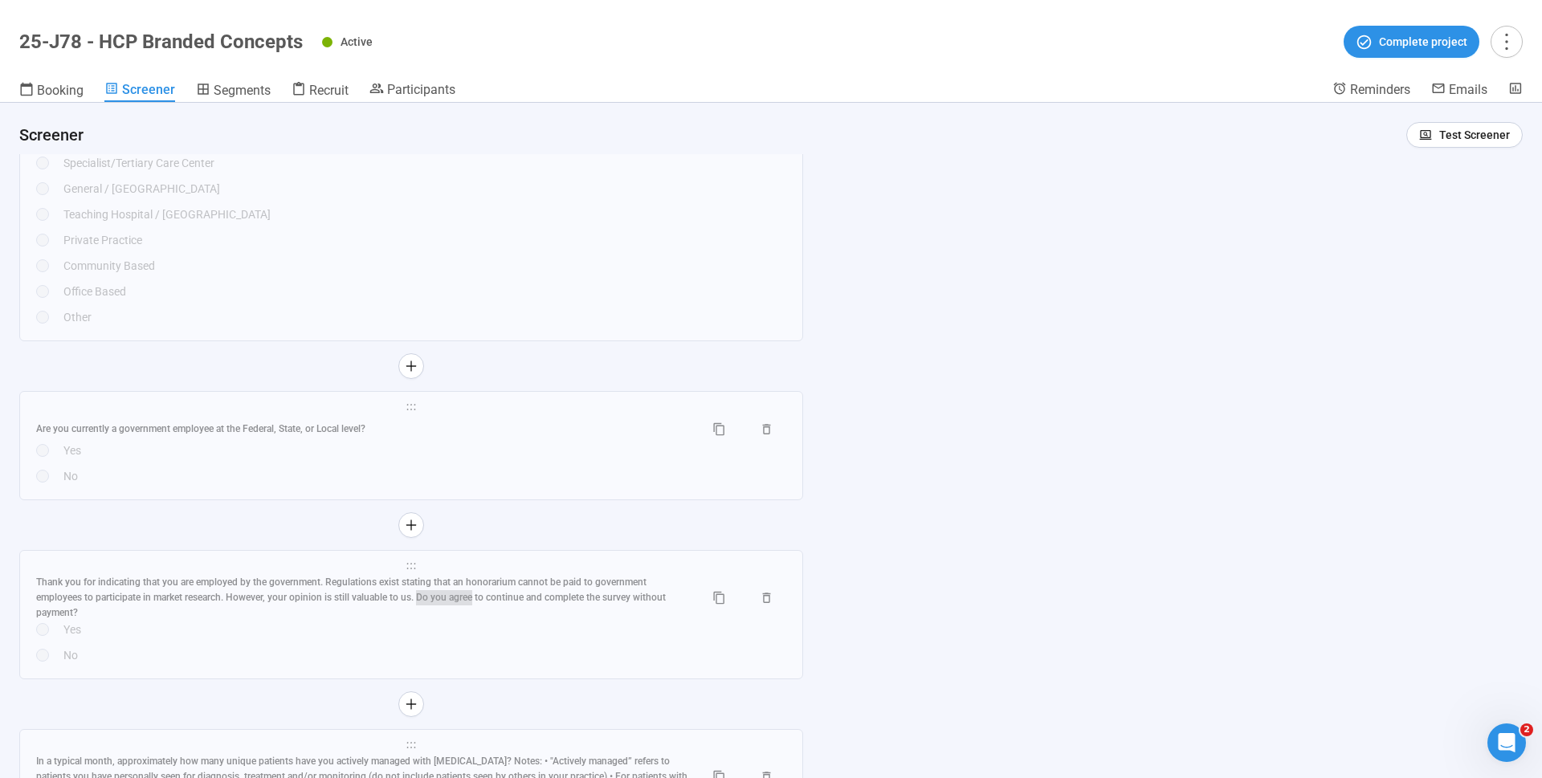
scroll to position [8393, 0]
click at [1520, 96] on div at bounding box center [1516, 89] width 14 height 16
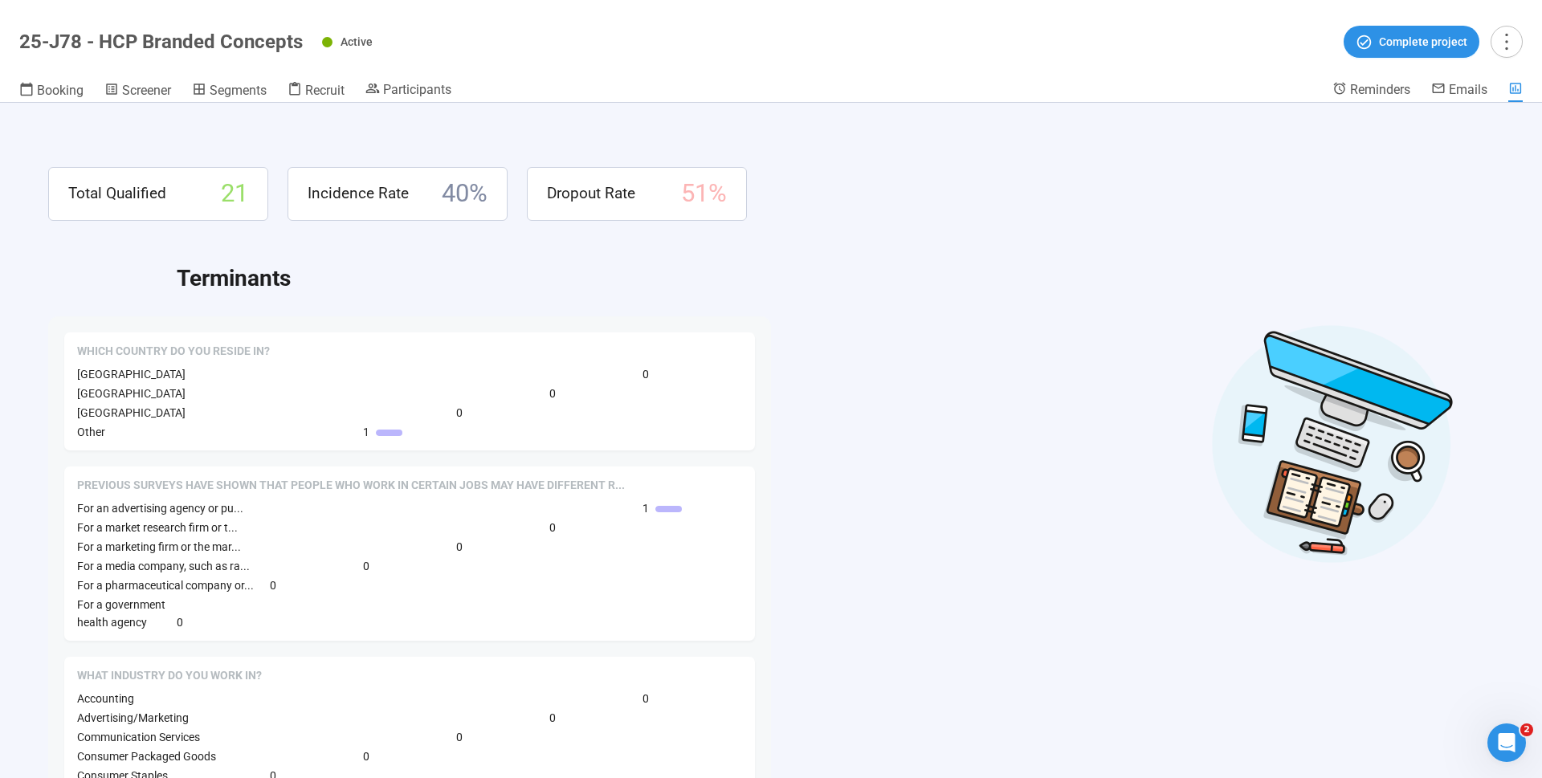
click at [470, 62] on header "25-J78 - HCP Branded Concepts Active Complete project Booking Screener Segments…" at bounding box center [771, 51] width 1542 height 103
click at [250, 88] on span "Segments" at bounding box center [238, 90] width 57 height 15
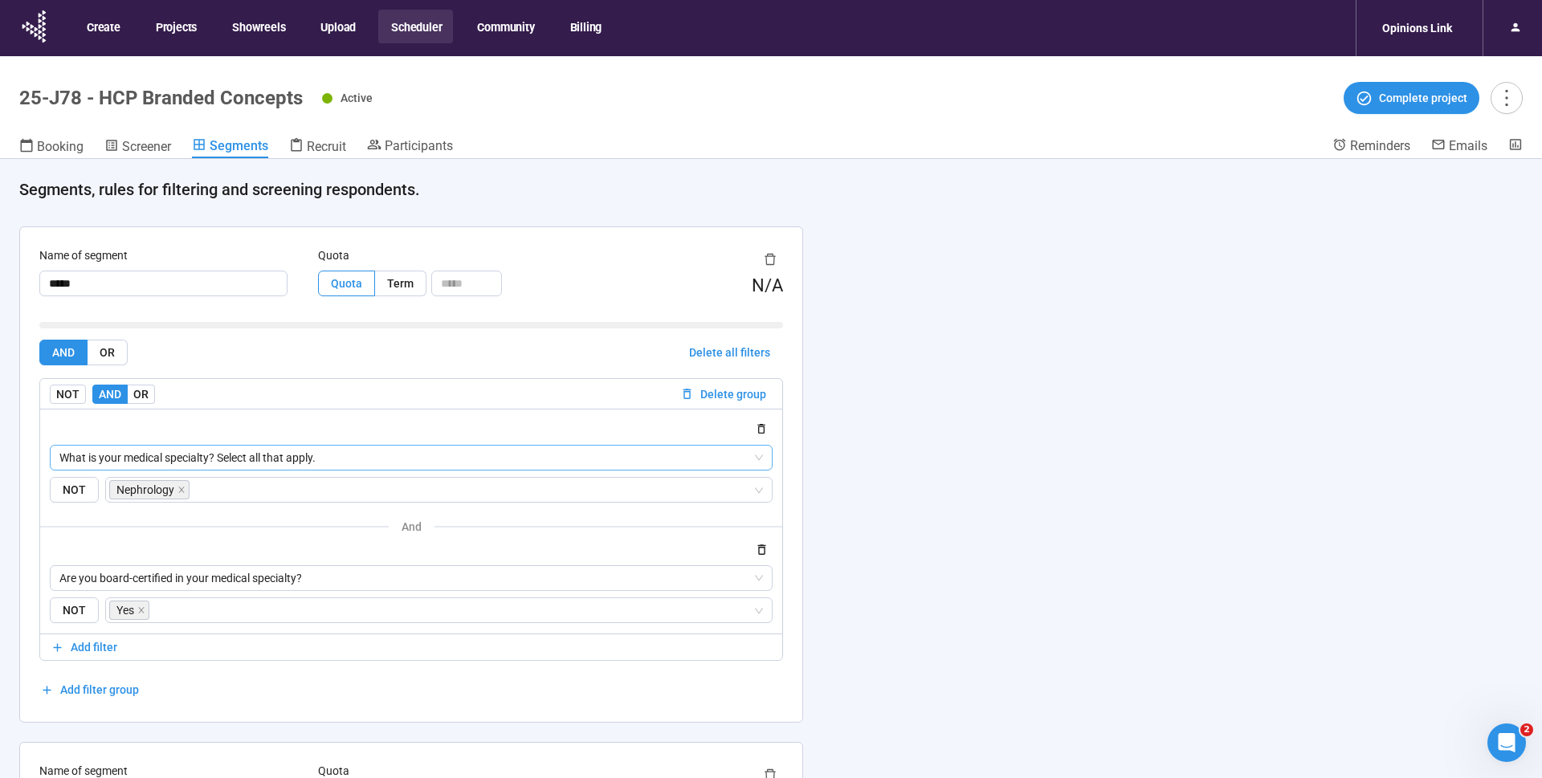
click at [351, 461] on span "What is your medical specialty? Select all that apply." at bounding box center [411, 458] width 704 height 24
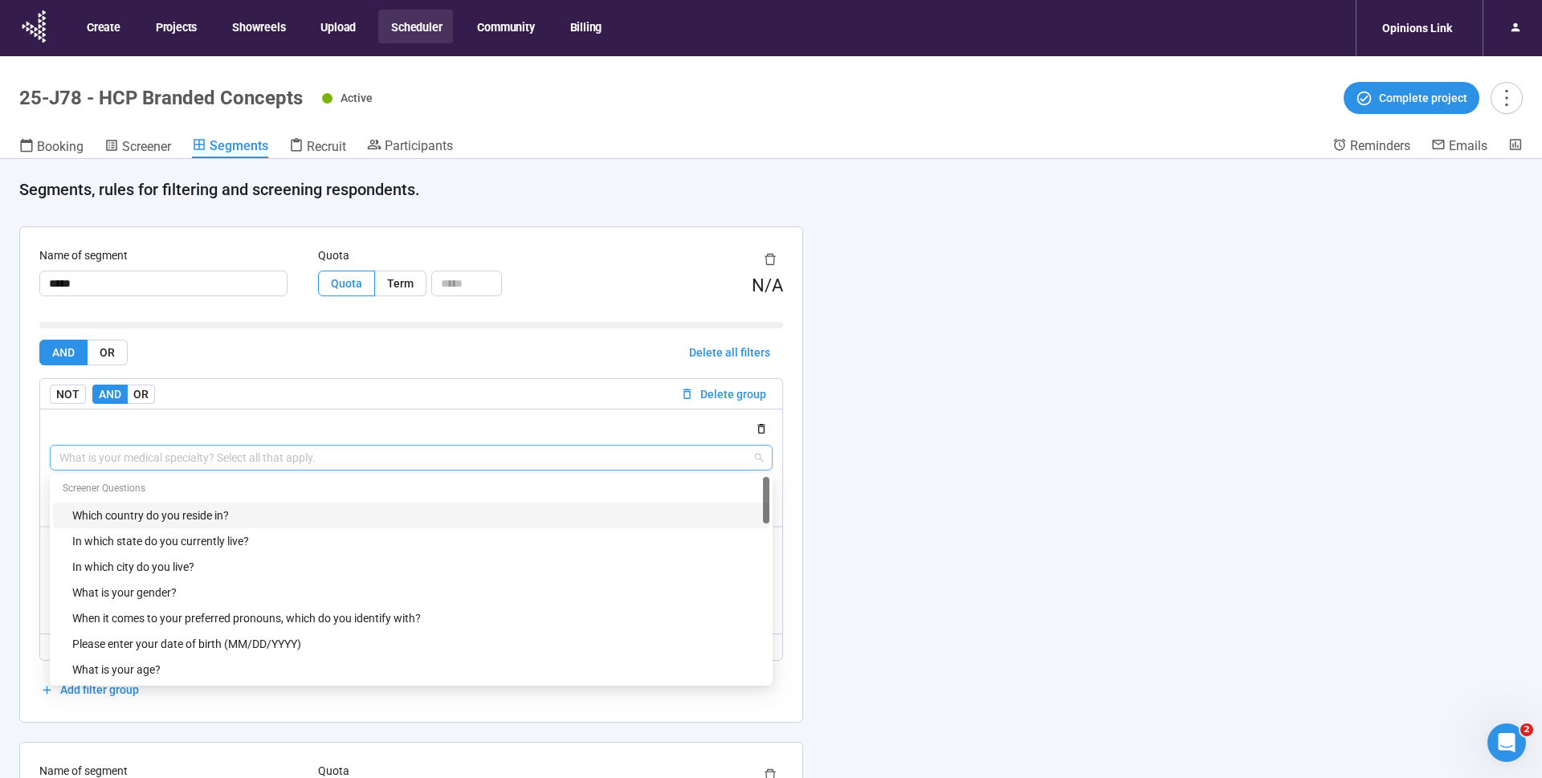
click at [960, 88] on div "Active Complete project" at bounding box center [922, 98] width 1201 height 32
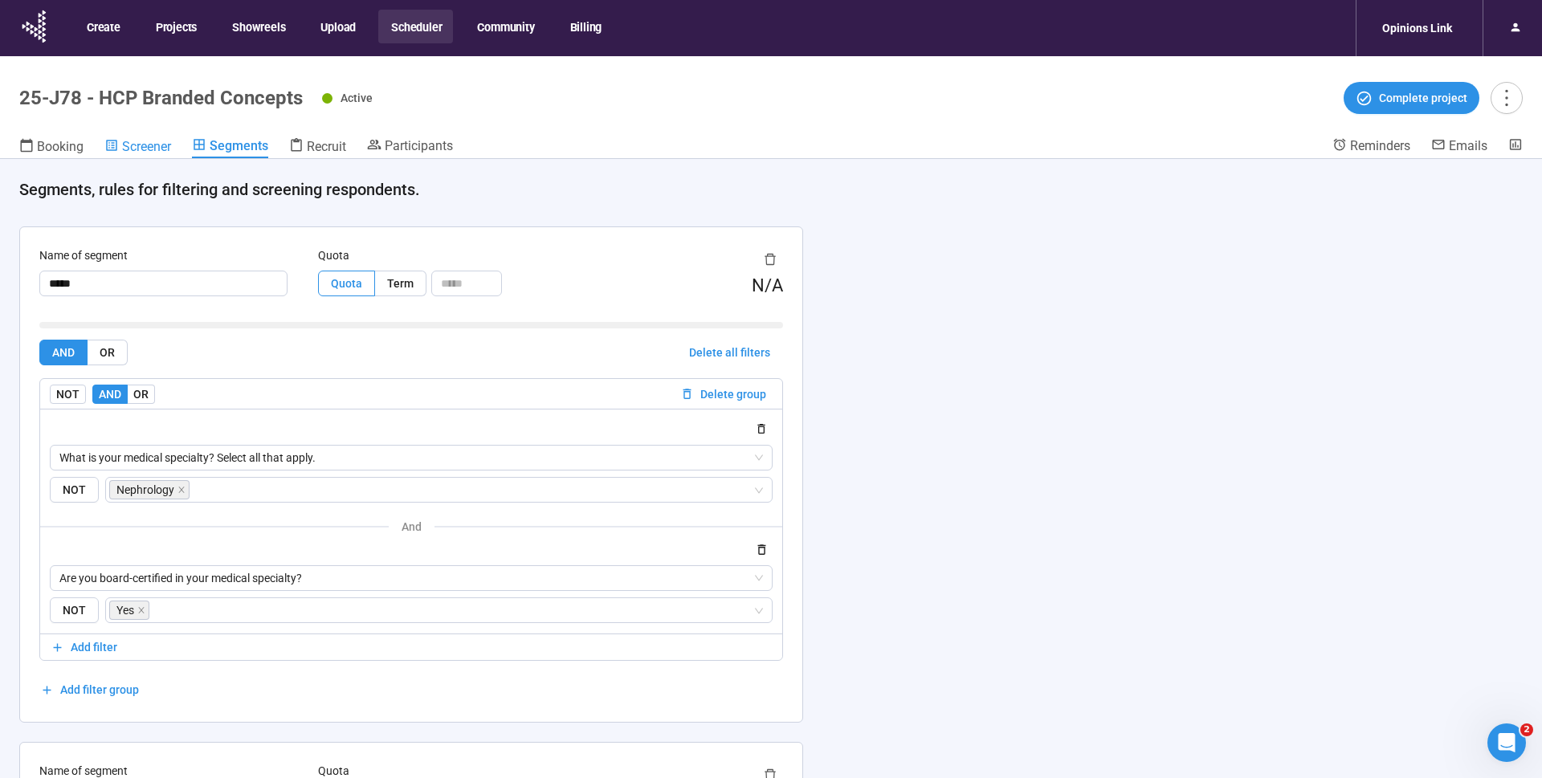
click at [163, 149] on span "Screener" at bounding box center [146, 146] width 49 height 15
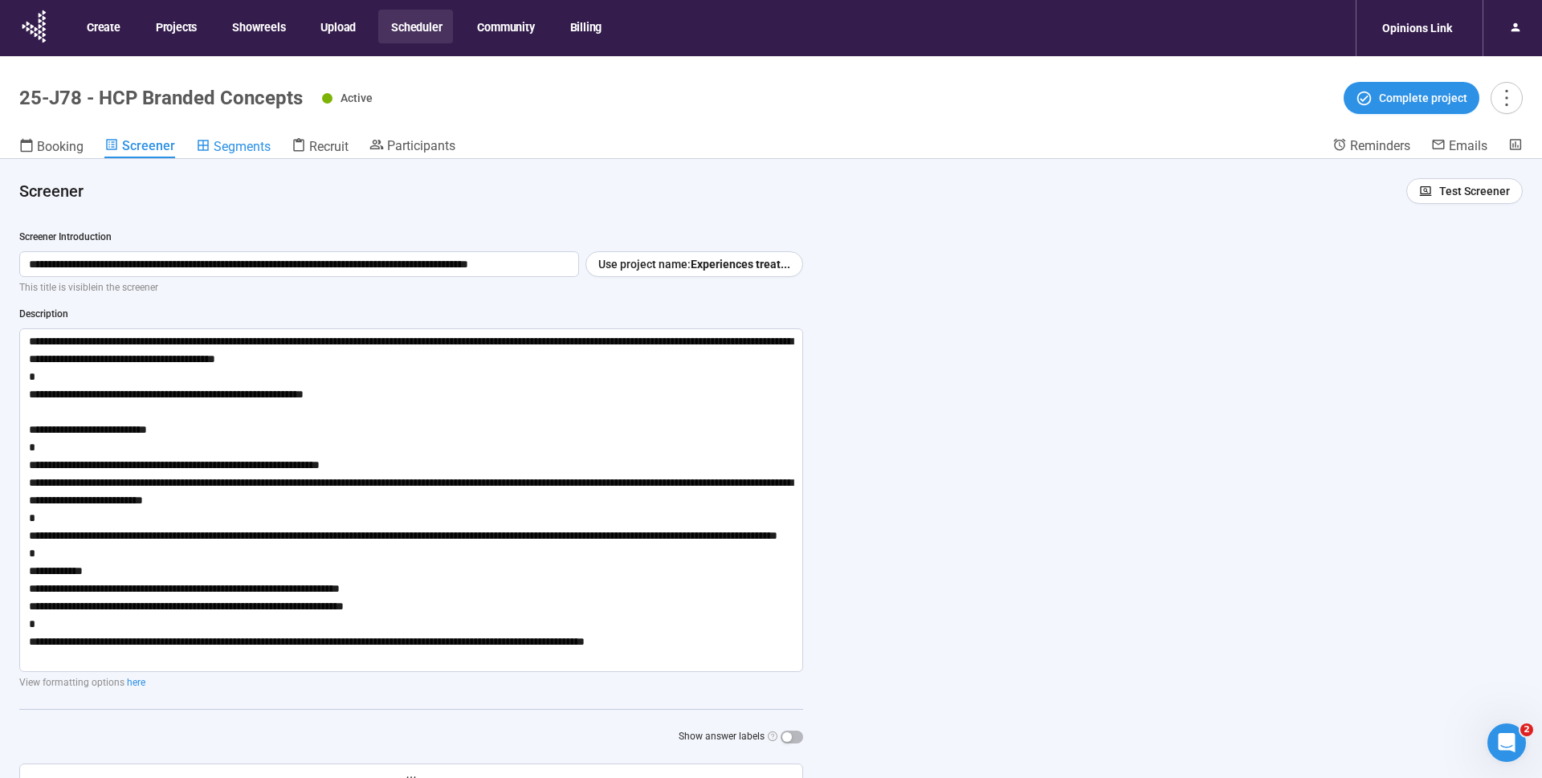
click at [221, 142] on span "Segments" at bounding box center [242, 146] width 57 height 15
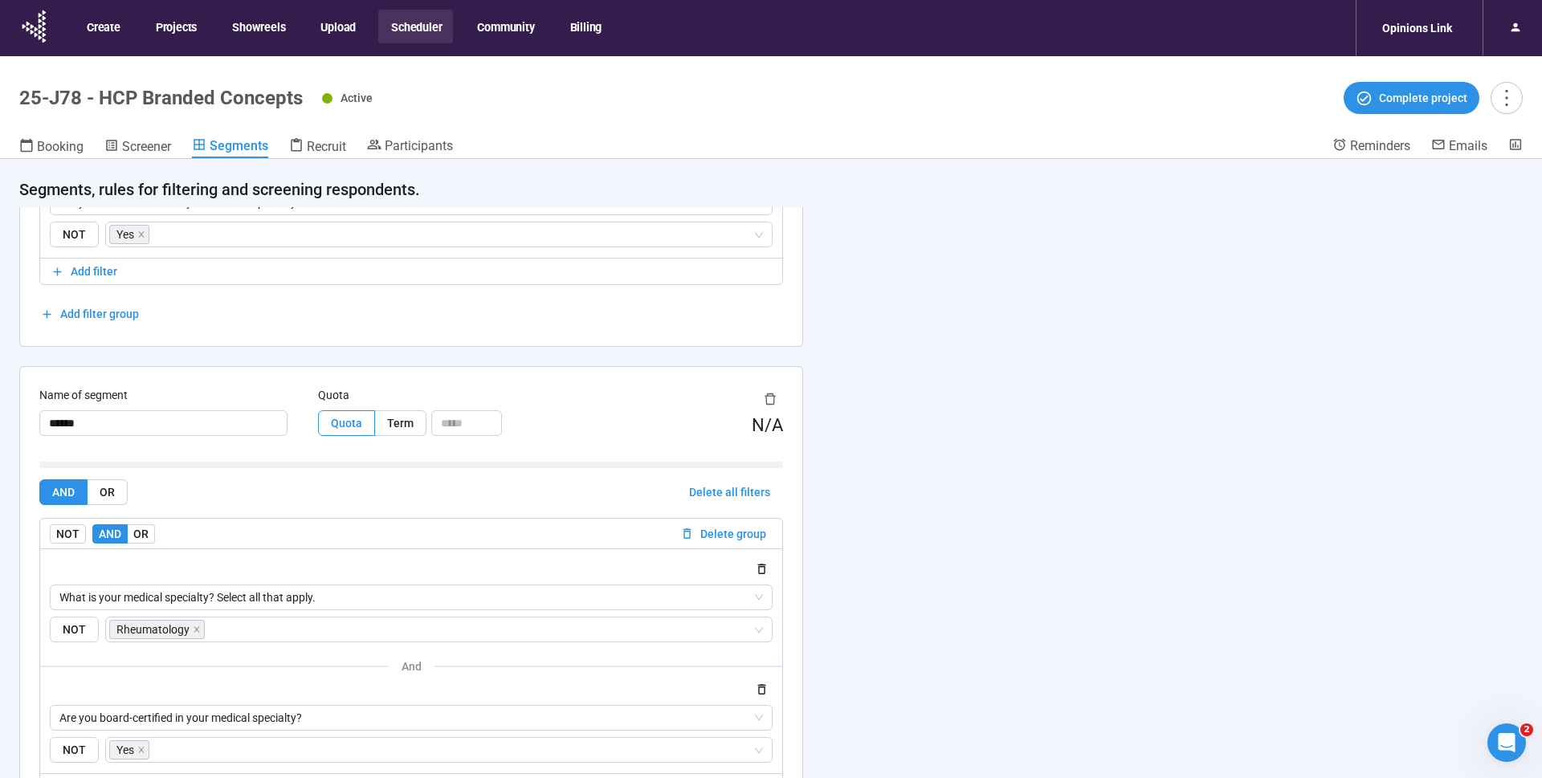
scroll to position [279, 0]
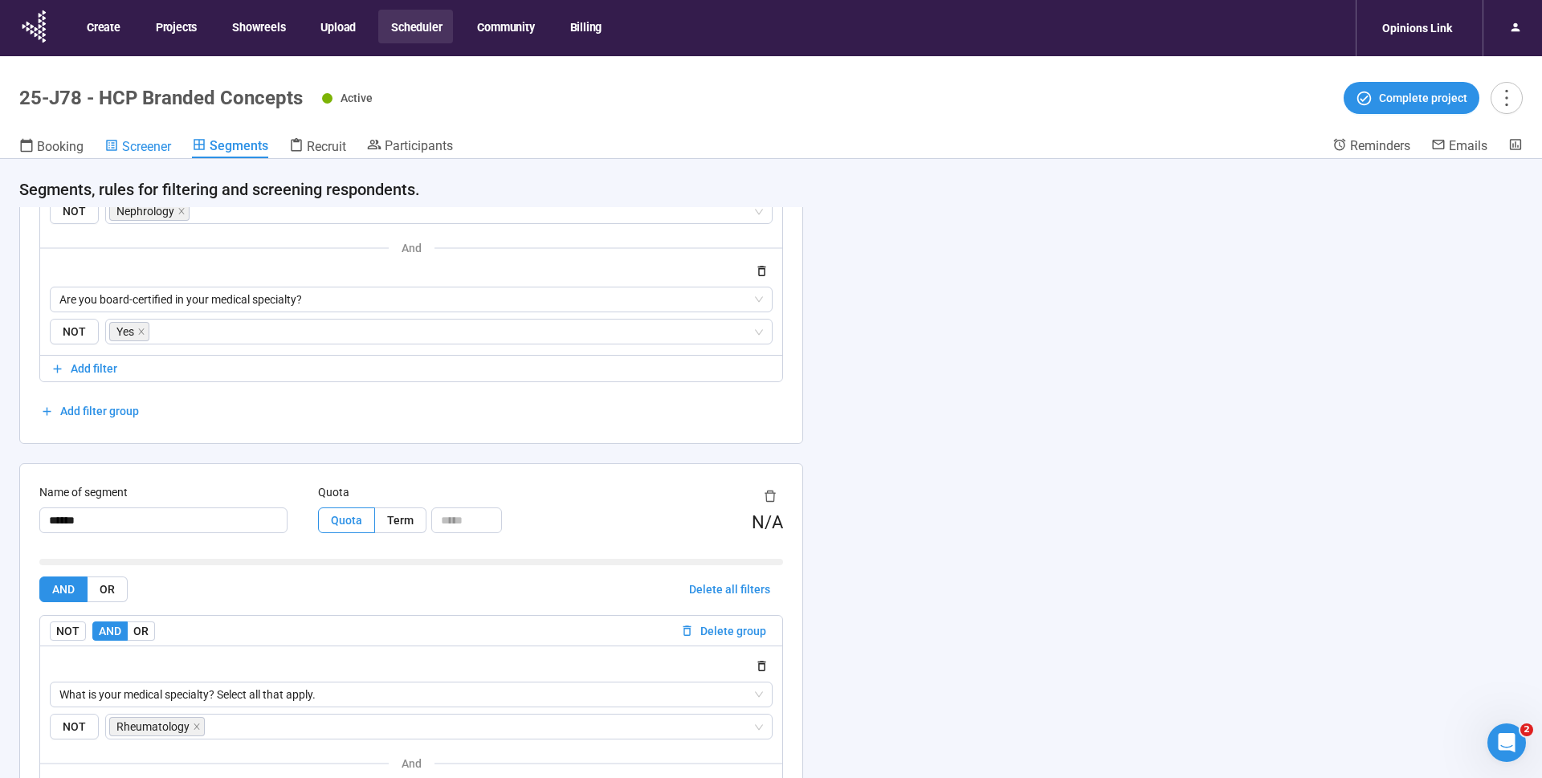
click at [157, 143] on span "Screener" at bounding box center [146, 146] width 49 height 15
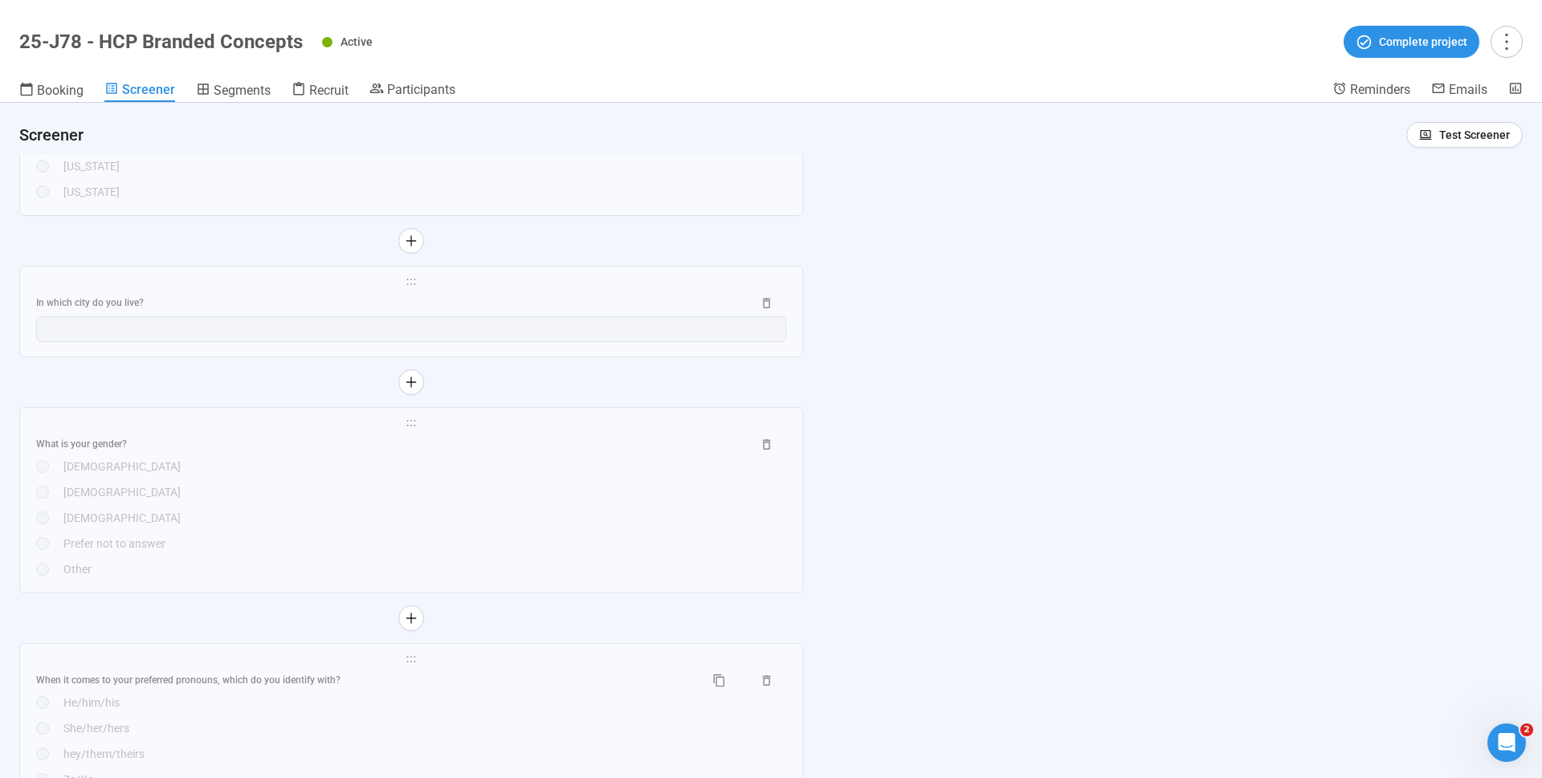
scroll to position [4431, 0]
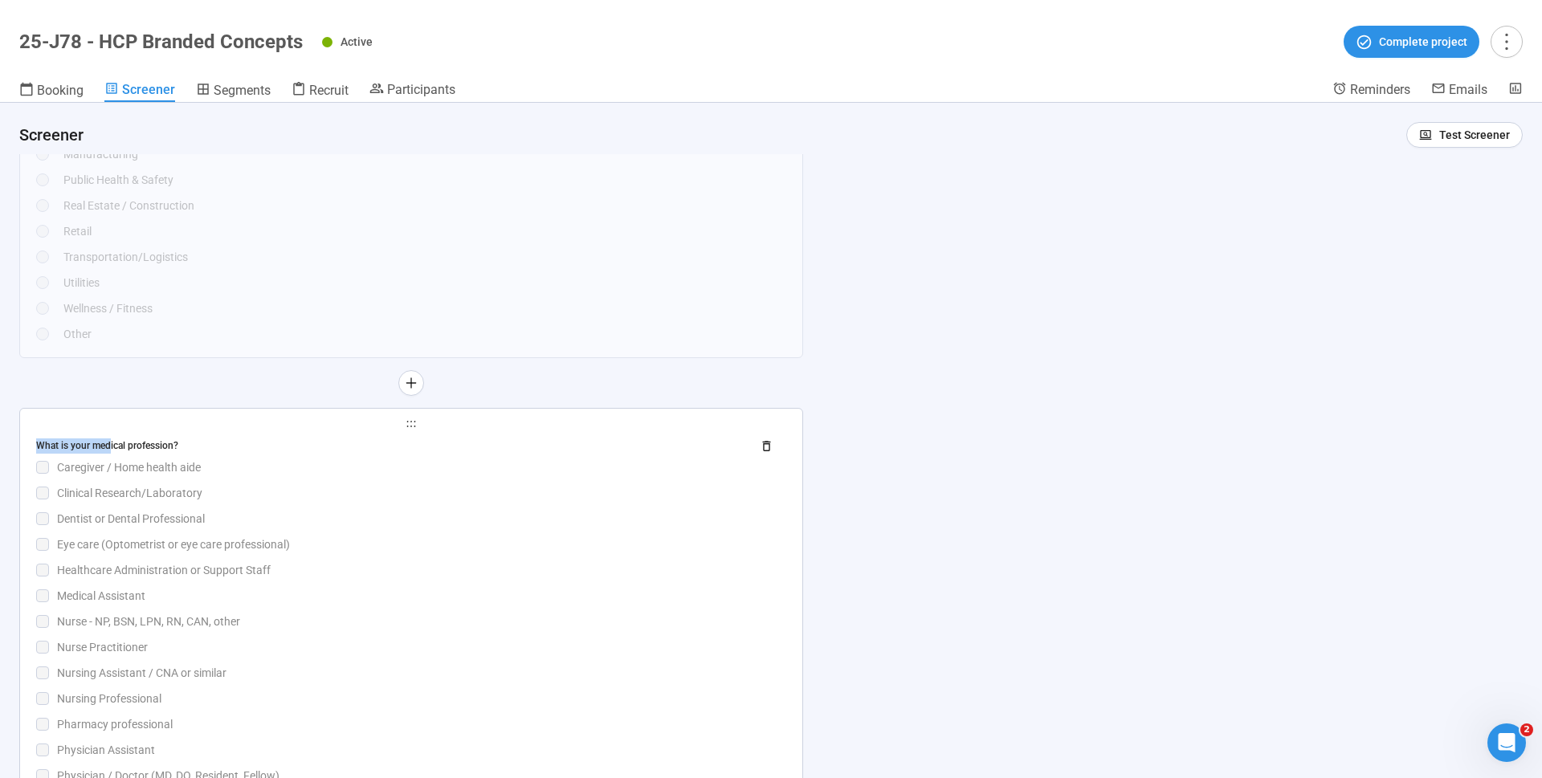
click at [165, 439] on div "What is your medical profession?" at bounding box center [387, 446] width 703 height 15
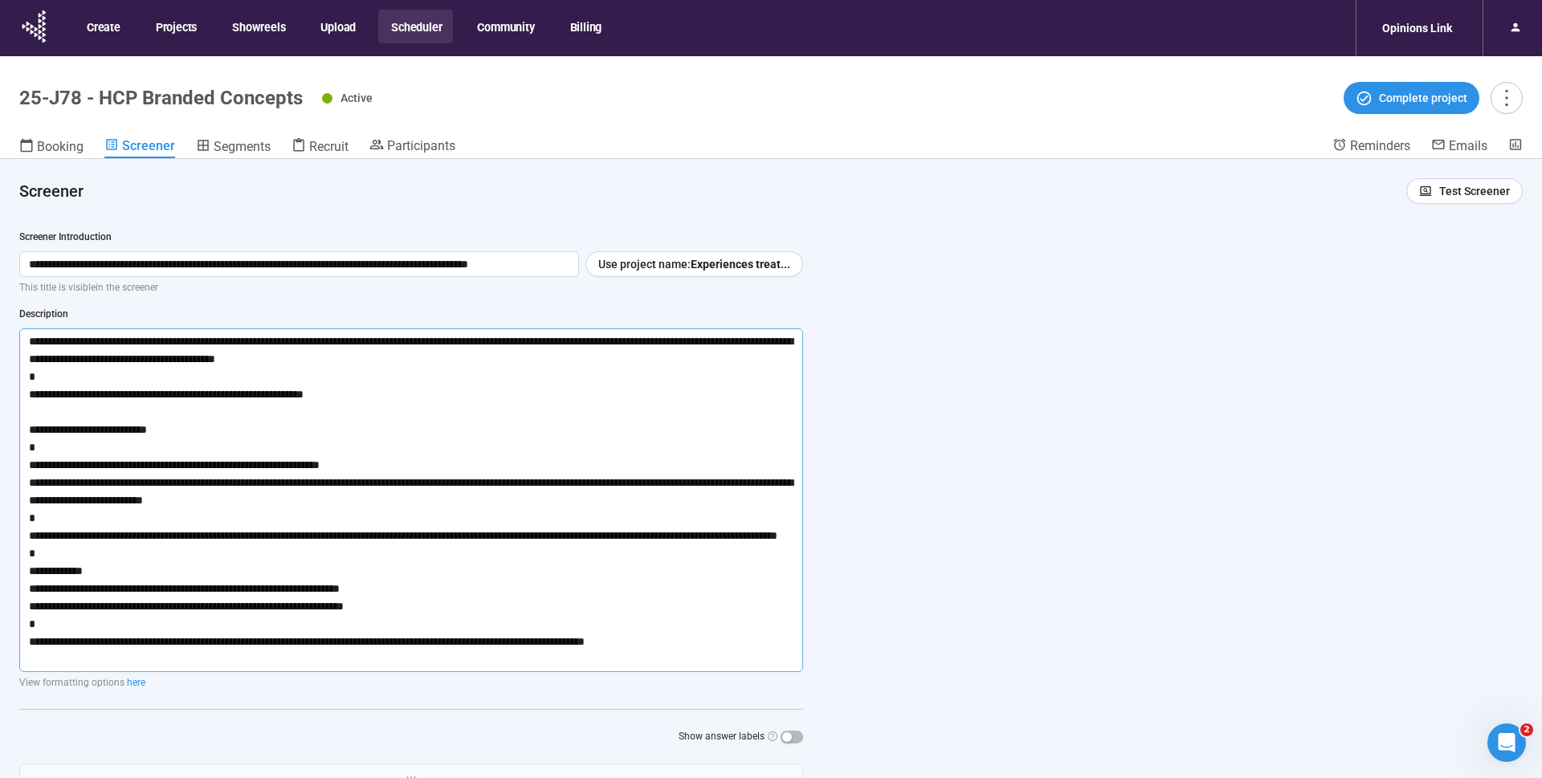
scroll to position [0, 0]
click at [296, 353] on textarea at bounding box center [411, 501] width 784 height 344
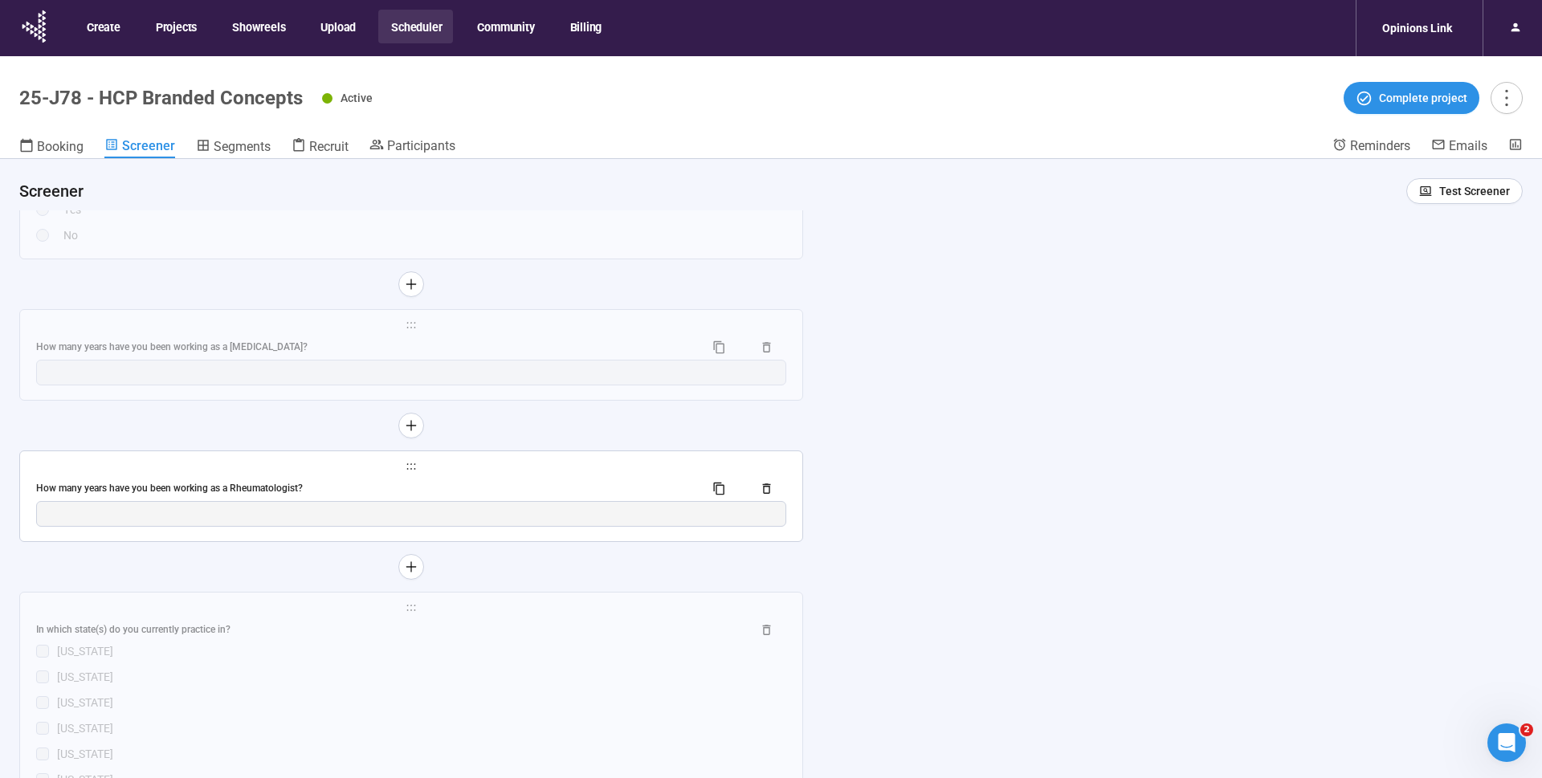
scroll to position [6833, 0]
click at [251, 484] on div "How many years have you been working as a Rheumatologist?" at bounding box center [363, 488] width 655 height 15
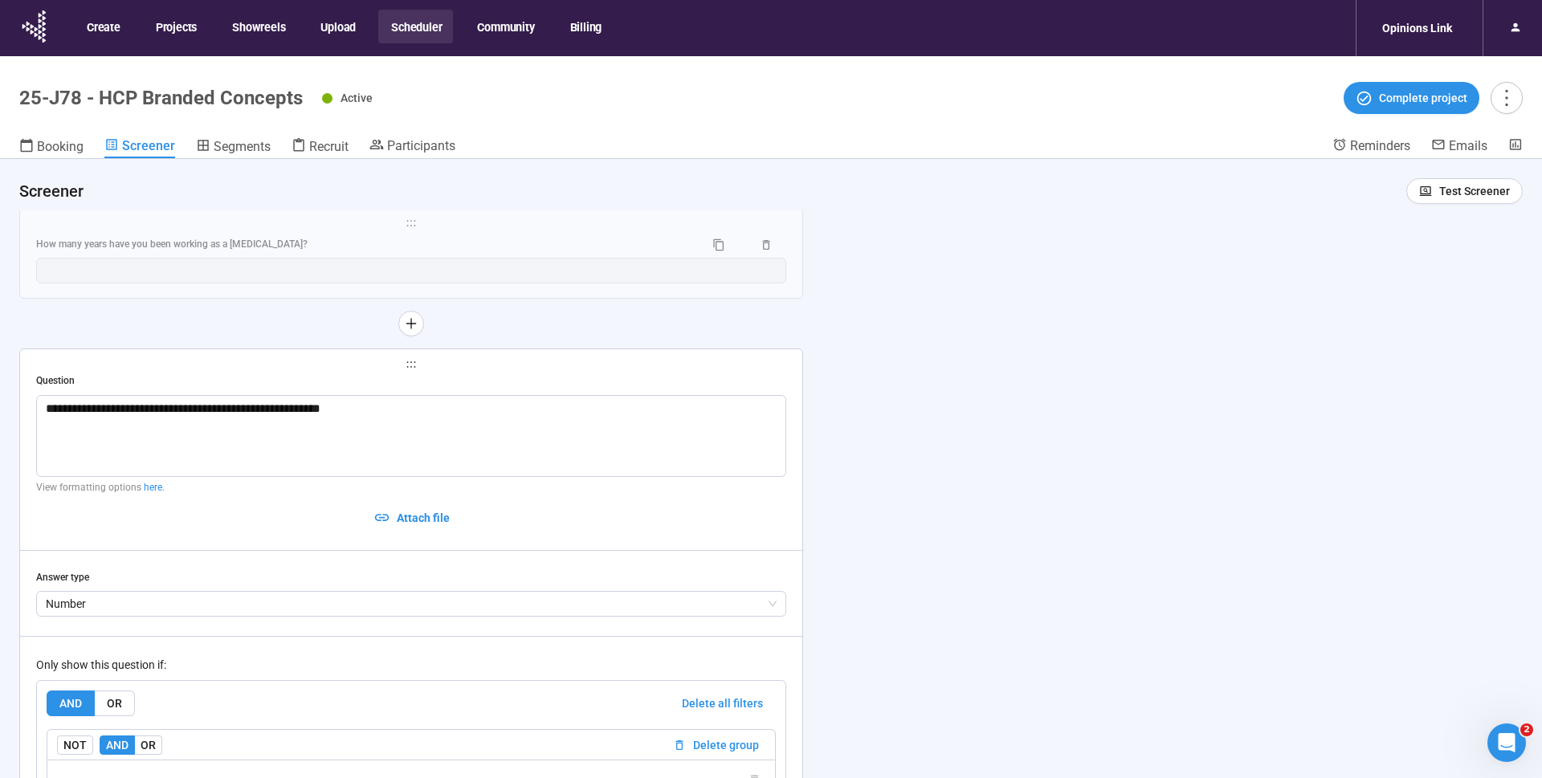
scroll to position [6221, 0]
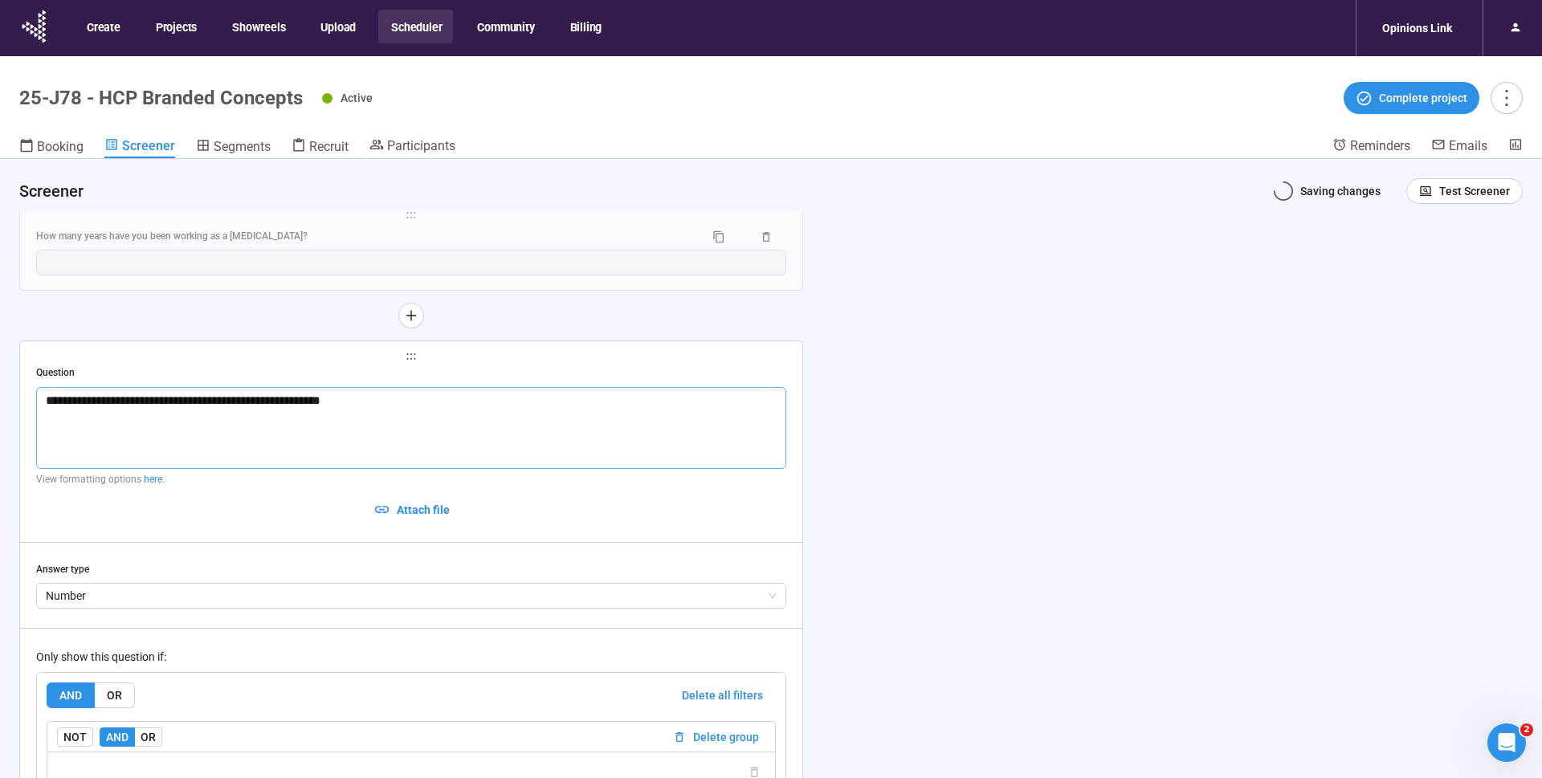
click at [402, 397] on textarea "**********" at bounding box center [411, 428] width 750 height 82
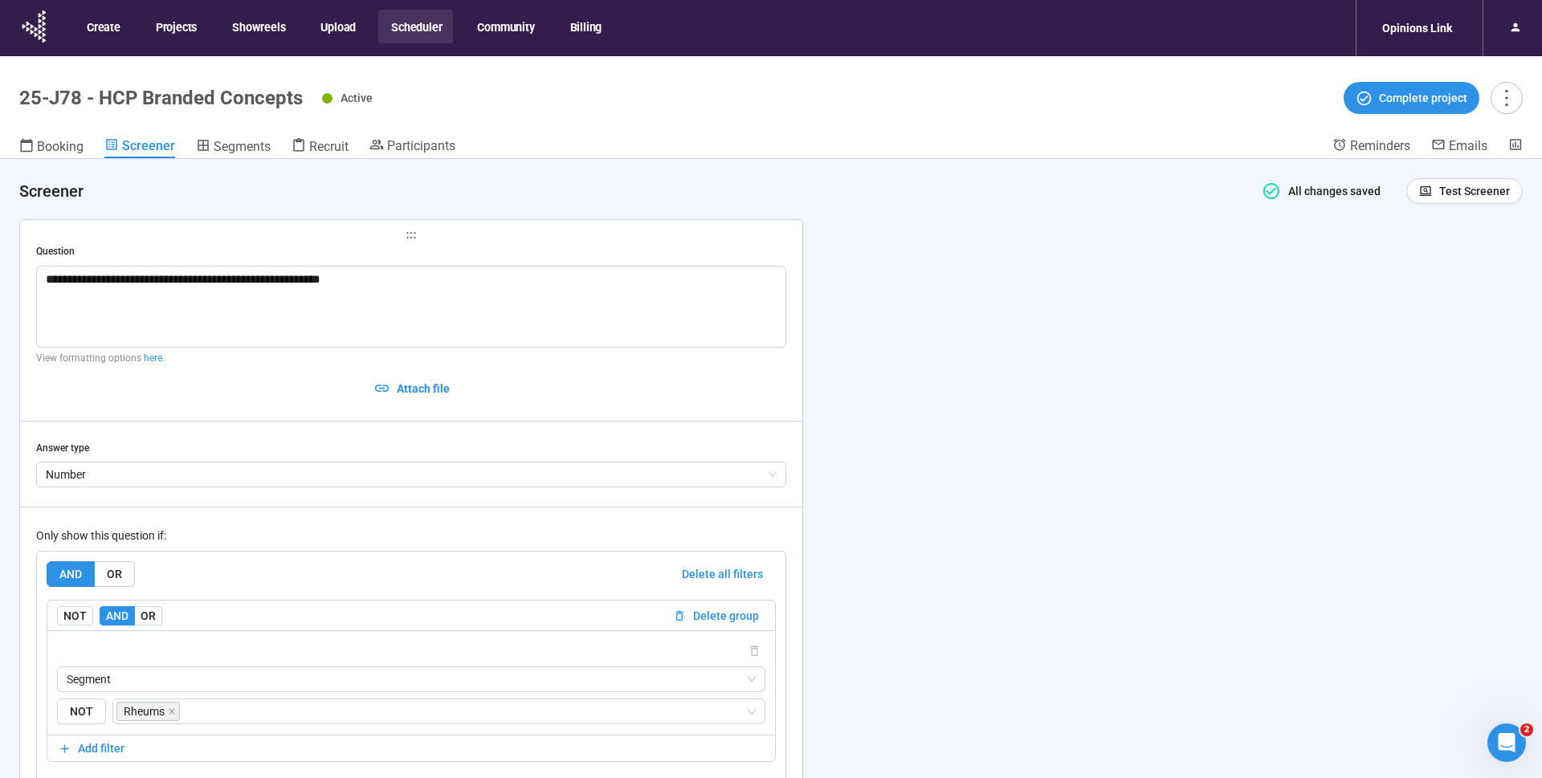
scroll to position [6344, 0]
click at [243, 145] on span "Segments" at bounding box center [242, 146] width 57 height 15
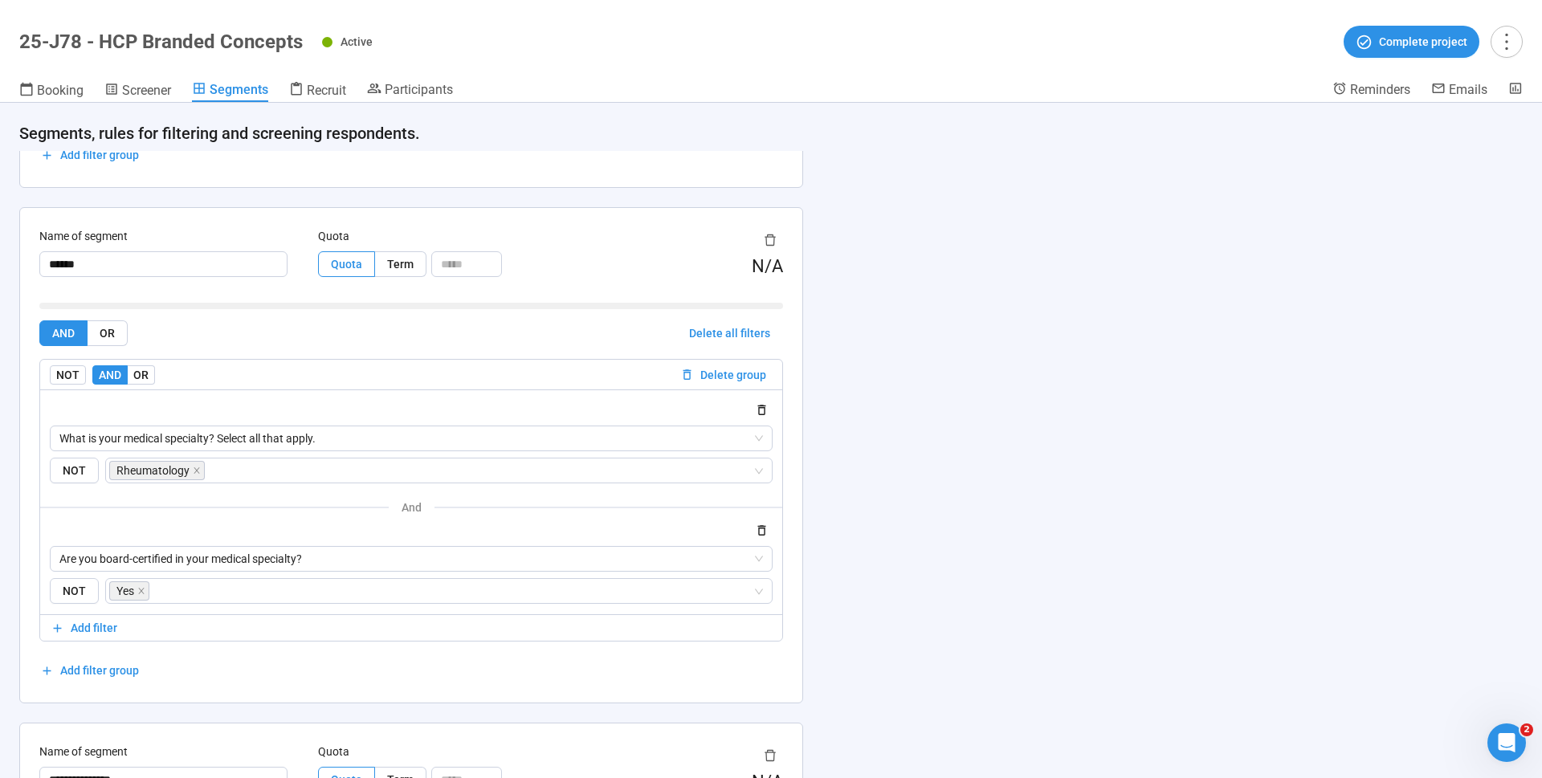
scroll to position [475, 0]
click at [158, 92] on span "Screener" at bounding box center [146, 90] width 49 height 15
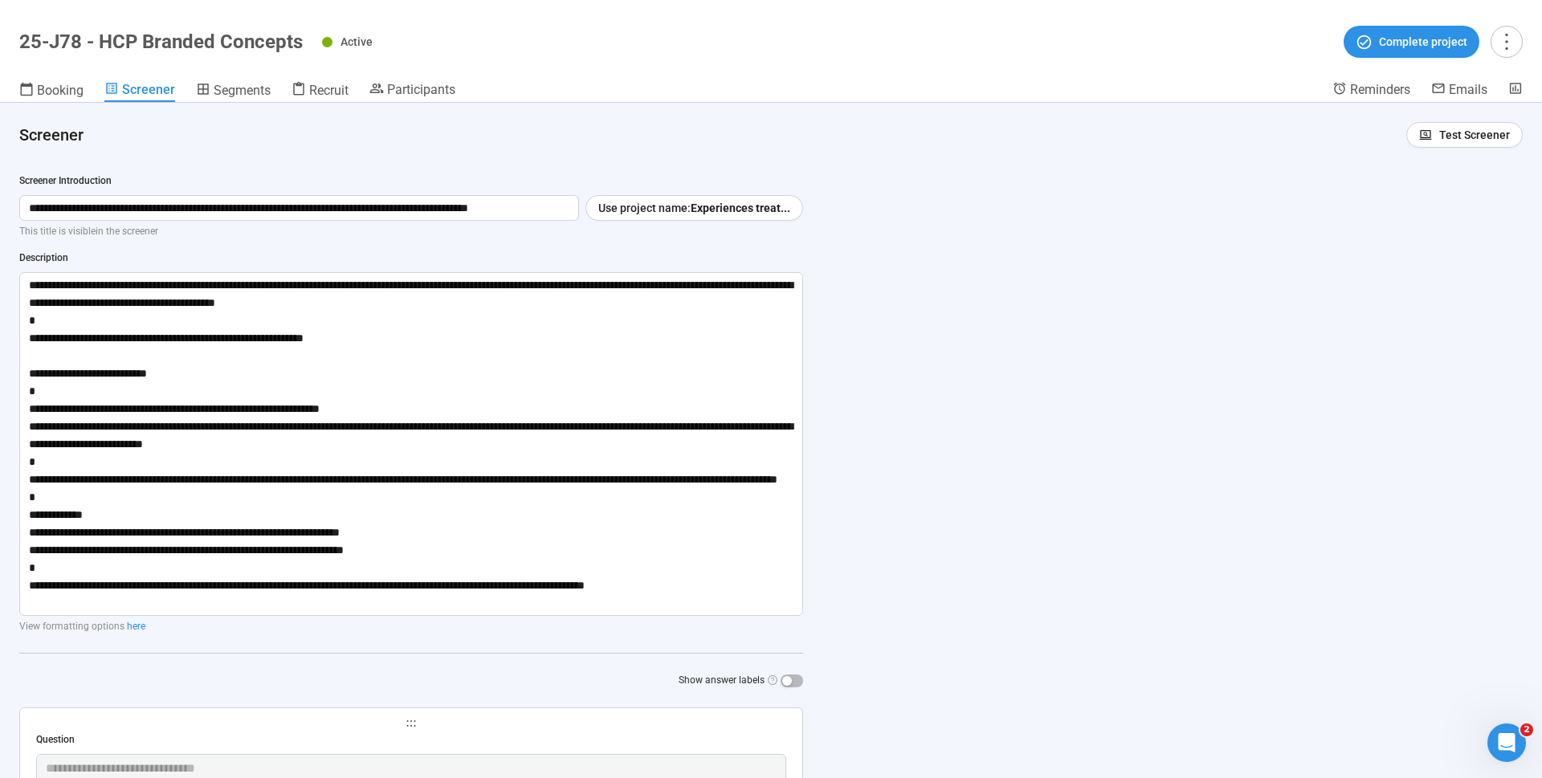
scroll to position [6245, 0]
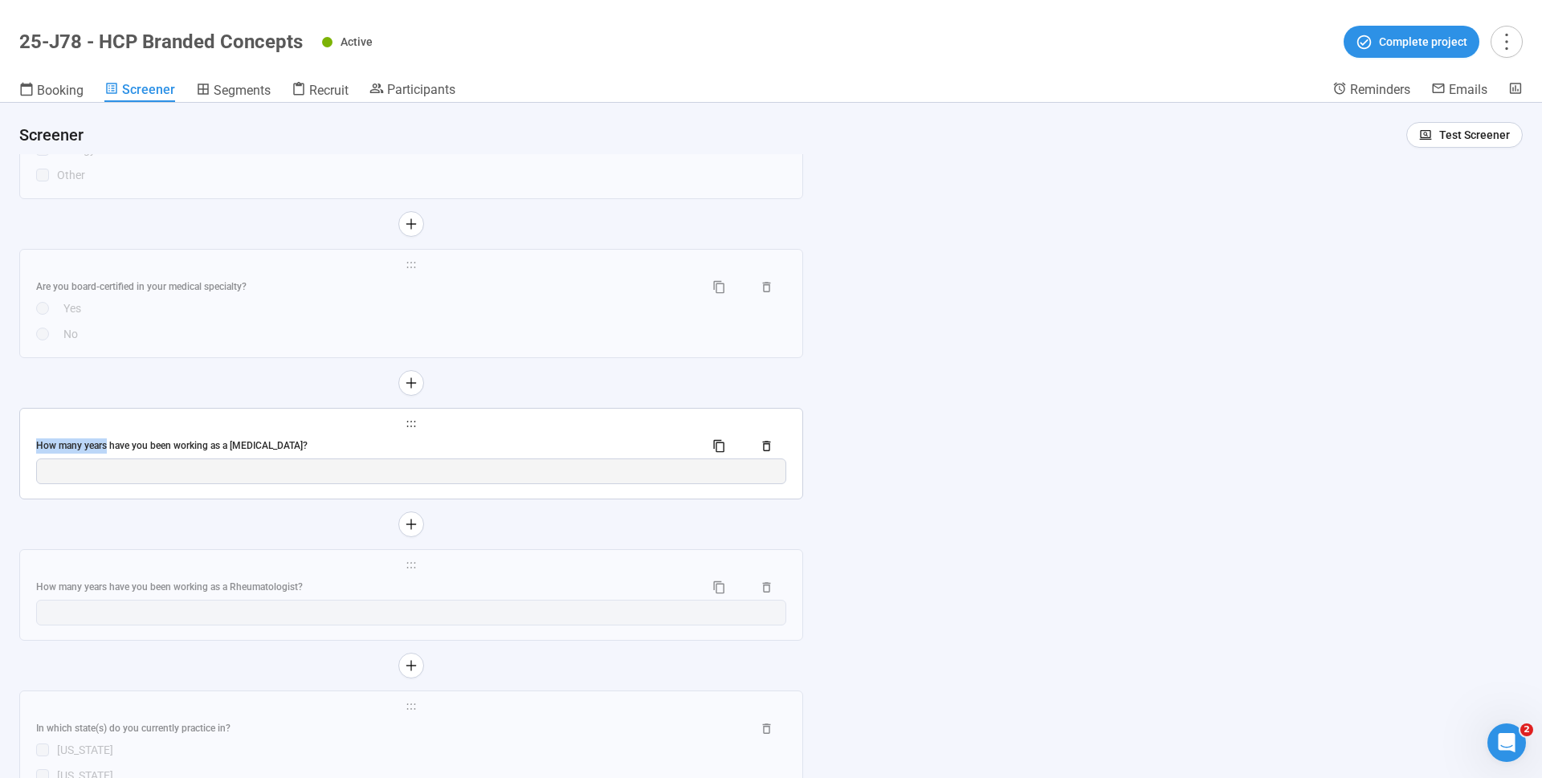
click at [234, 425] on div "**********" at bounding box center [411, 454] width 782 height 90
click at [231, 443] on div "How many years have you been working as a [MEDICAL_DATA]?" at bounding box center [363, 446] width 655 height 15
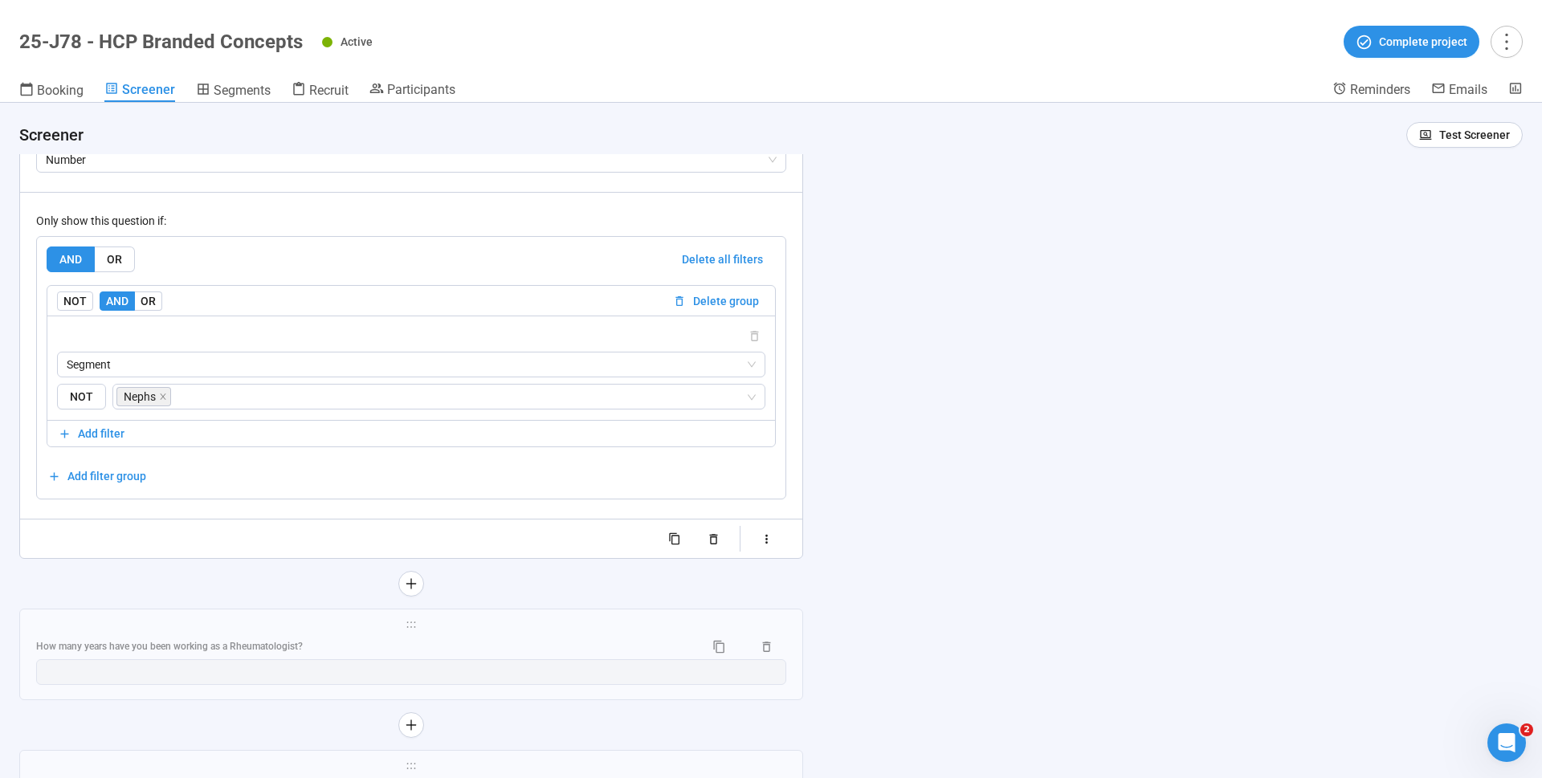
scroll to position [6571, 0]
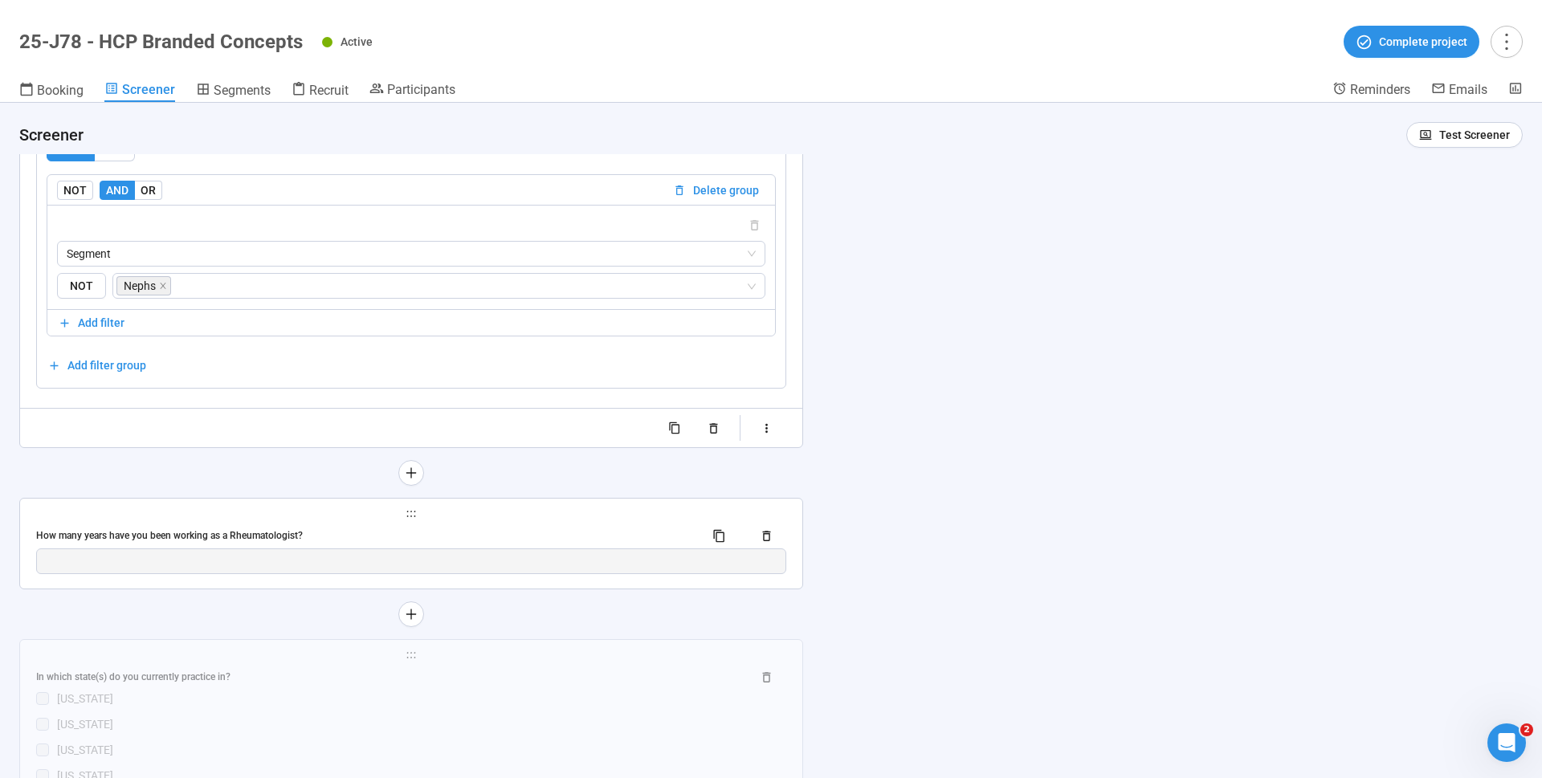
click at [179, 529] on div "How many years have you been working as a Rheumatologist?" at bounding box center [363, 536] width 655 height 15
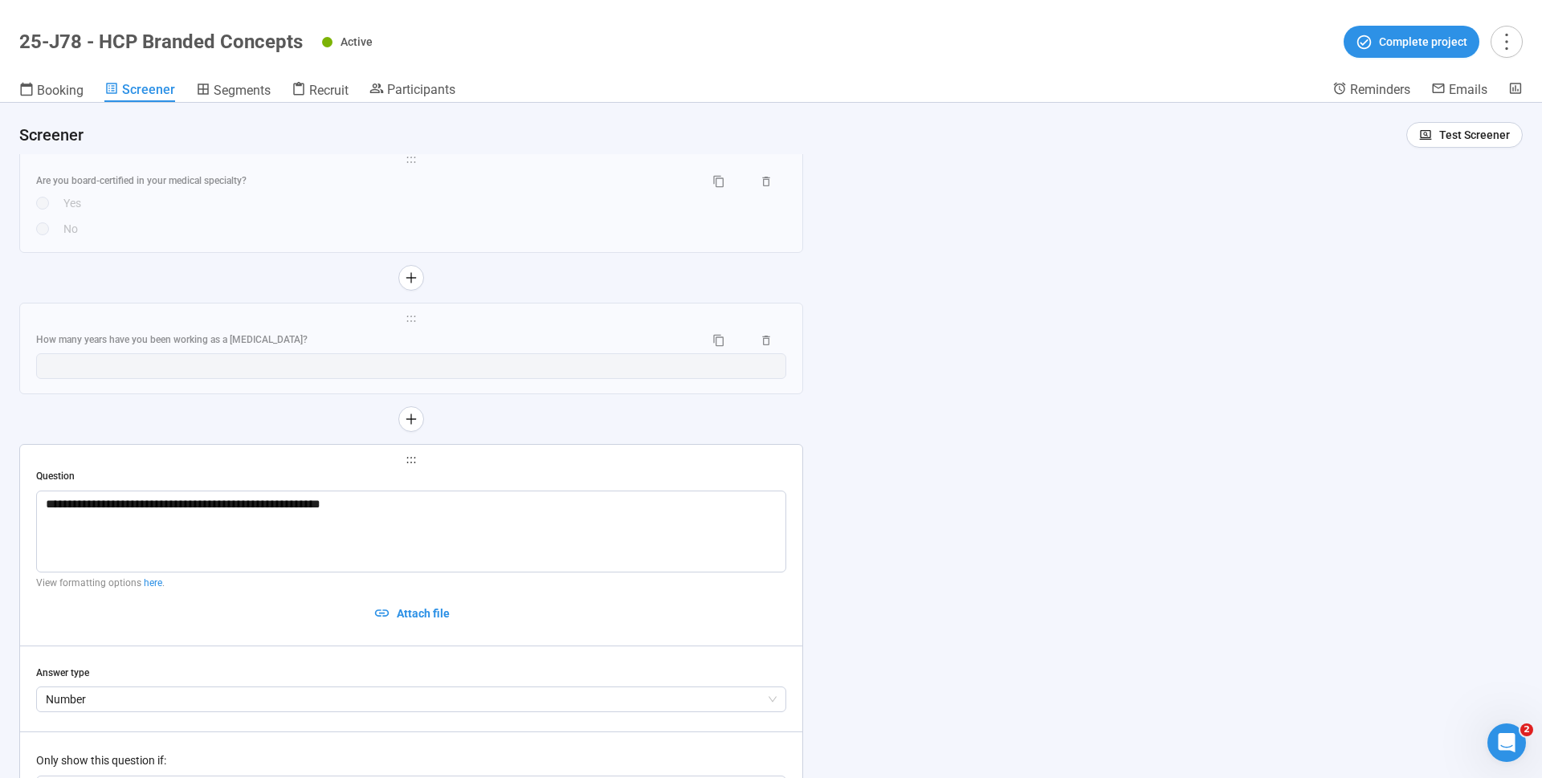
scroll to position [5996, 0]
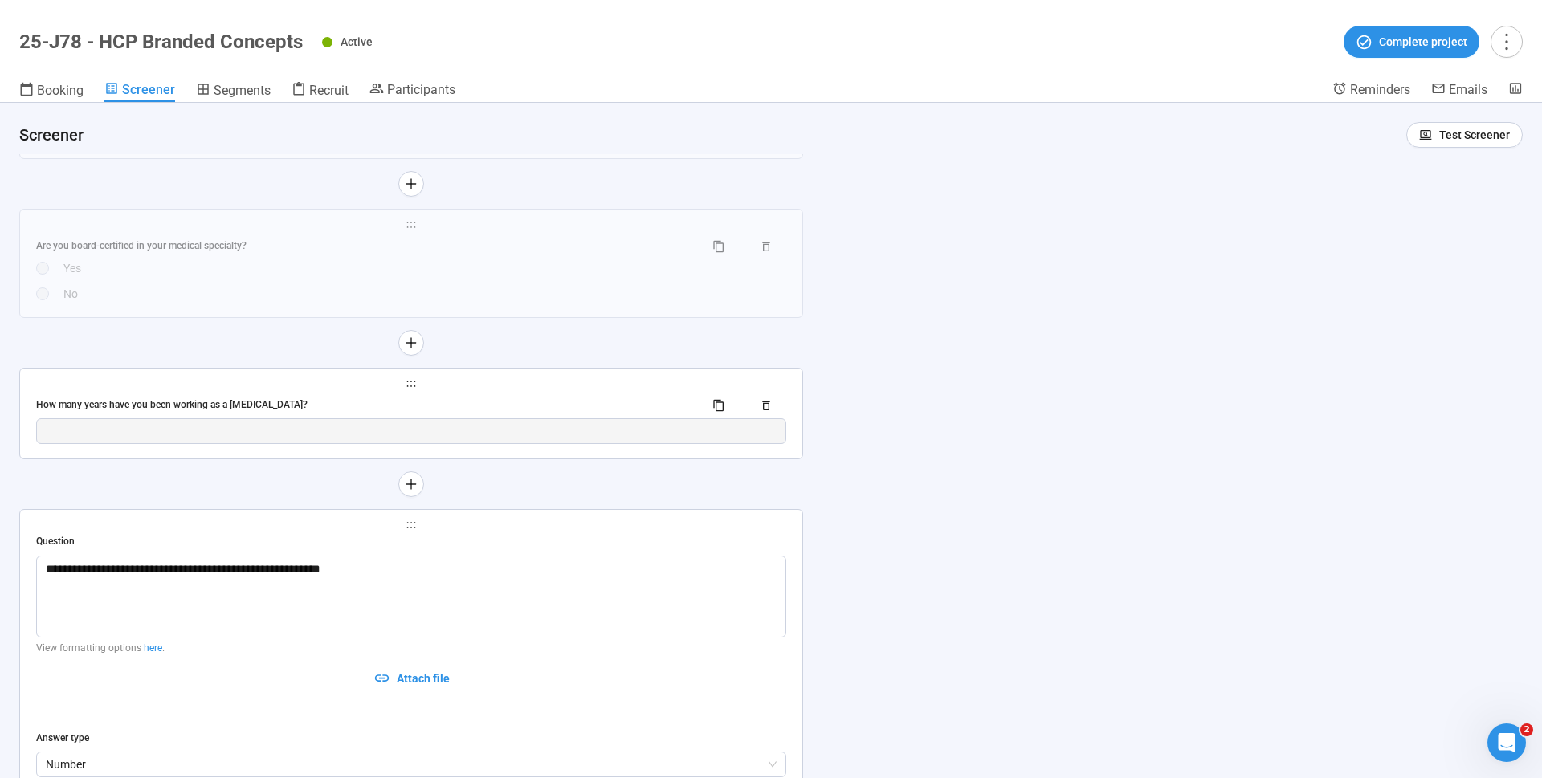
click at [235, 401] on div "How many years have you been working as a [MEDICAL_DATA]?" at bounding box center [363, 405] width 655 height 15
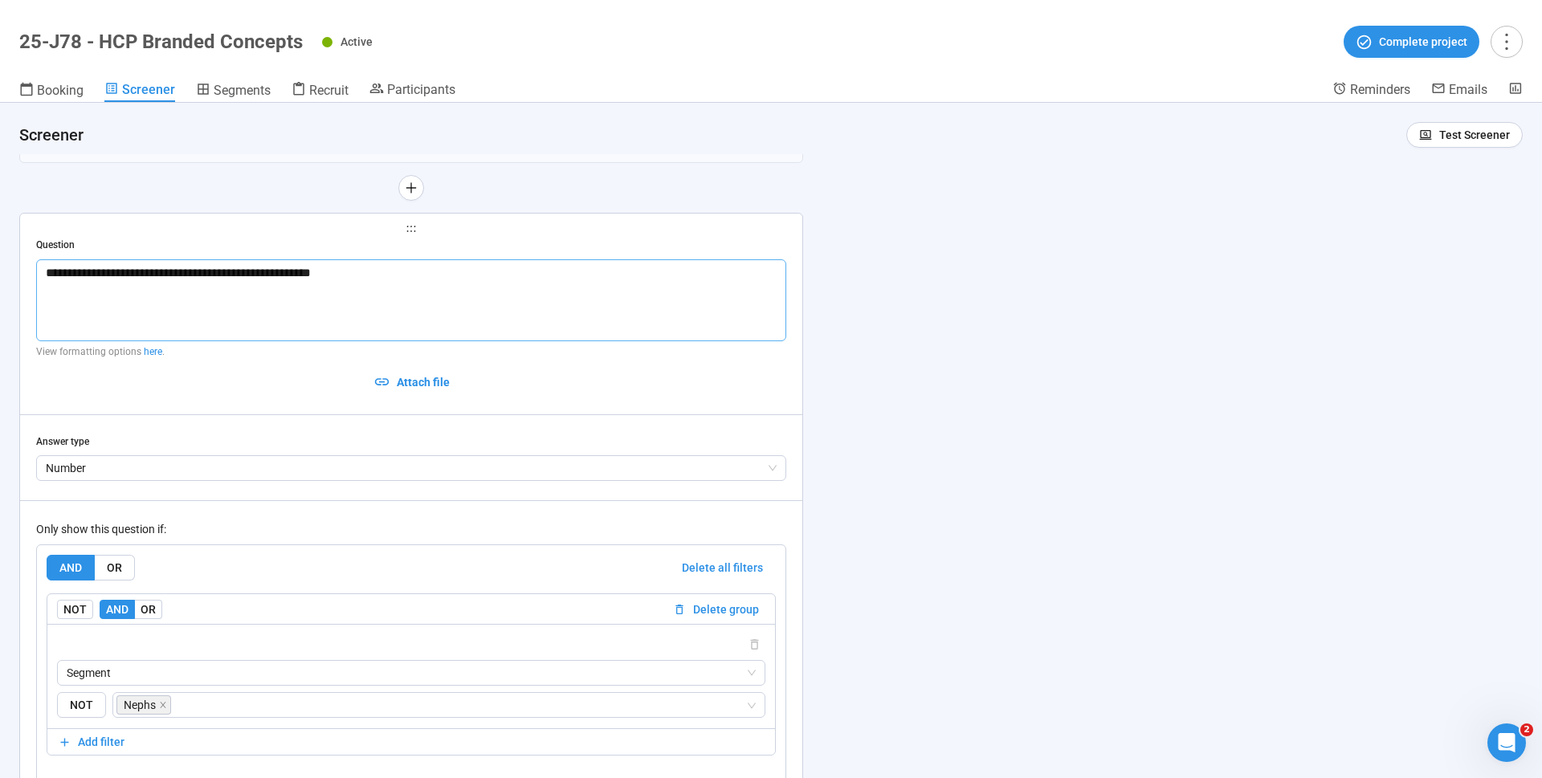
click at [399, 260] on textarea "**********" at bounding box center [411, 300] width 750 height 82
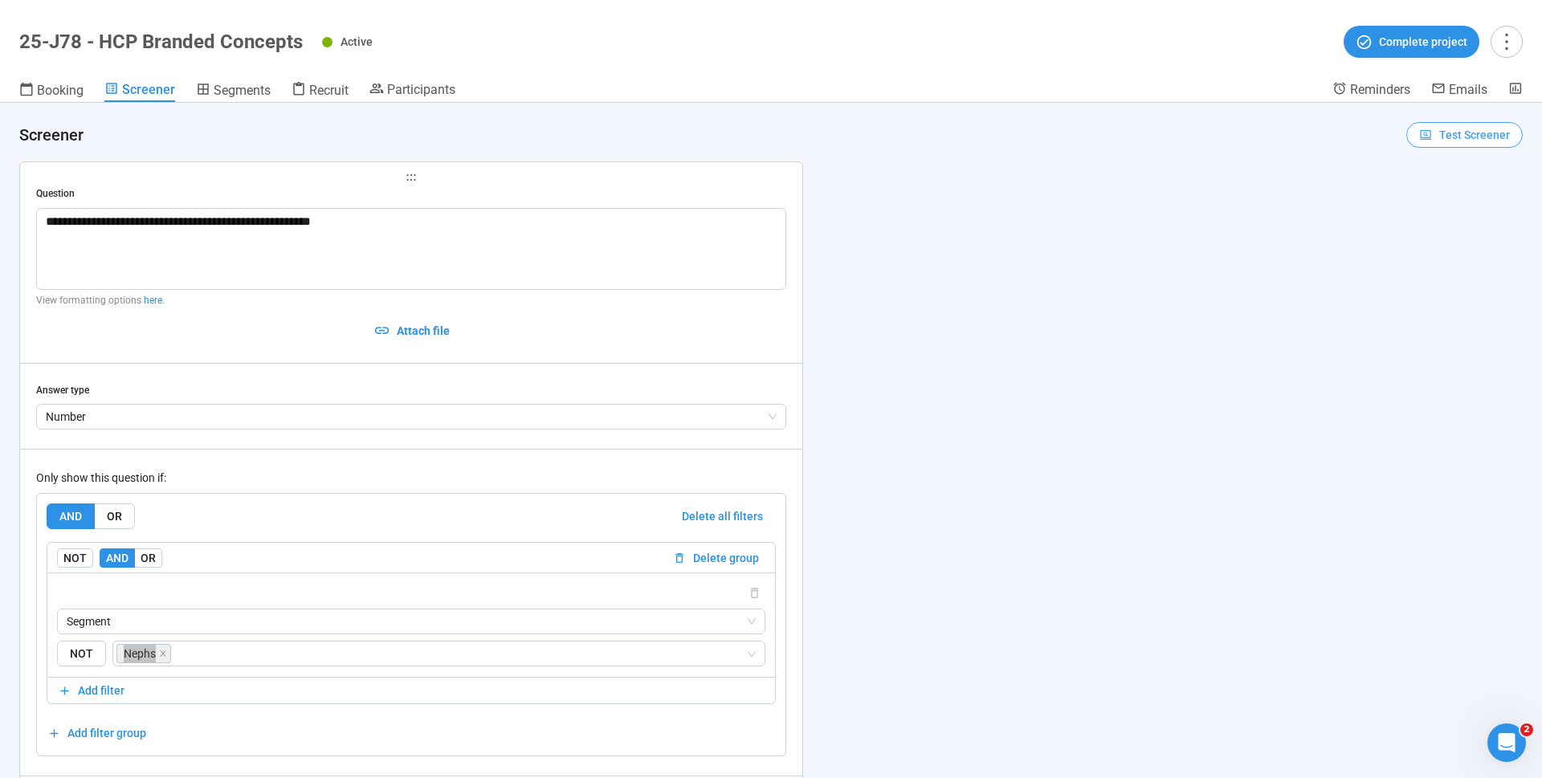
scroll to position [6200, 0]
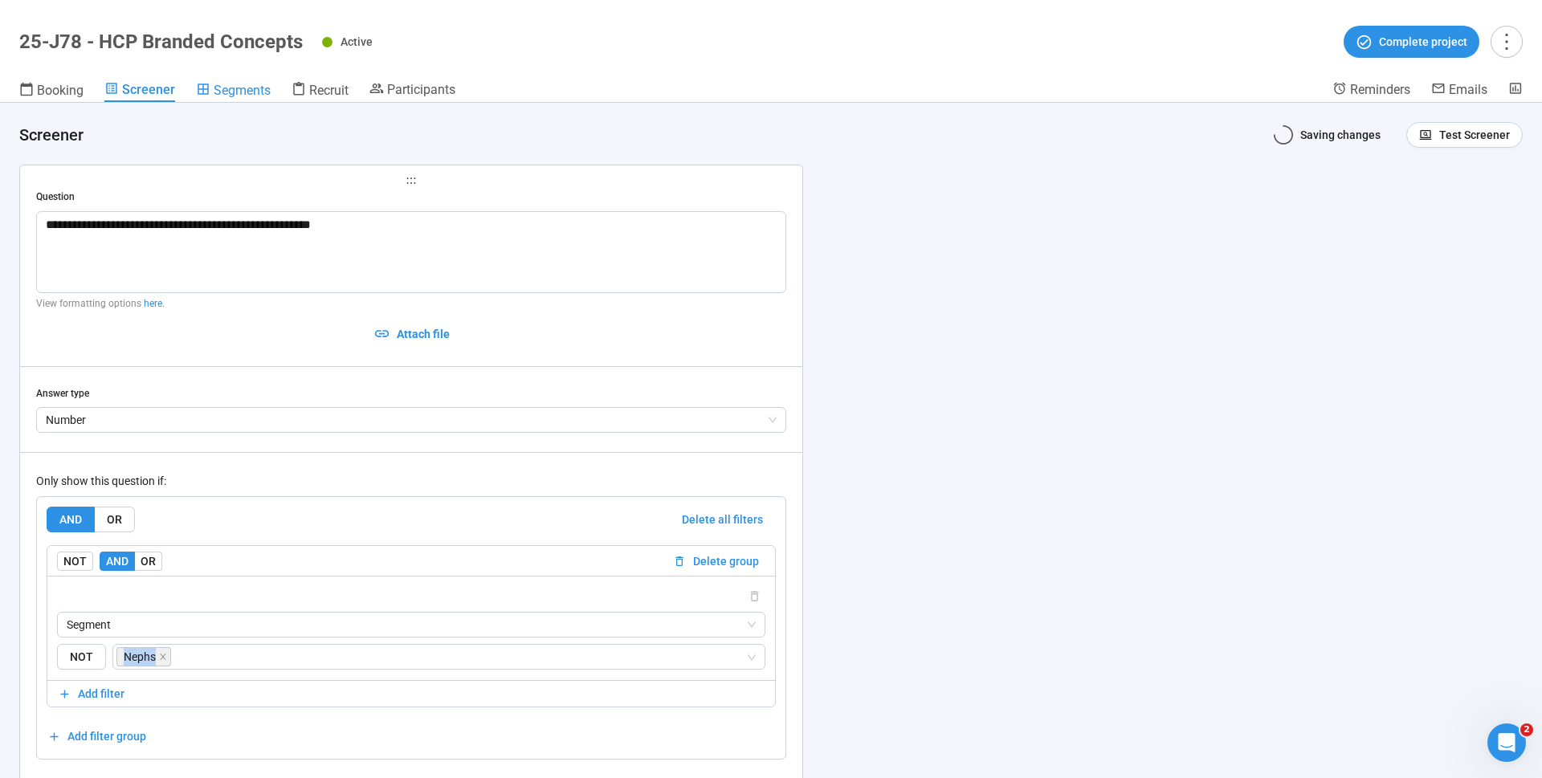
click at [266, 92] on span "Segments" at bounding box center [242, 90] width 57 height 15
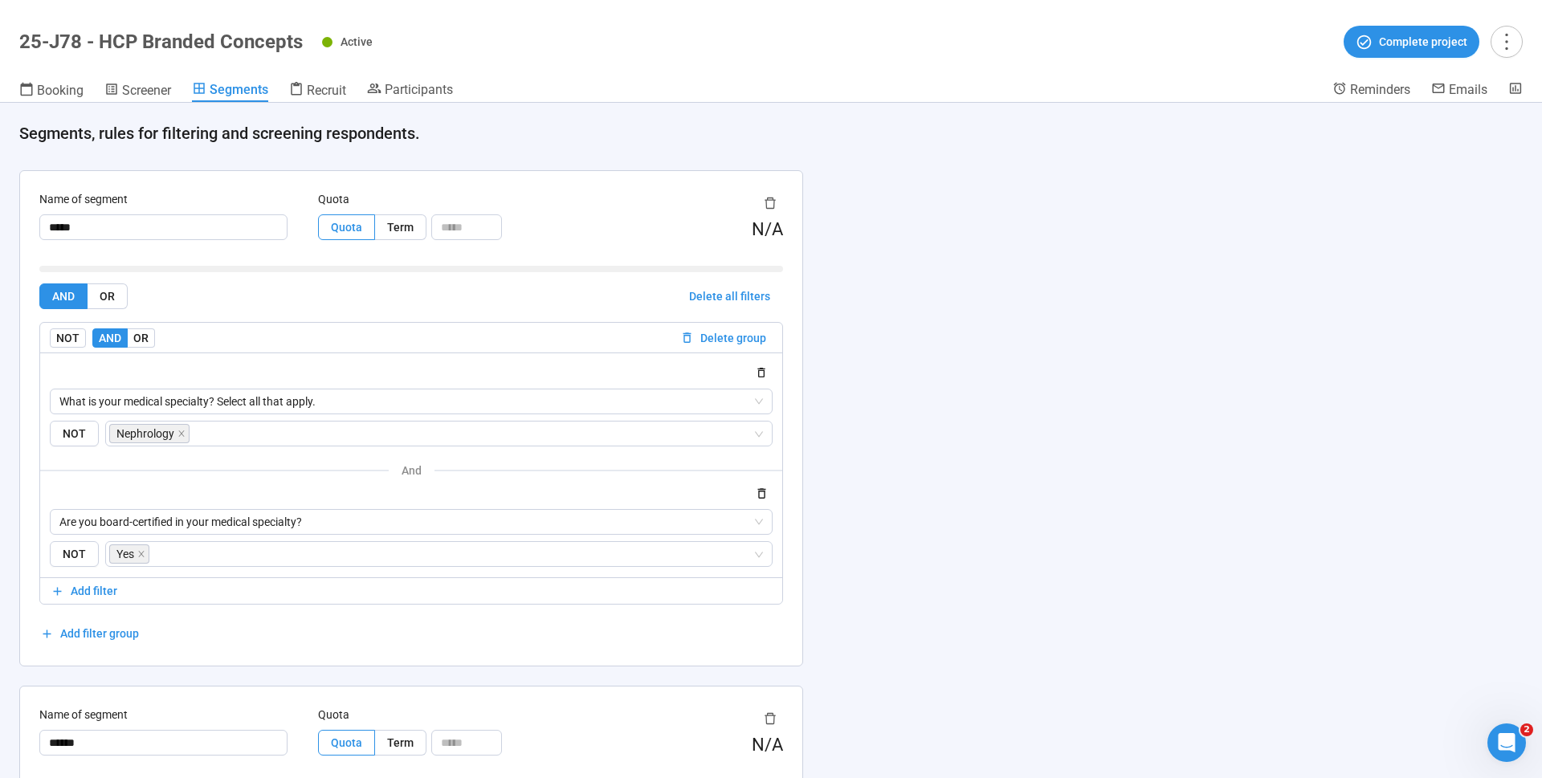
scroll to position [3, 0]
